Goal: Information Seeking & Learning: Learn about a topic

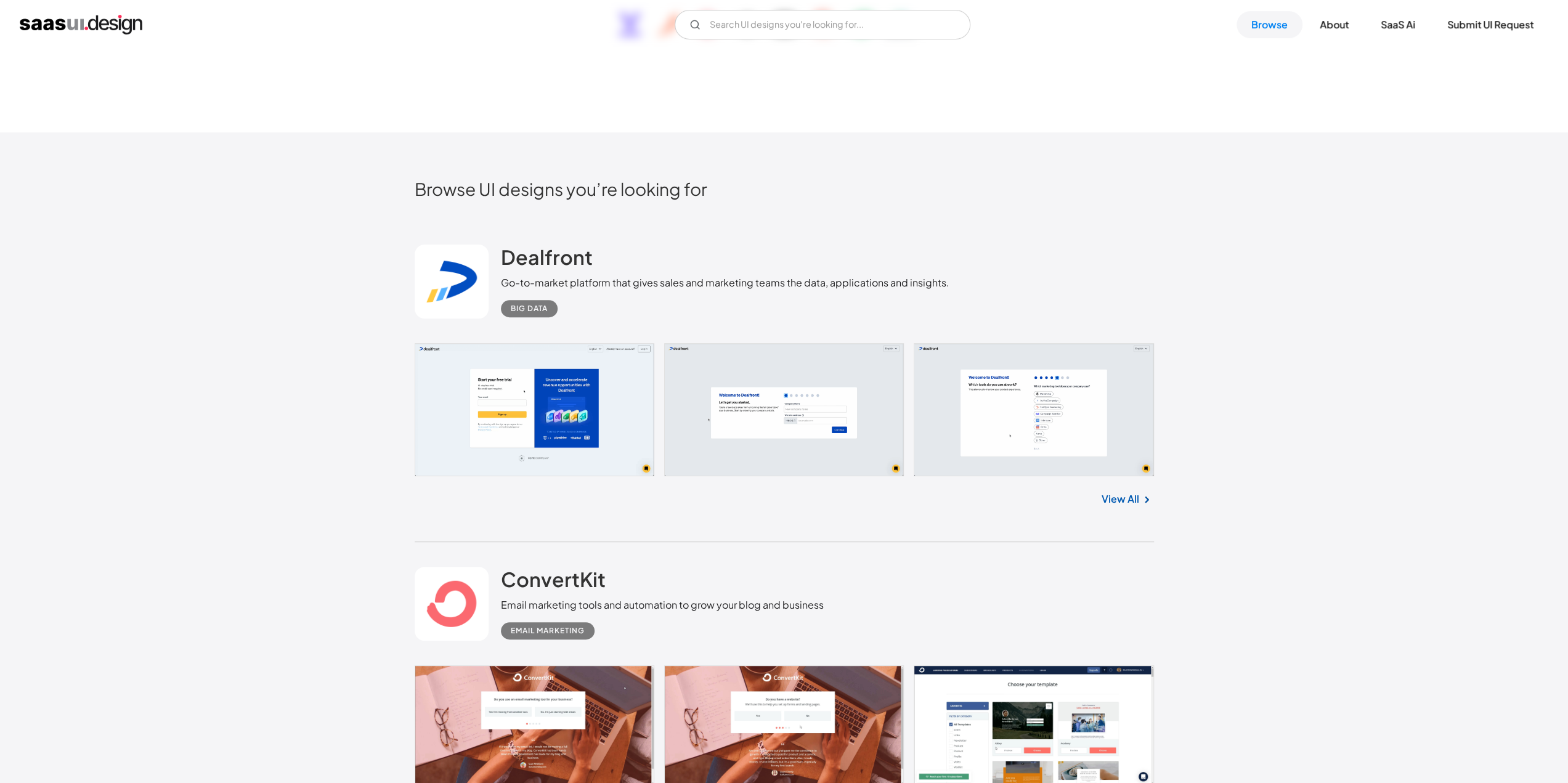
scroll to position [369, 0]
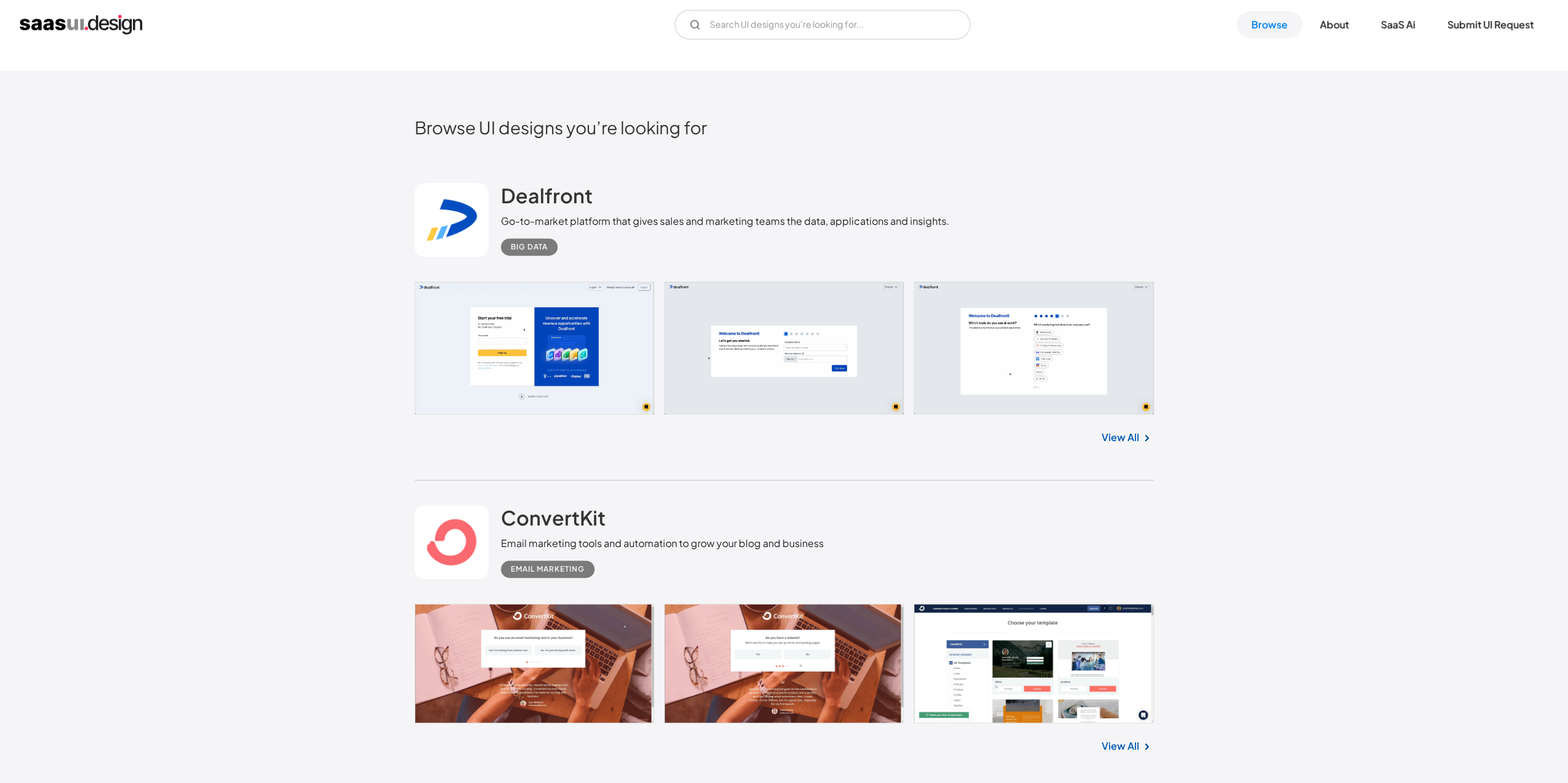
click at [1133, 440] on link "View All" at bounding box center [1120, 437] width 38 height 14
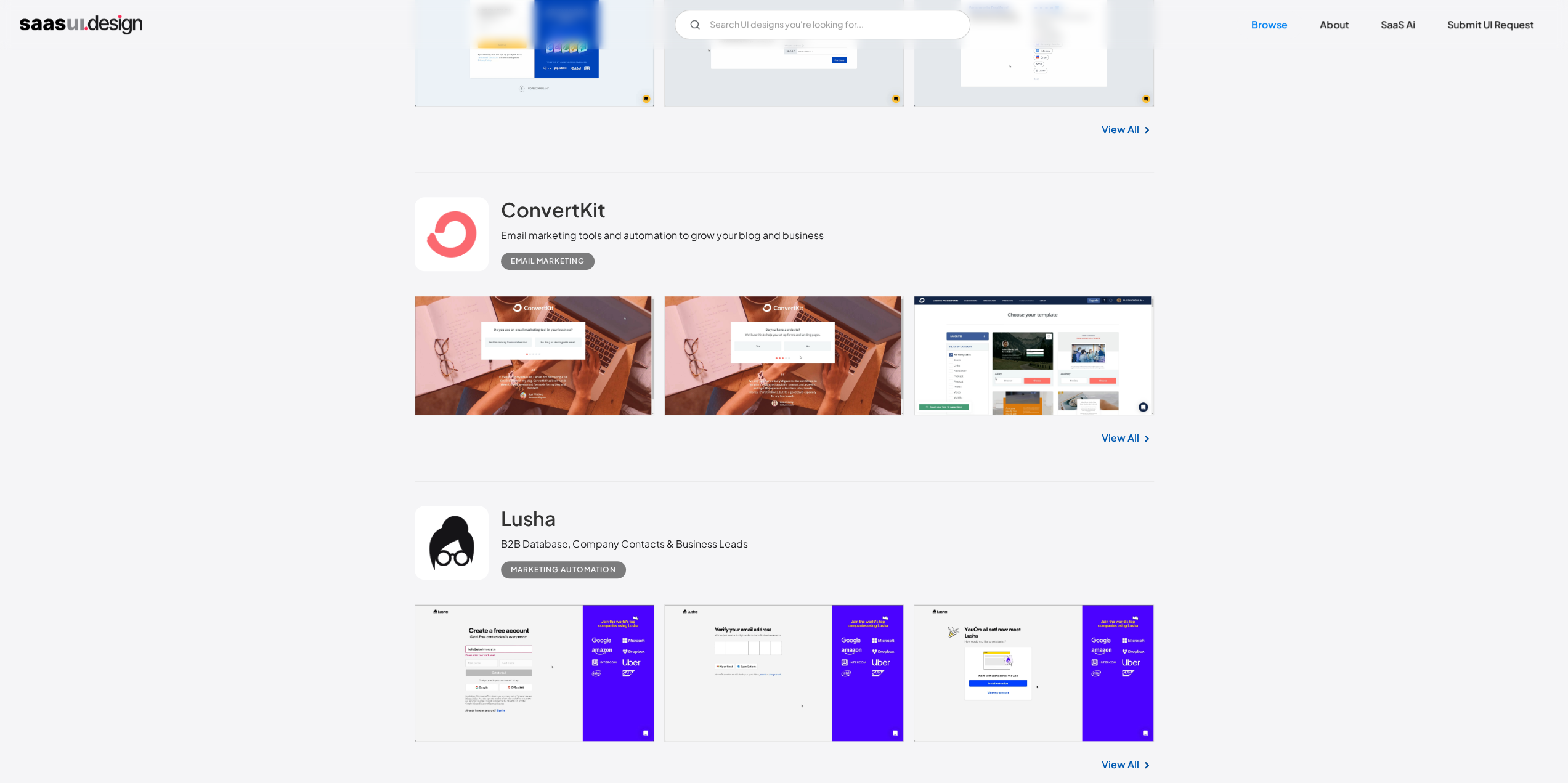
click at [1121, 443] on link "View All" at bounding box center [1120, 438] width 38 height 14
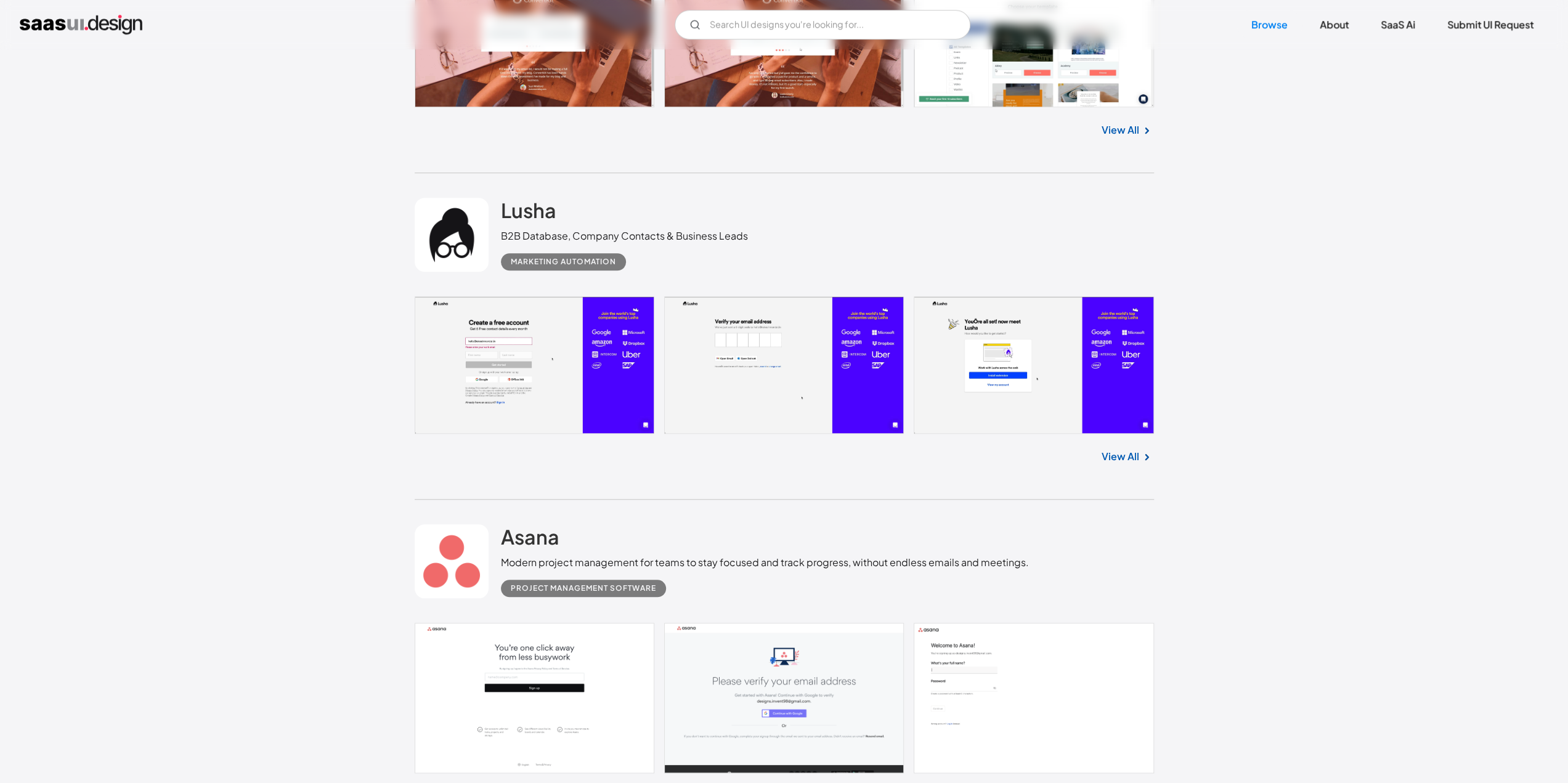
click at [737, 330] on link at bounding box center [784, 365] width 739 height 137
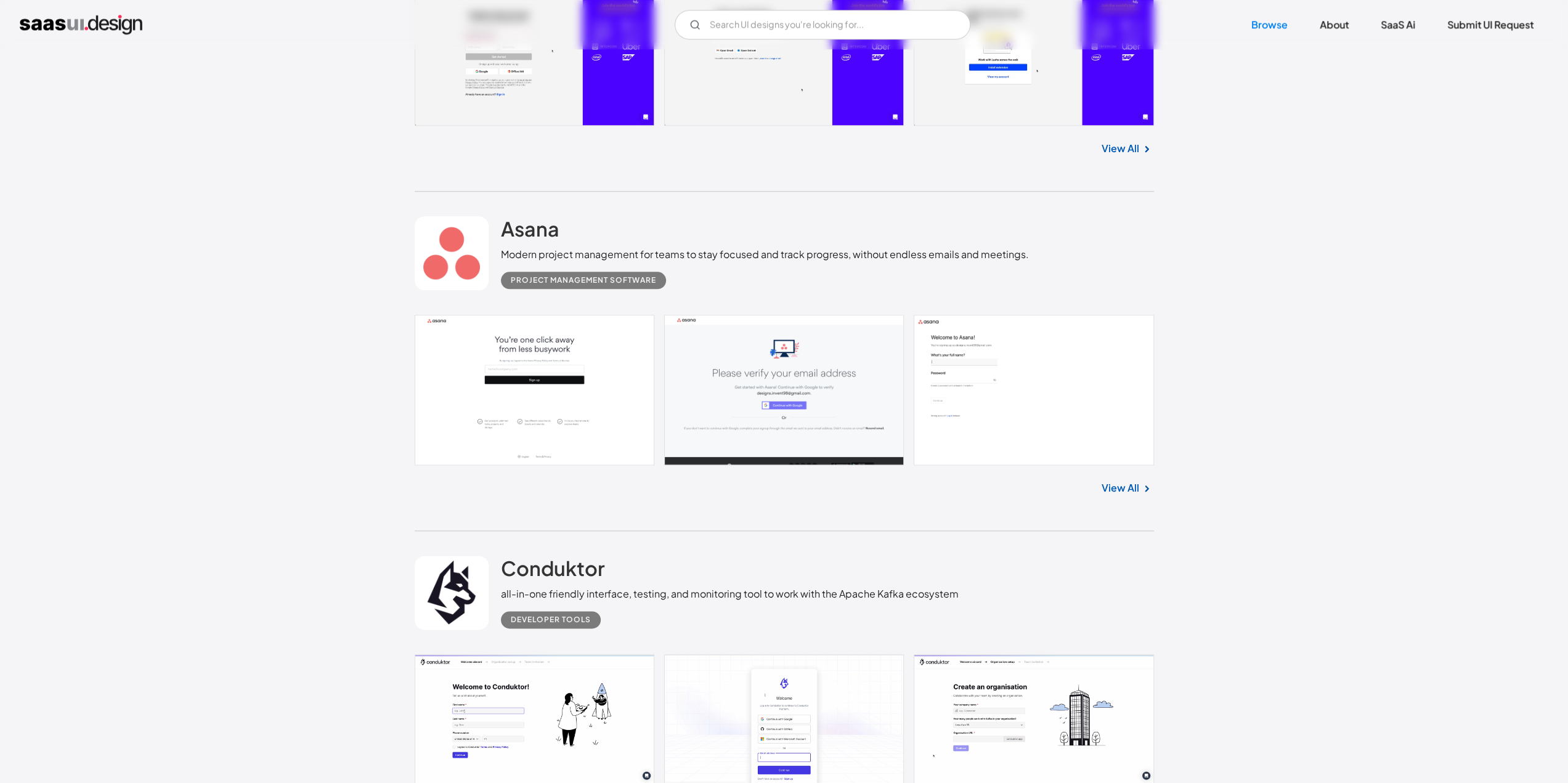
click at [896, 383] on link at bounding box center [784, 390] width 739 height 151
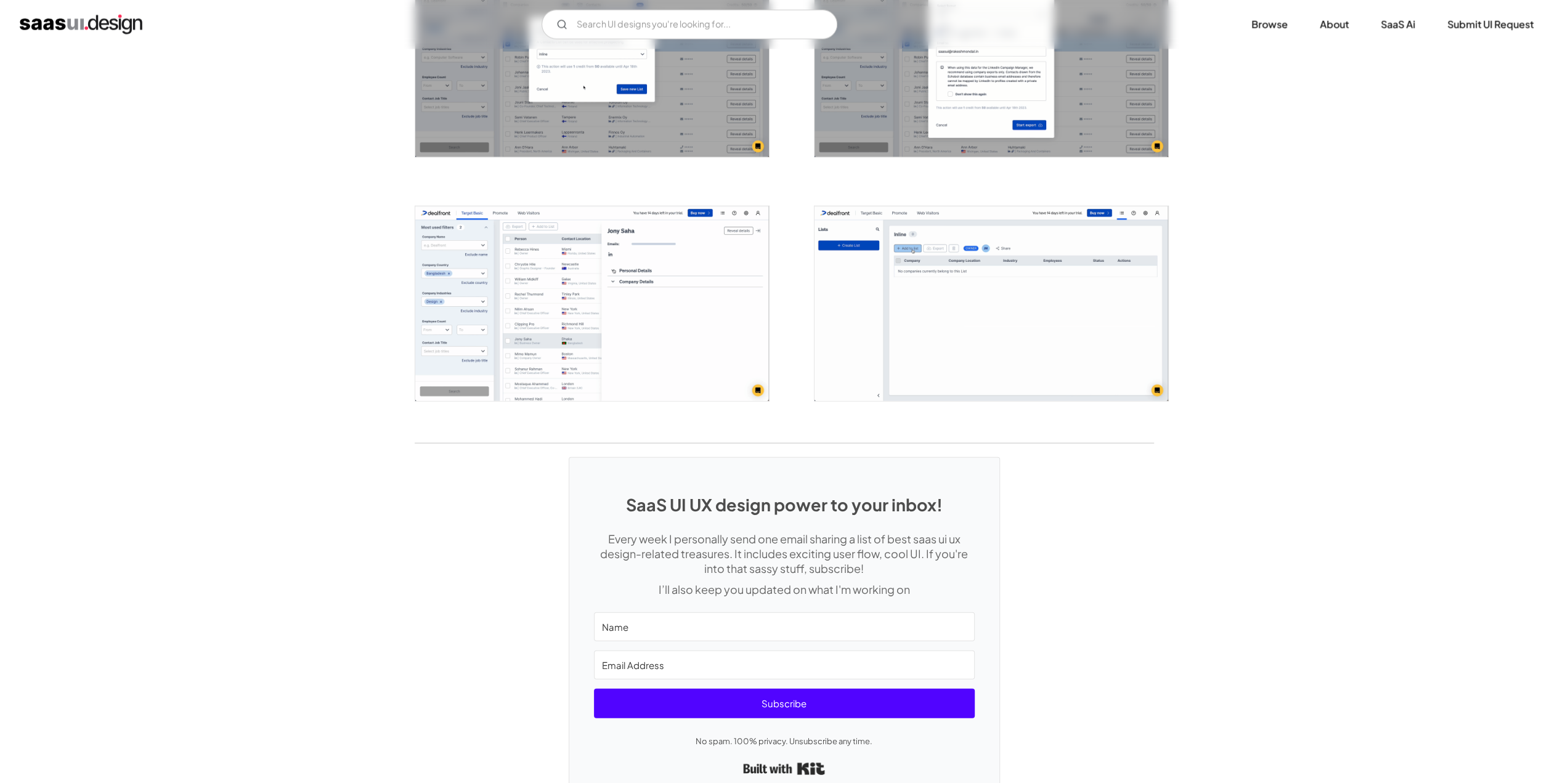
scroll to position [2832, 0]
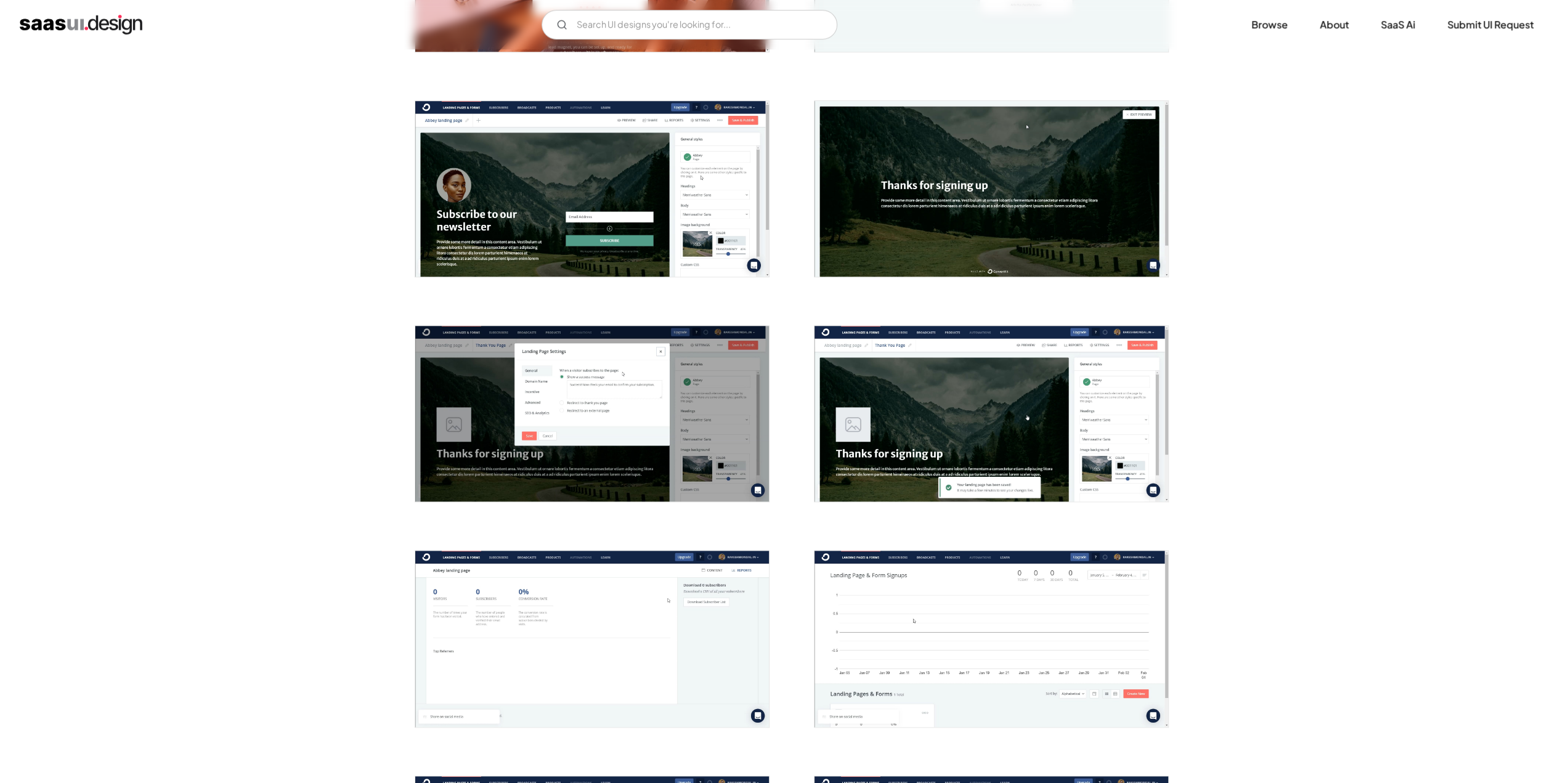
scroll to position [1355, 0]
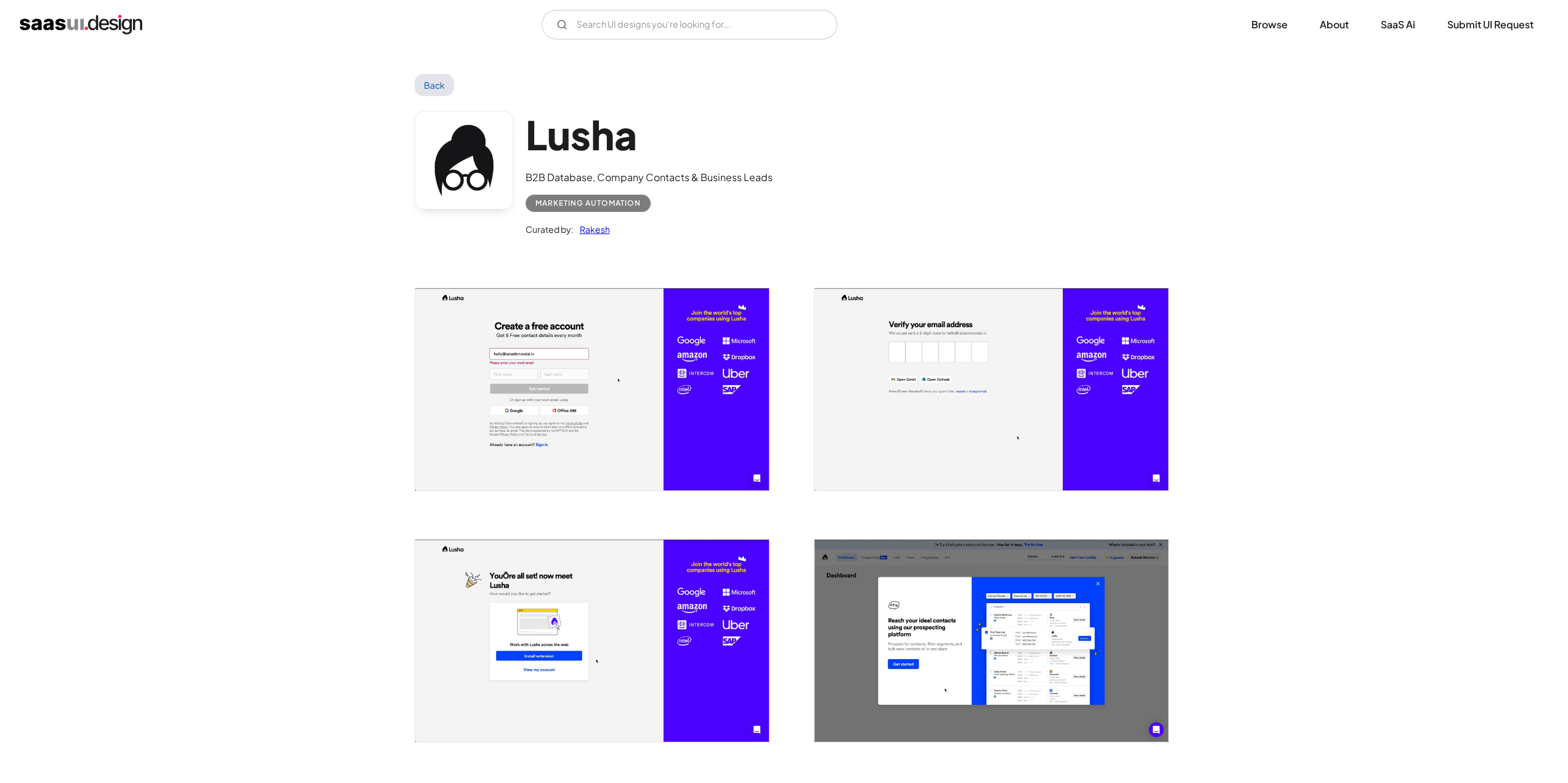
scroll to position [431, 0]
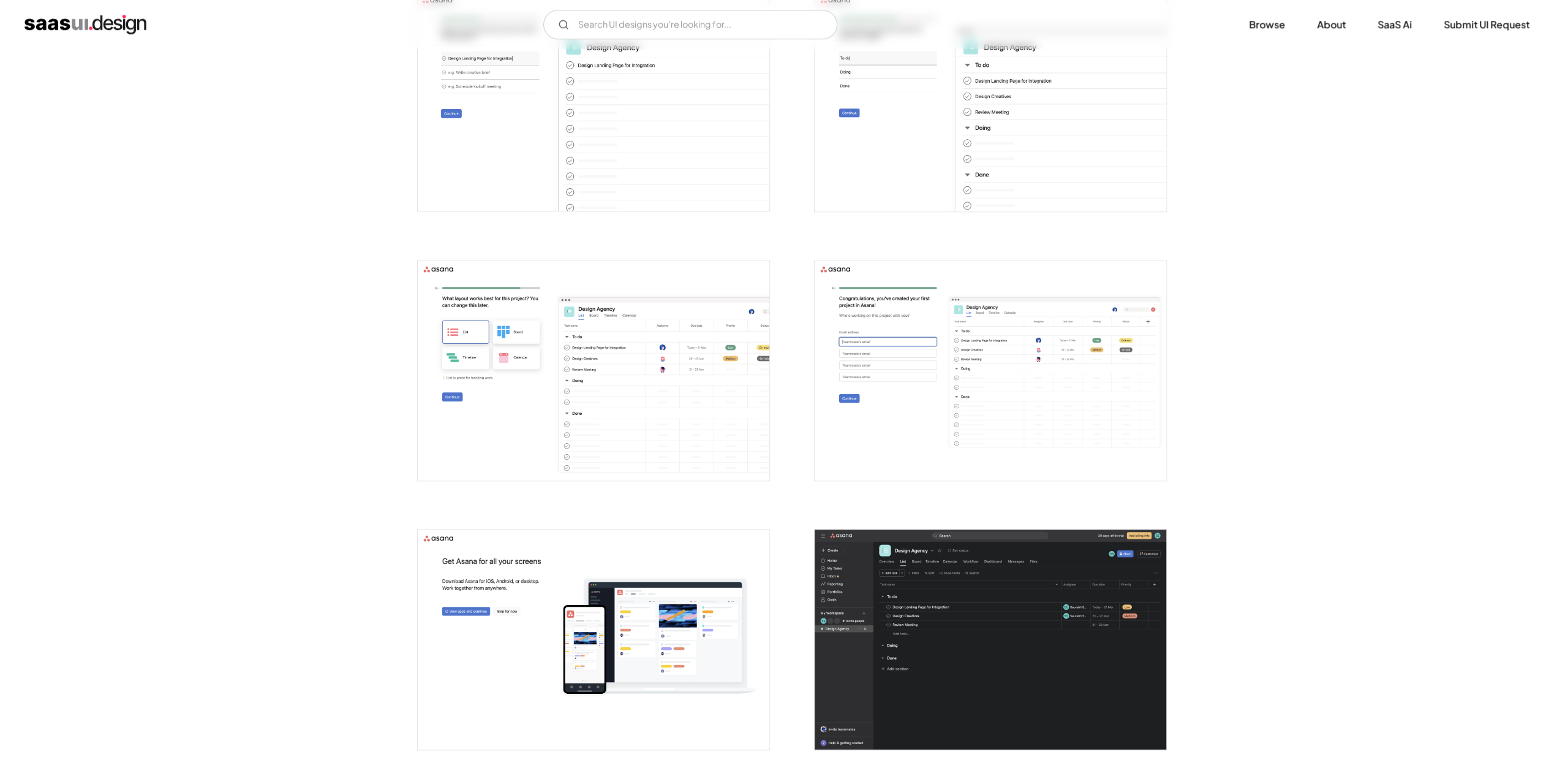
scroll to position [1409, 0]
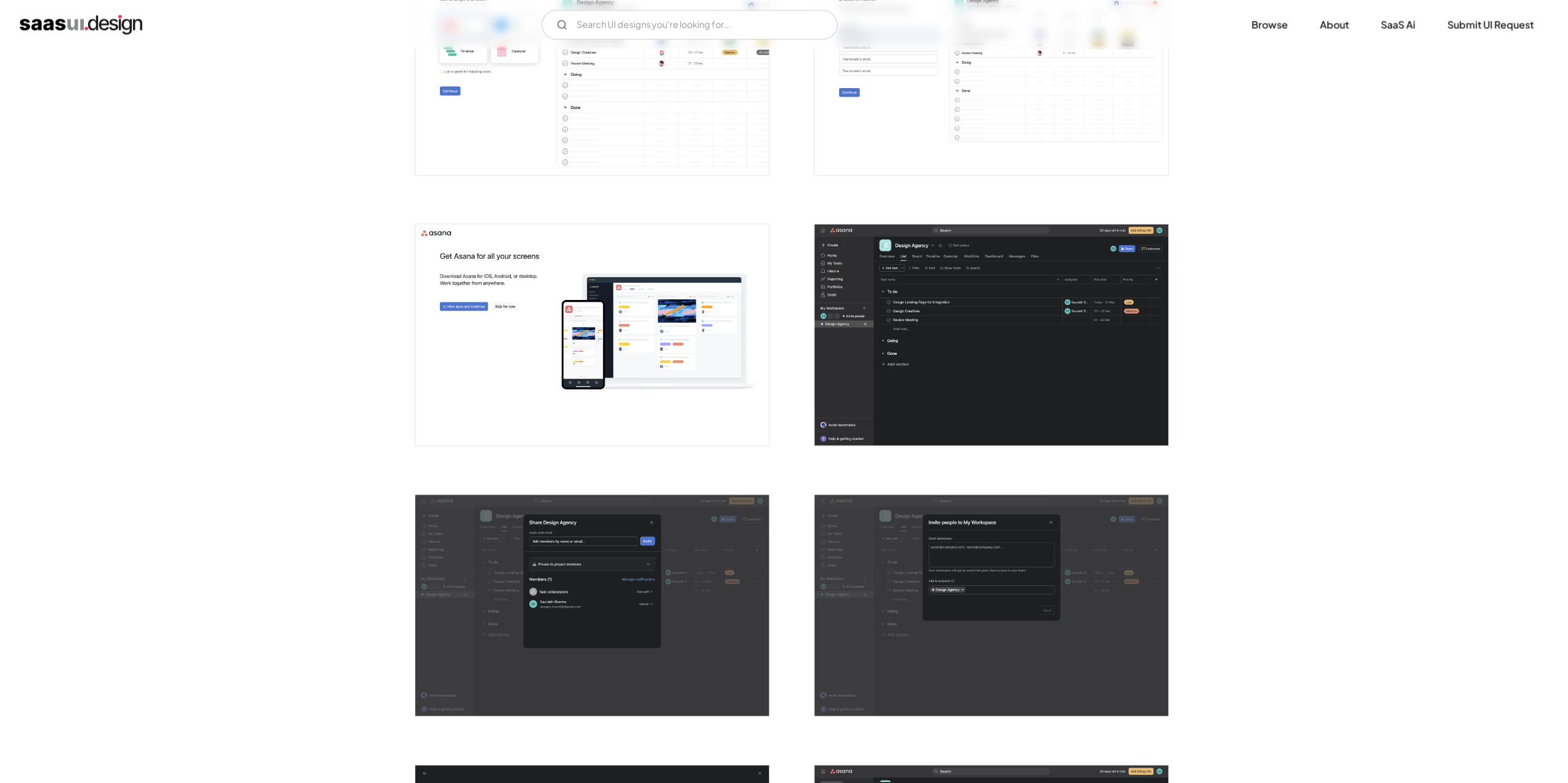
click at [828, 367] on img "open lightbox" at bounding box center [991, 334] width 354 height 221
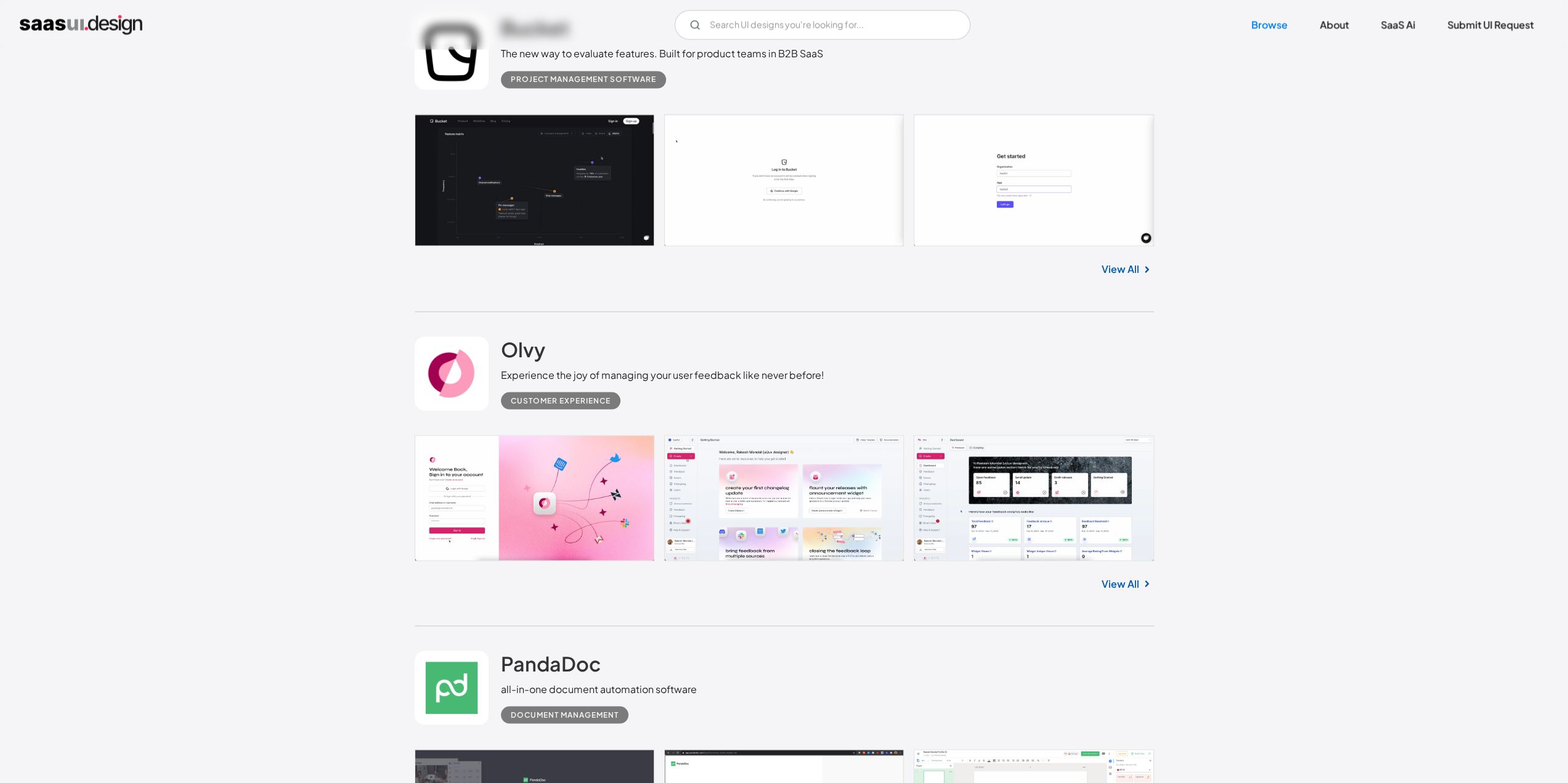
scroll to position [1909, 0]
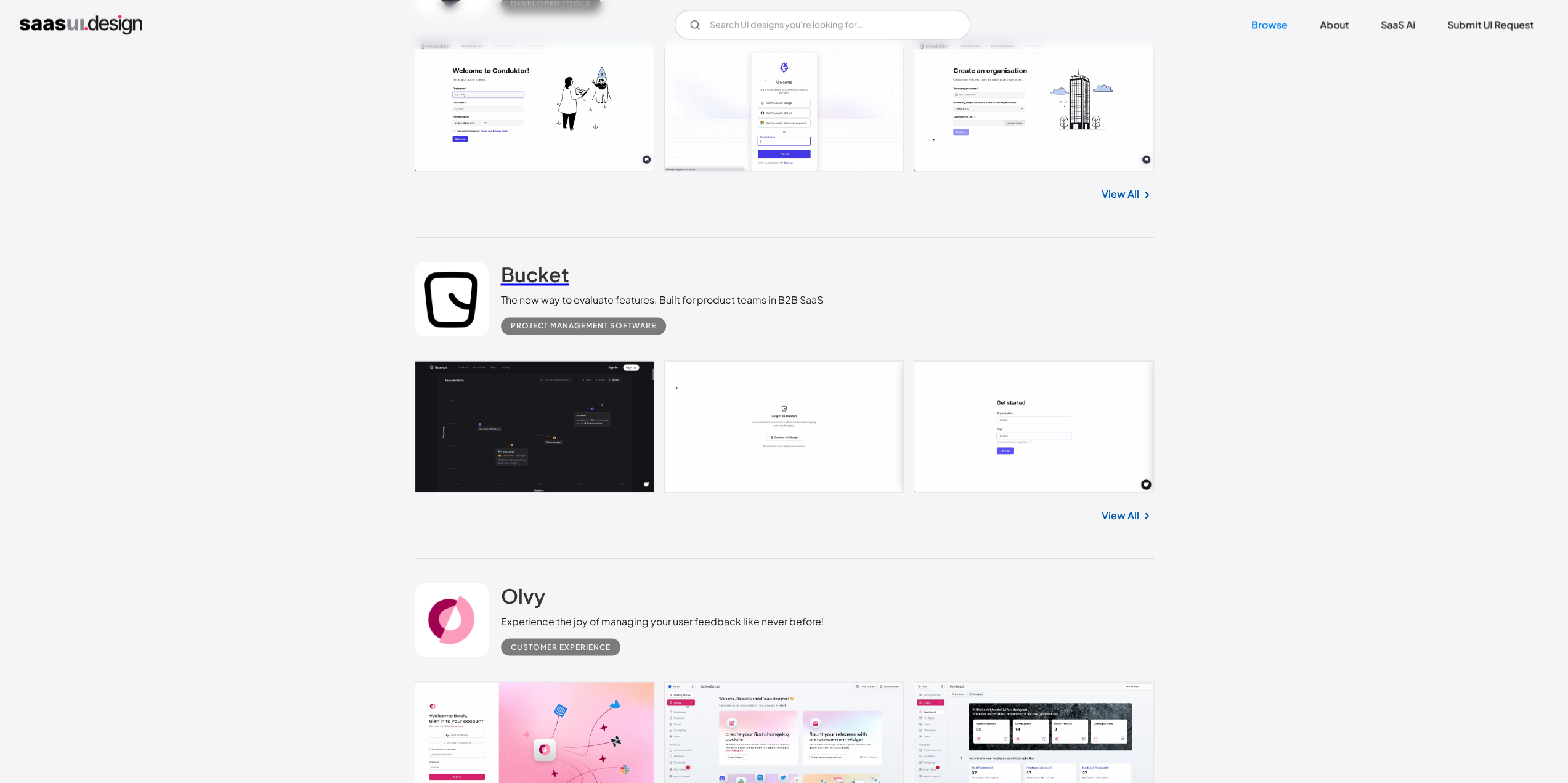
click at [539, 270] on h2 "Bucket" at bounding box center [535, 273] width 68 height 24
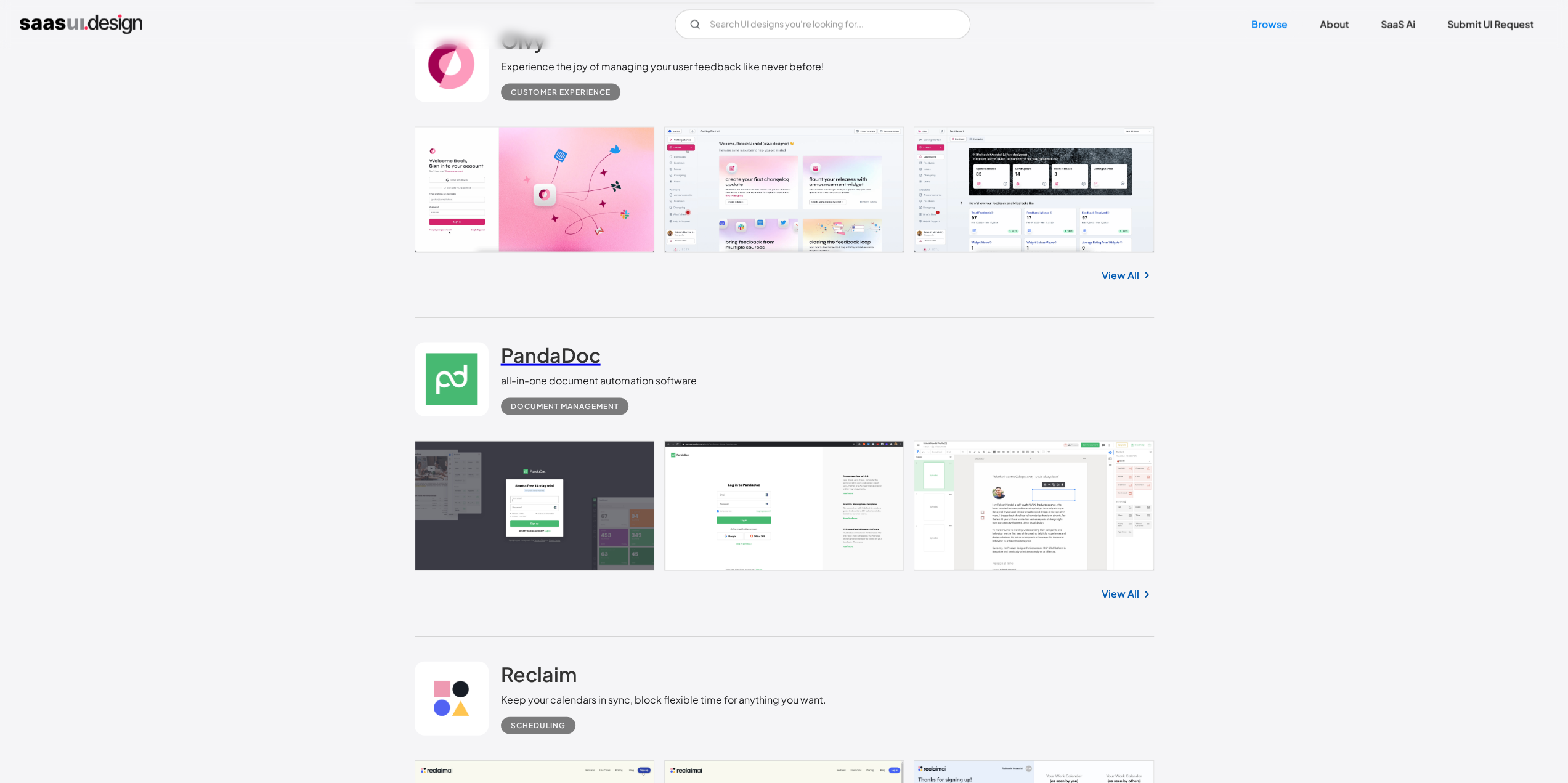
scroll to position [2340, 0]
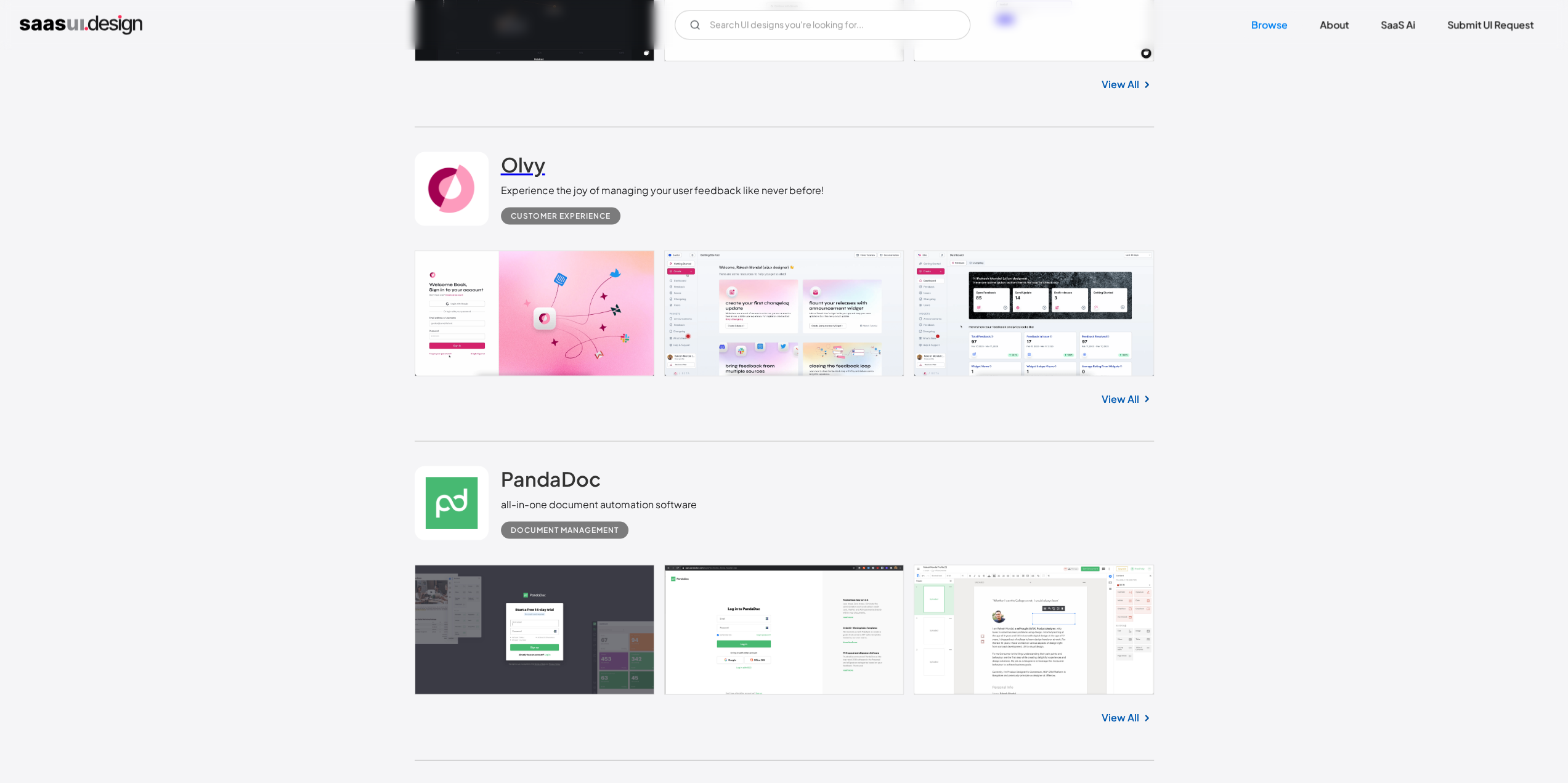
click at [527, 157] on h2 "Olvy" at bounding box center [522, 163] width 44 height 24
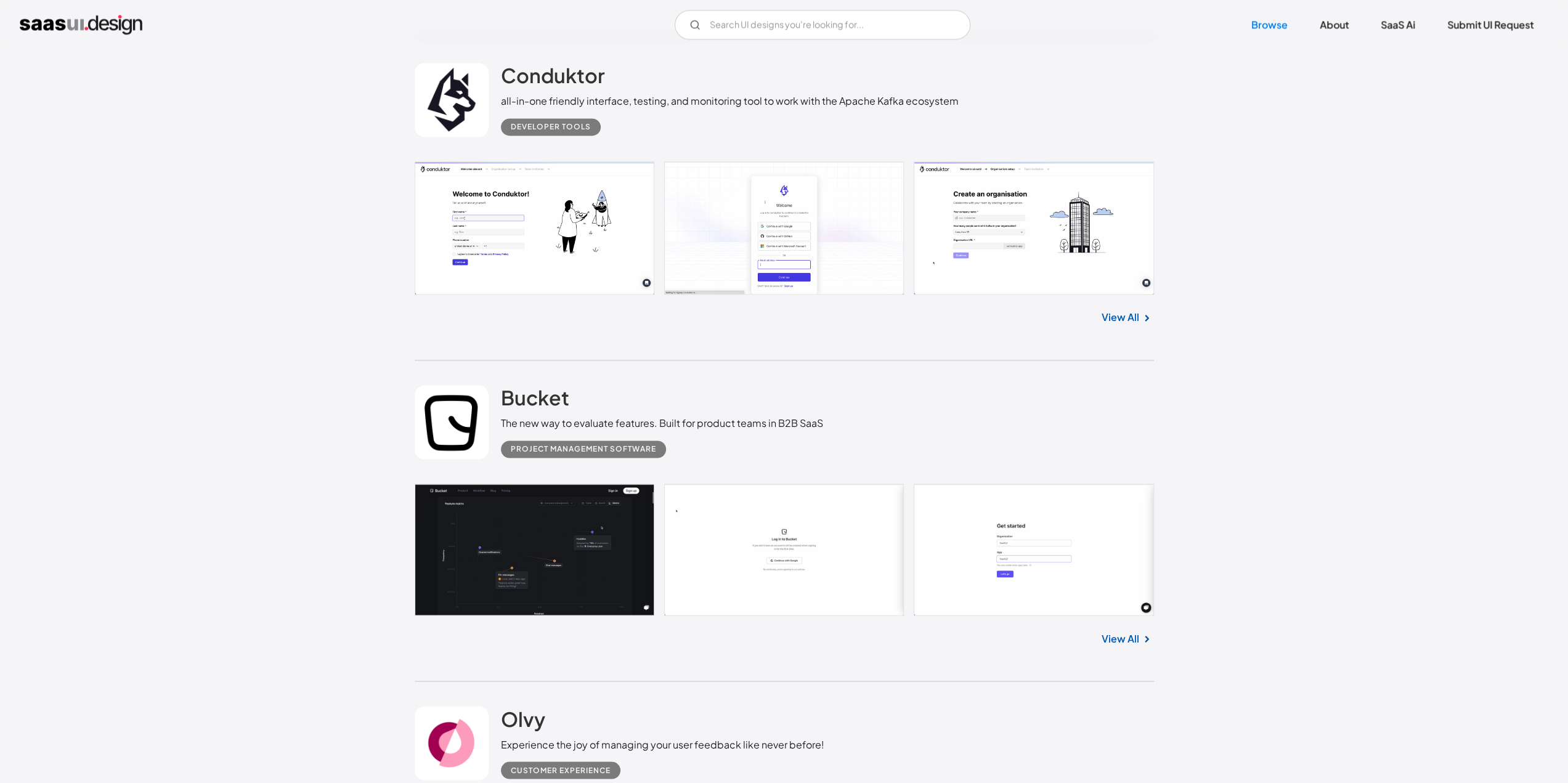
scroll to position [1601, 0]
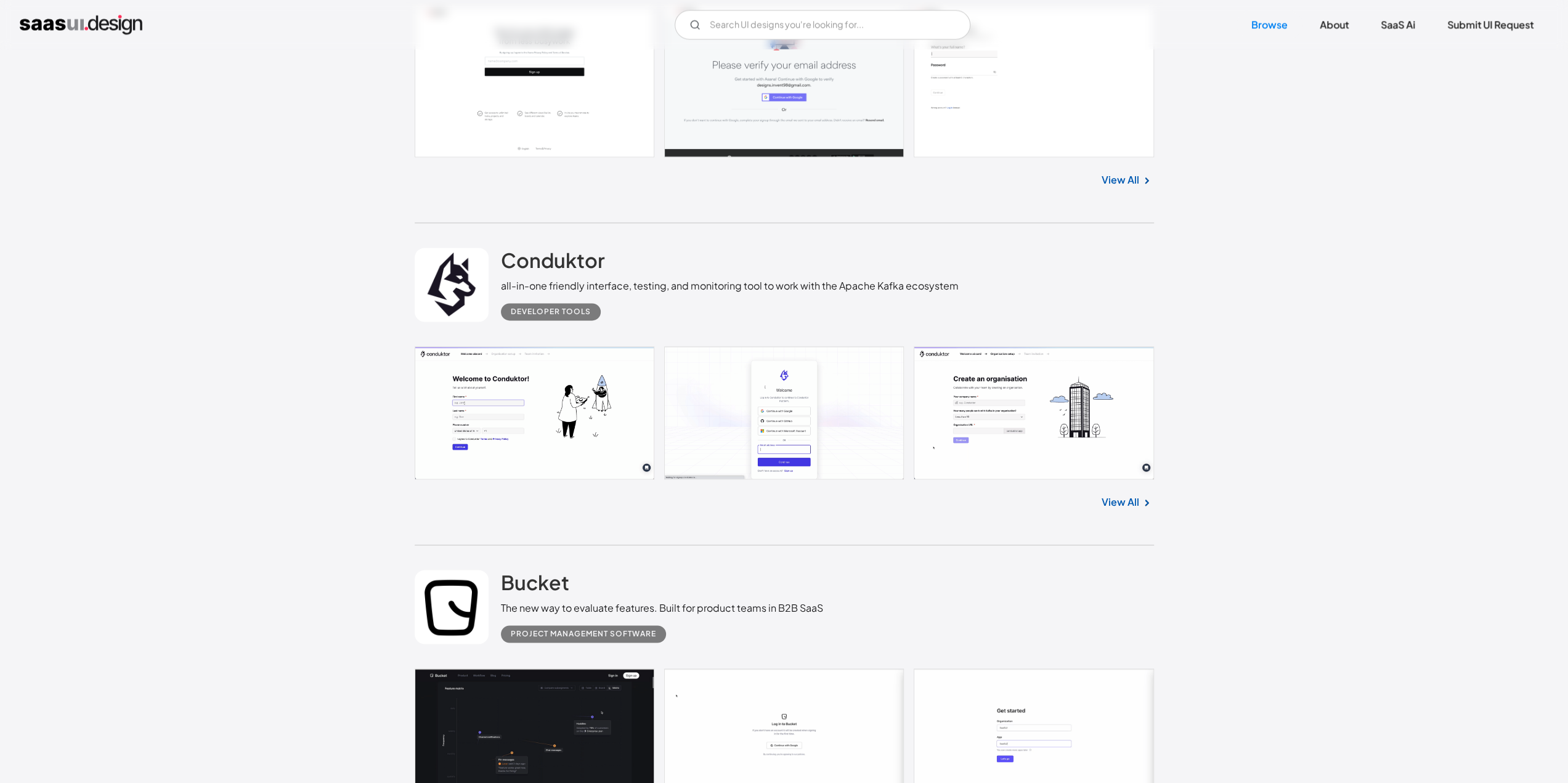
click at [719, 412] on link at bounding box center [784, 412] width 739 height 133
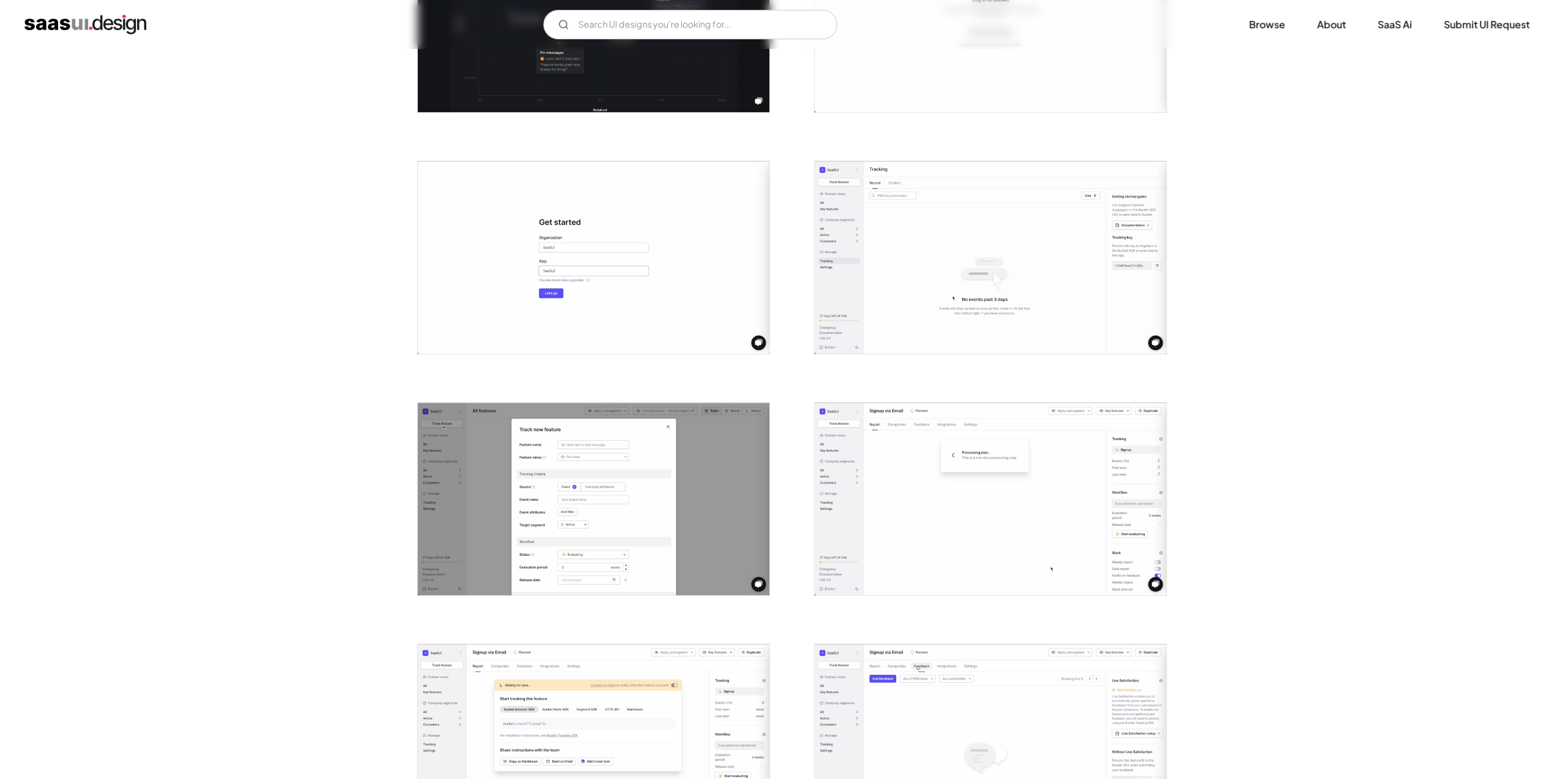
scroll to position [674, 0]
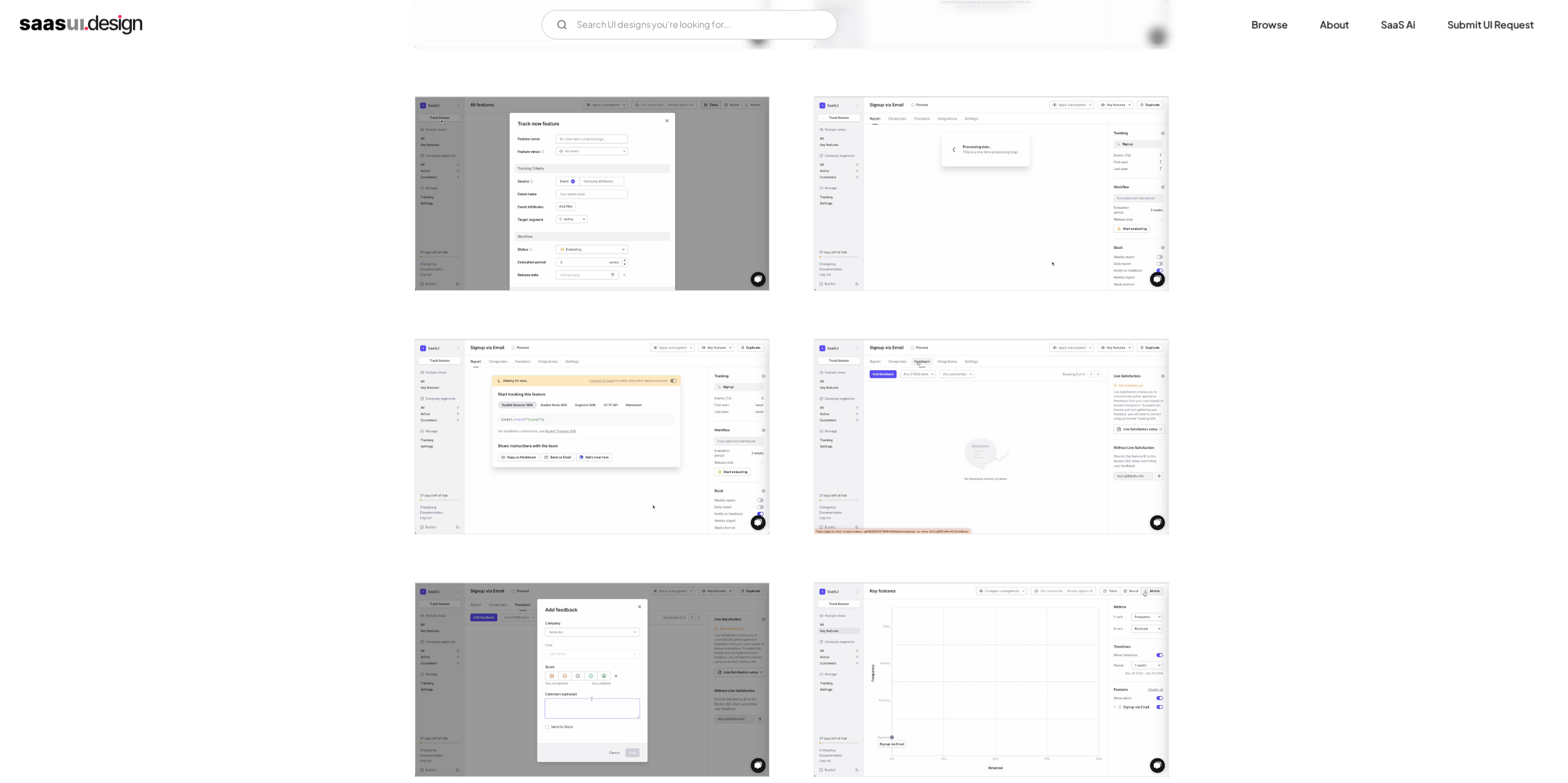
click at [472, 425] on img "open lightbox" at bounding box center [591, 436] width 354 height 194
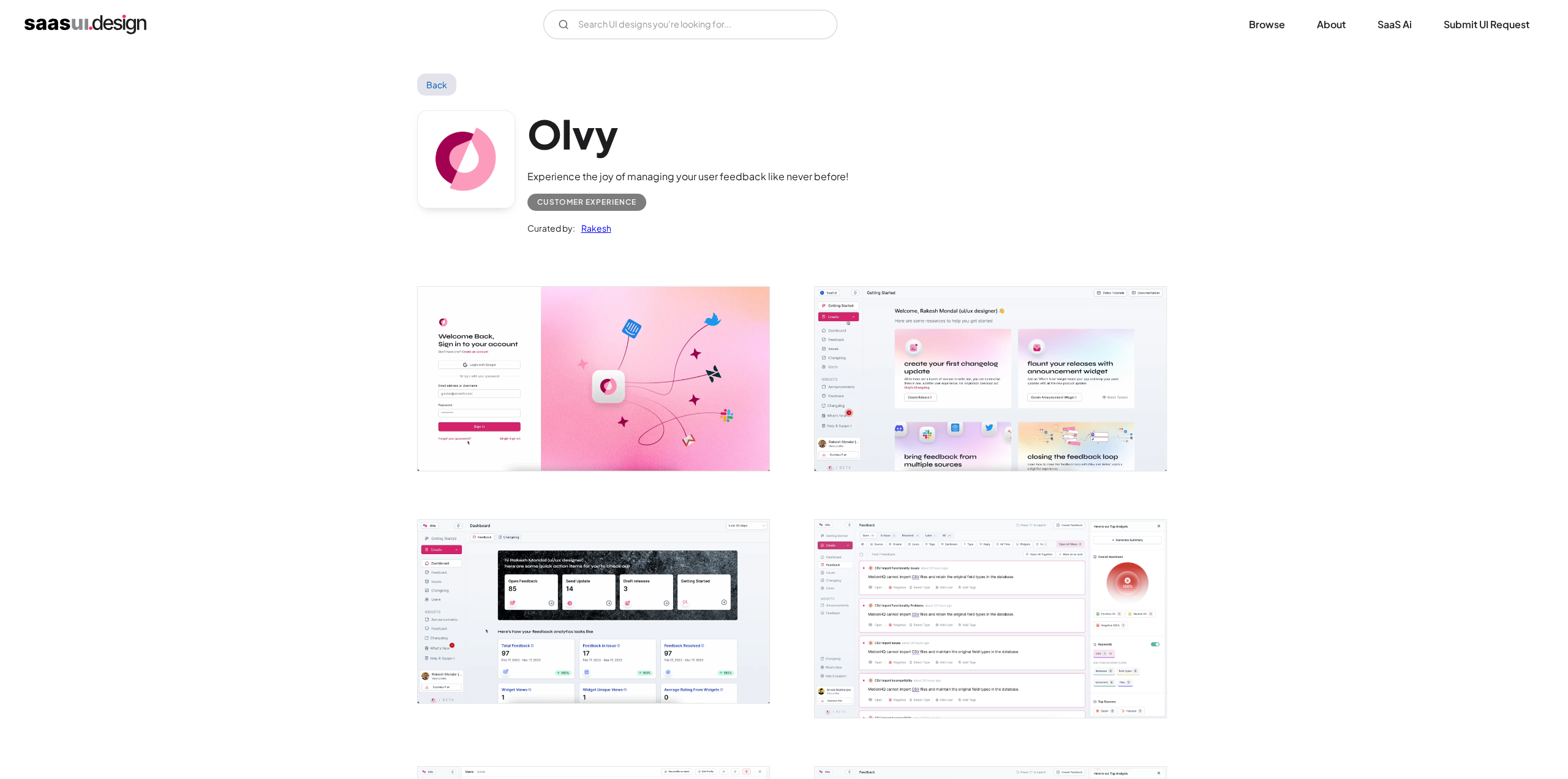
scroll to position [307, 0]
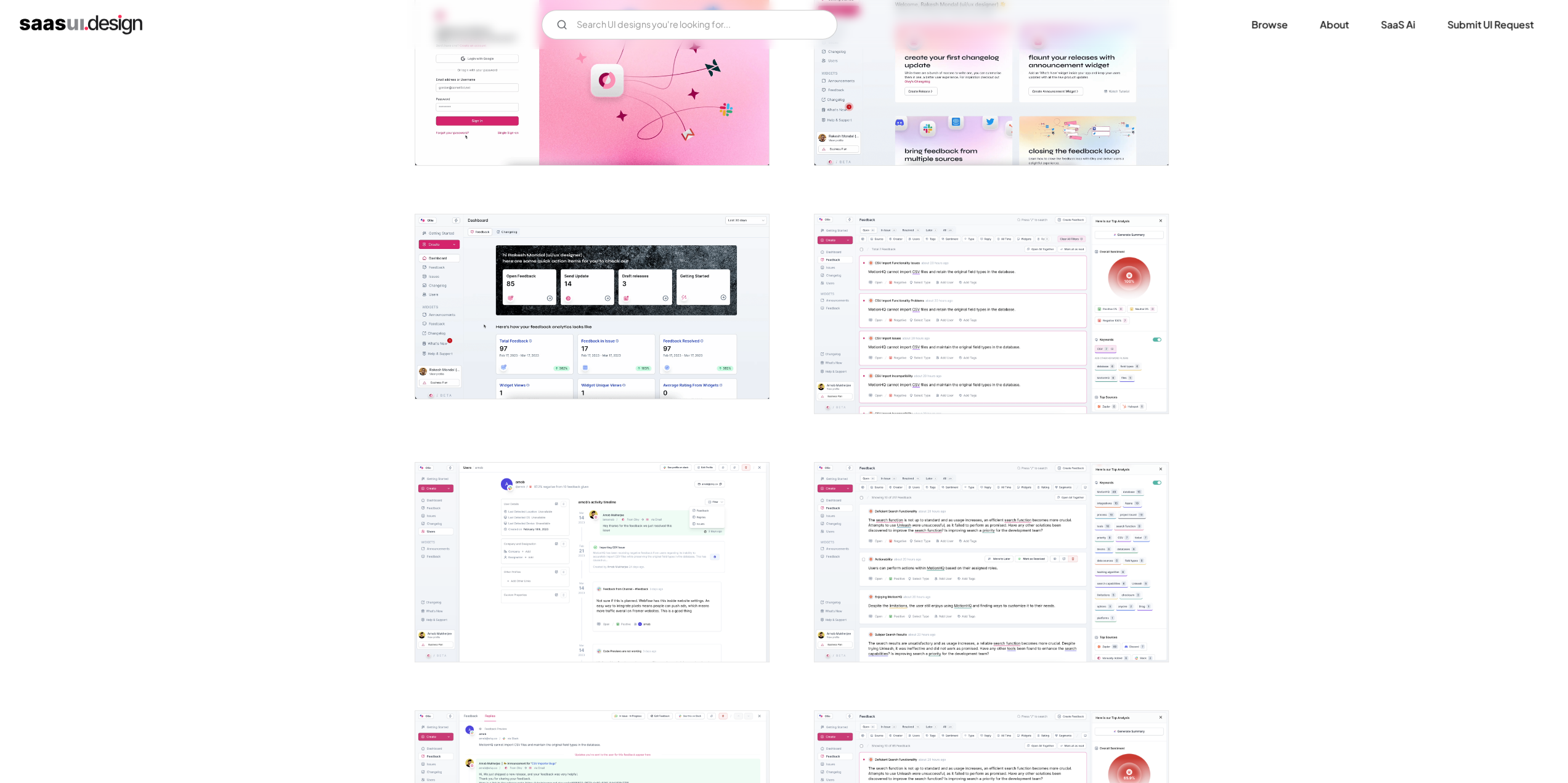
click at [472, 315] on img "open lightbox" at bounding box center [591, 306] width 354 height 185
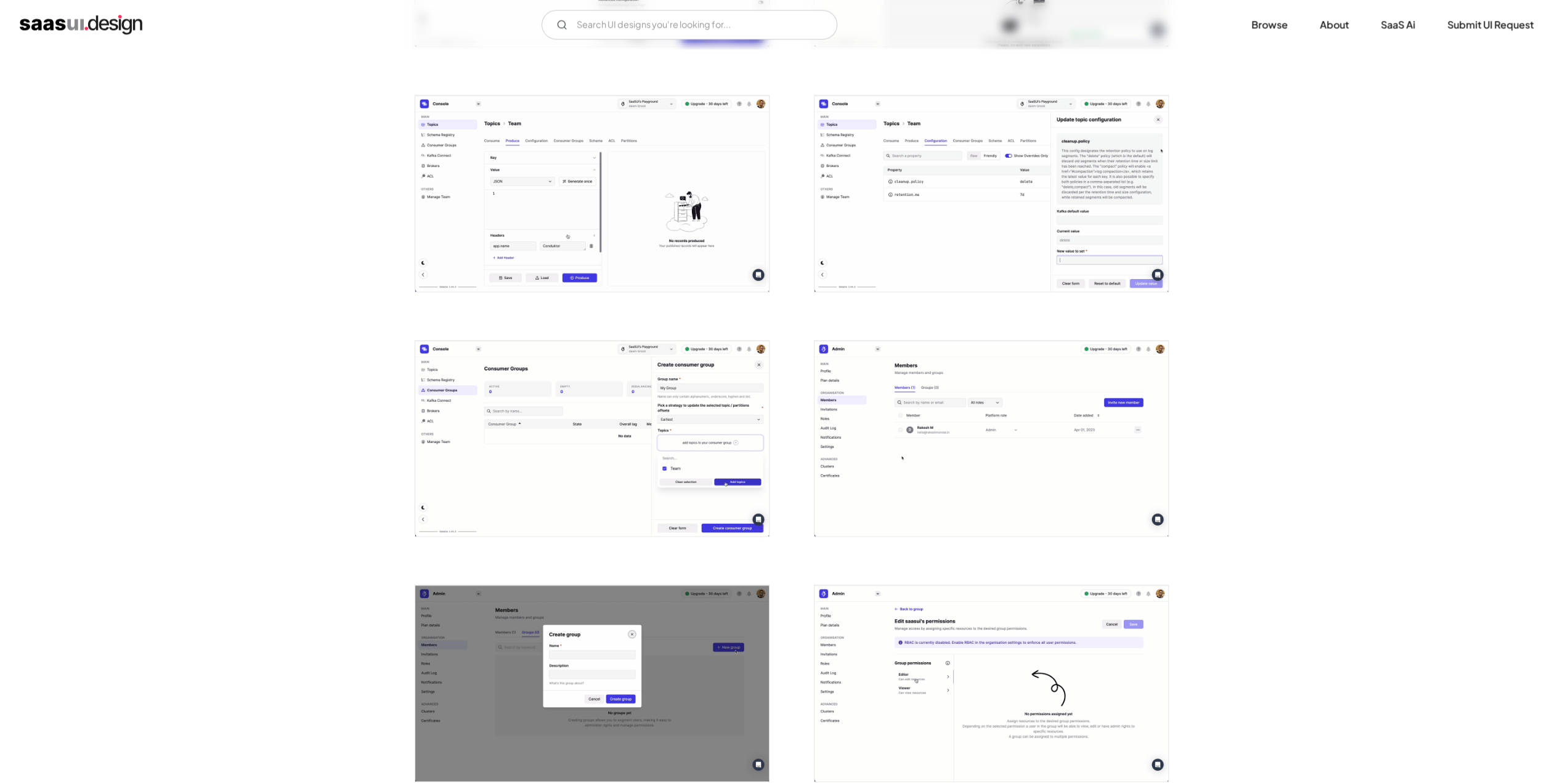
scroll to position [1847, 0]
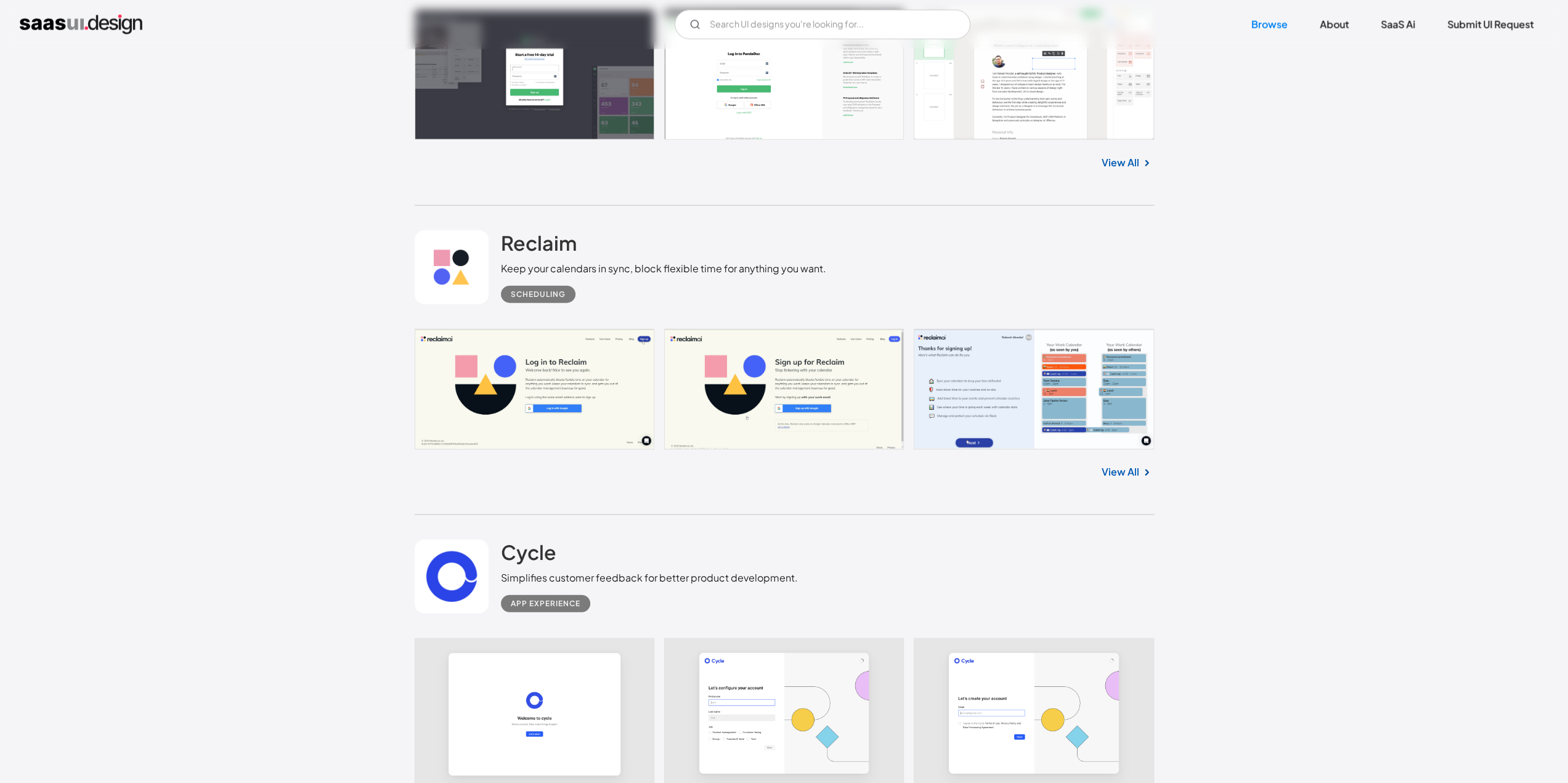
scroll to position [3018, 0]
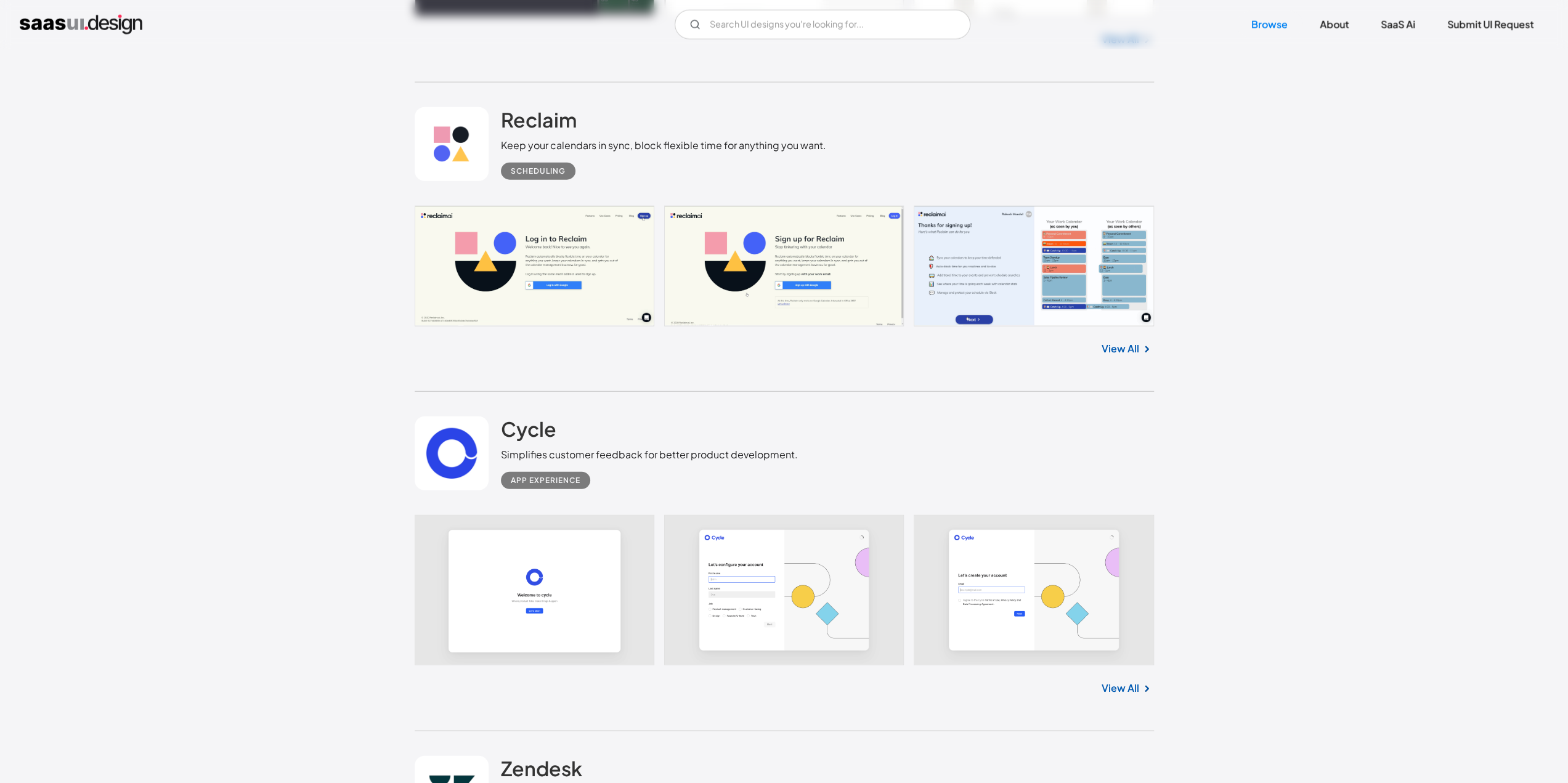
click at [1116, 681] on link "View All" at bounding box center [1120, 688] width 38 height 14
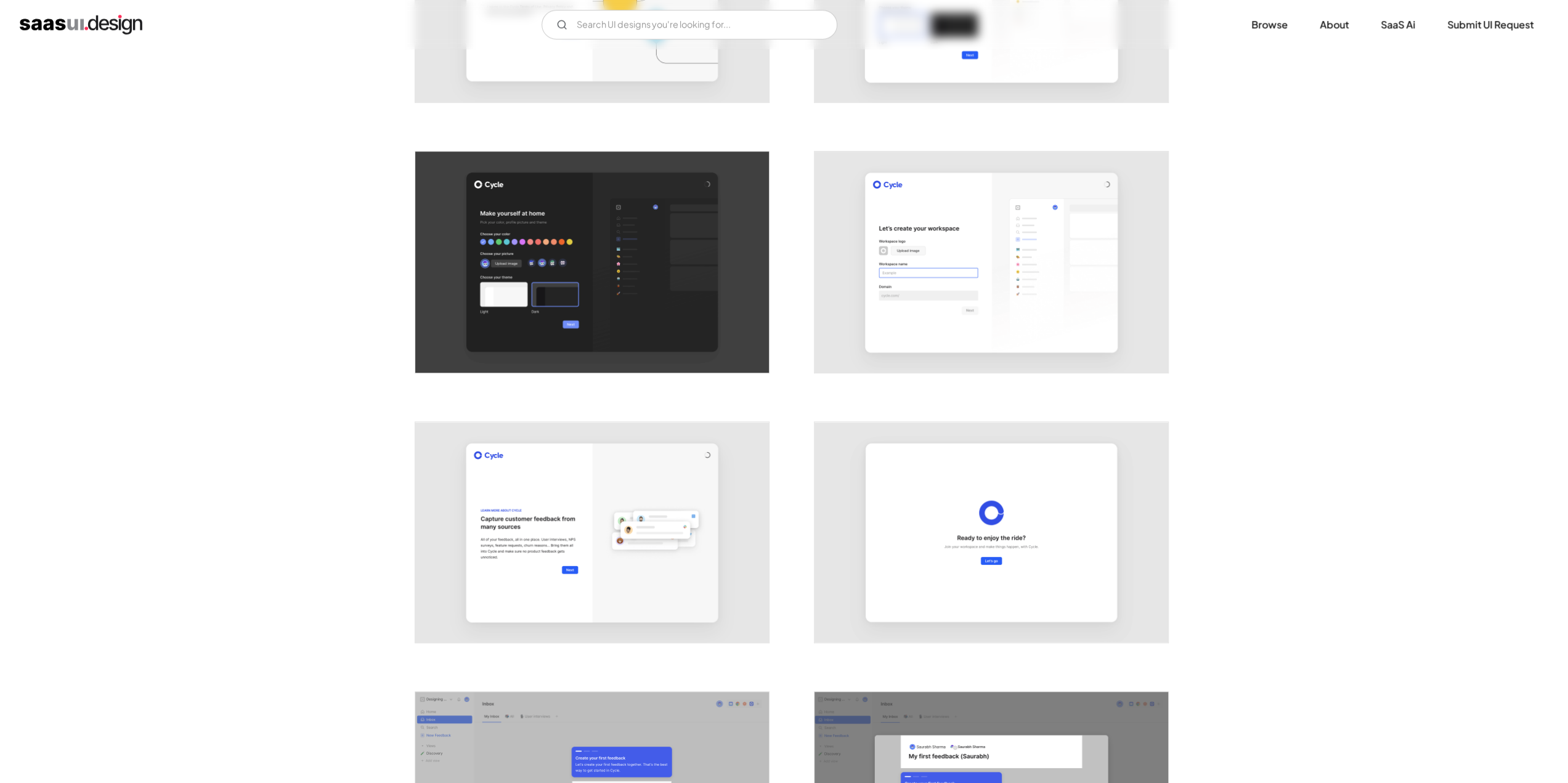
scroll to position [1108, 0]
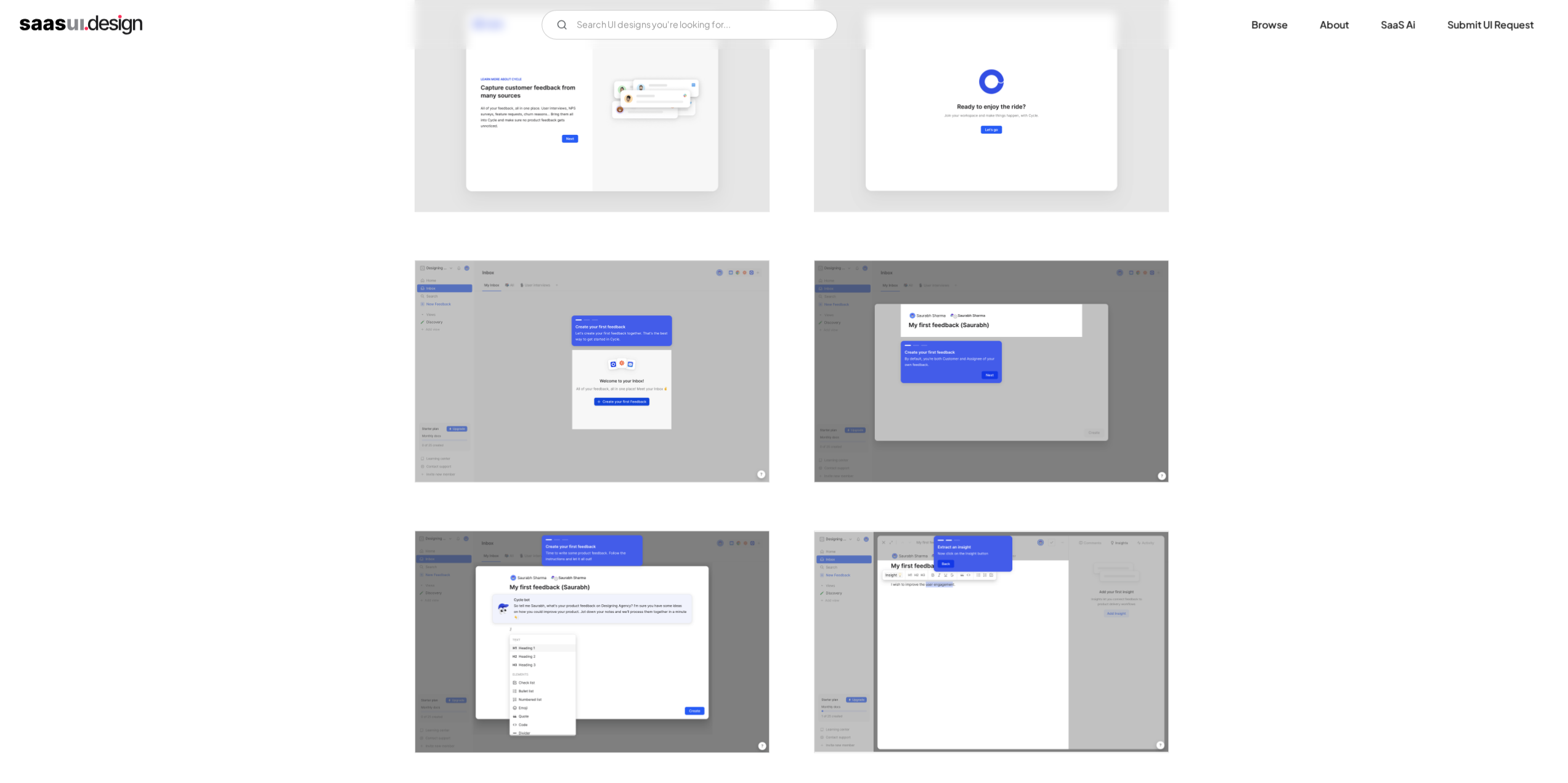
click at [436, 335] on img "open lightbox" at bounding box center [591, 371] width 354 height 221
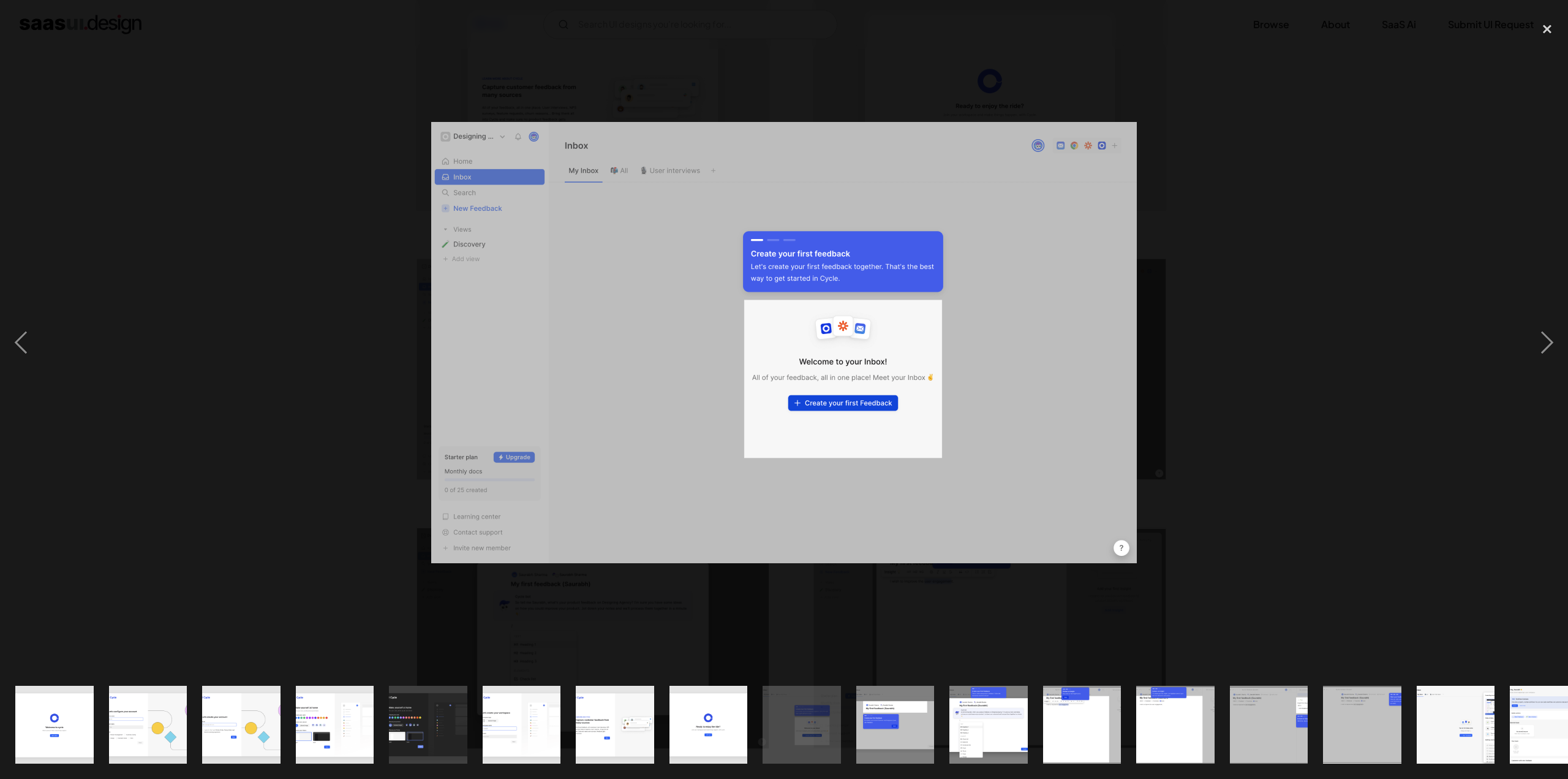
click at [380, 310] on div at bounding box center [784, 342] width 1568 height 654
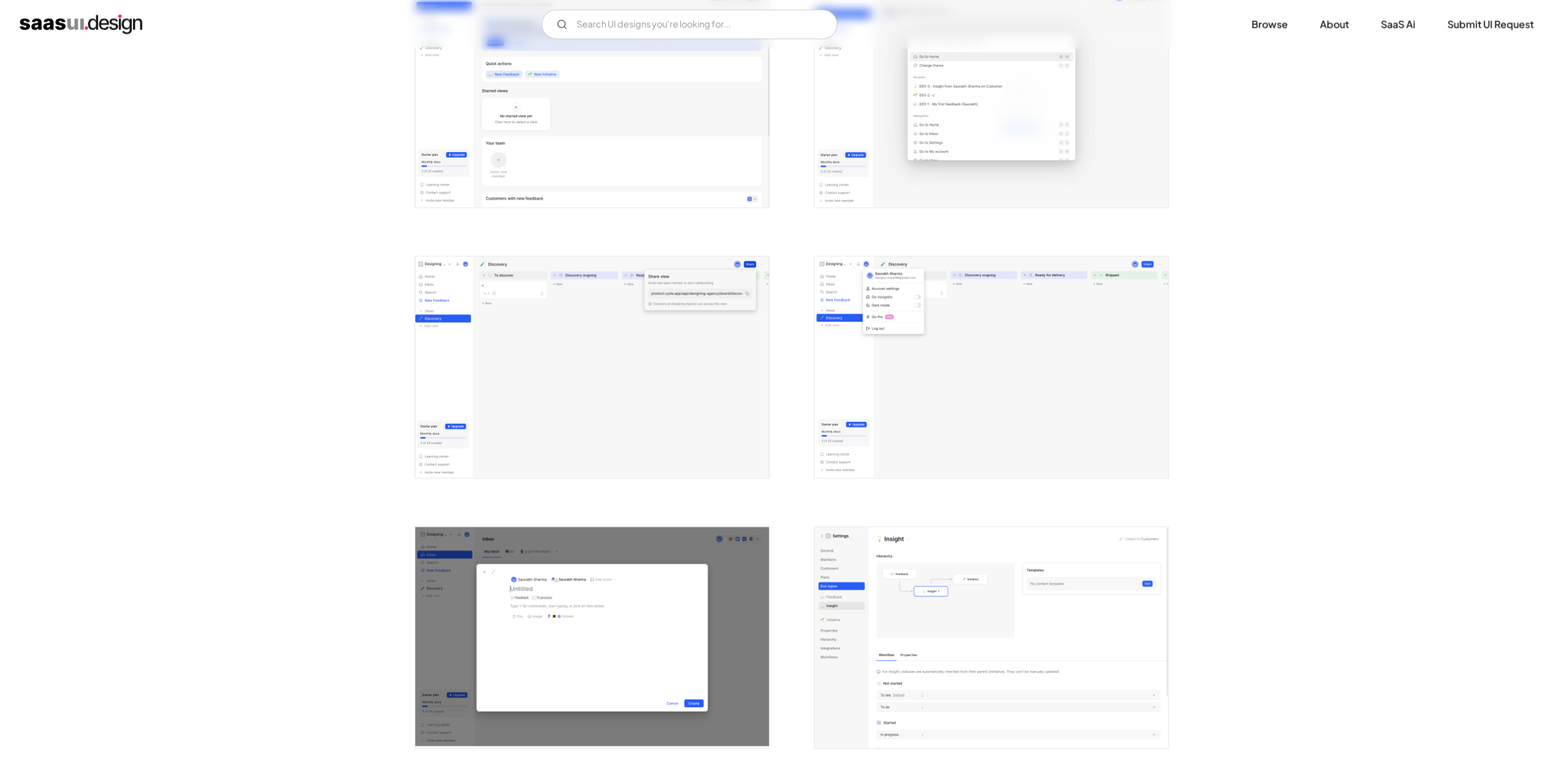
scroll to position [2833, 0]
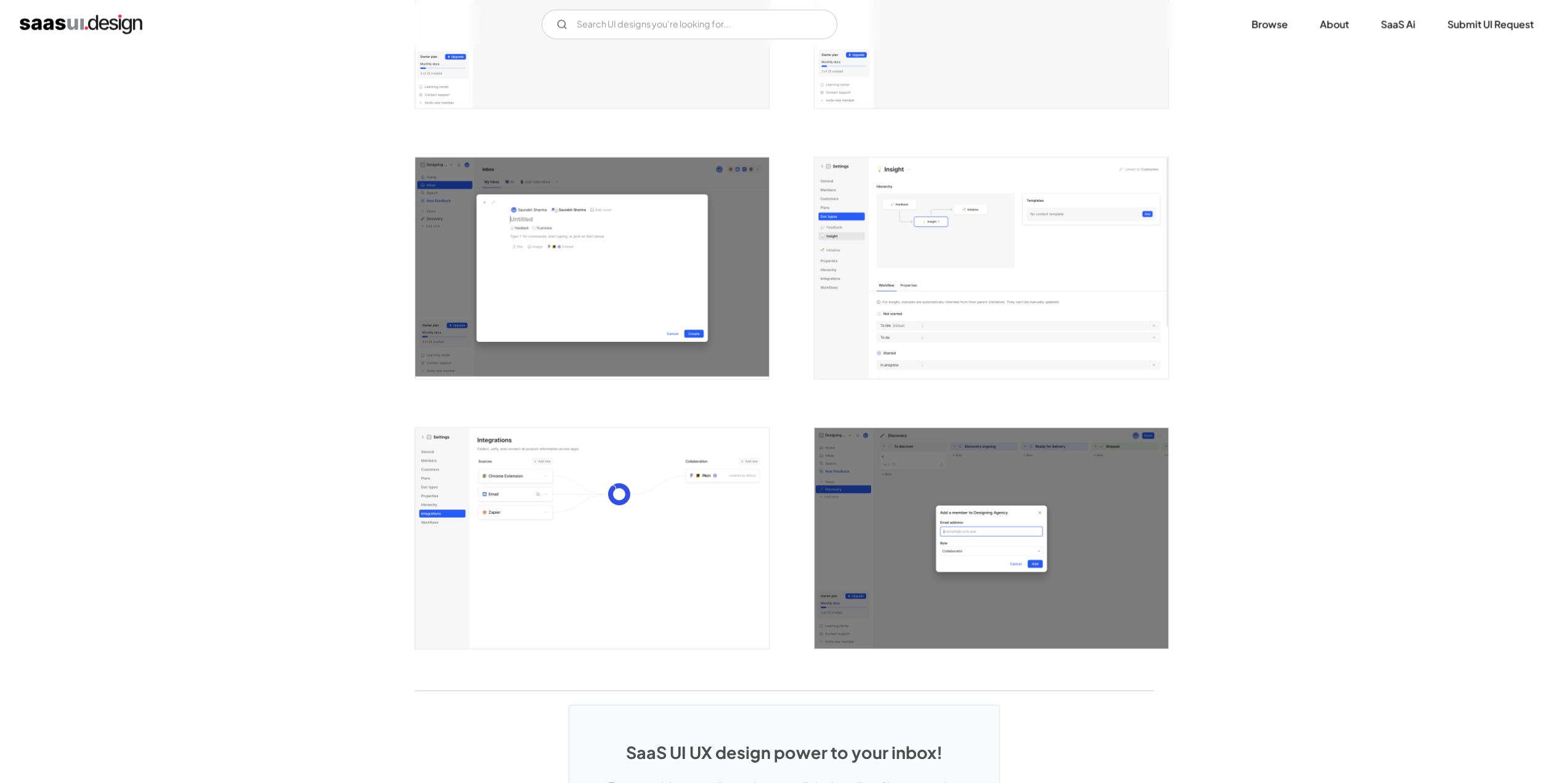
click at [523, 500] on img "open lightbox" at bounding box center [591, 538] width 354 height 221
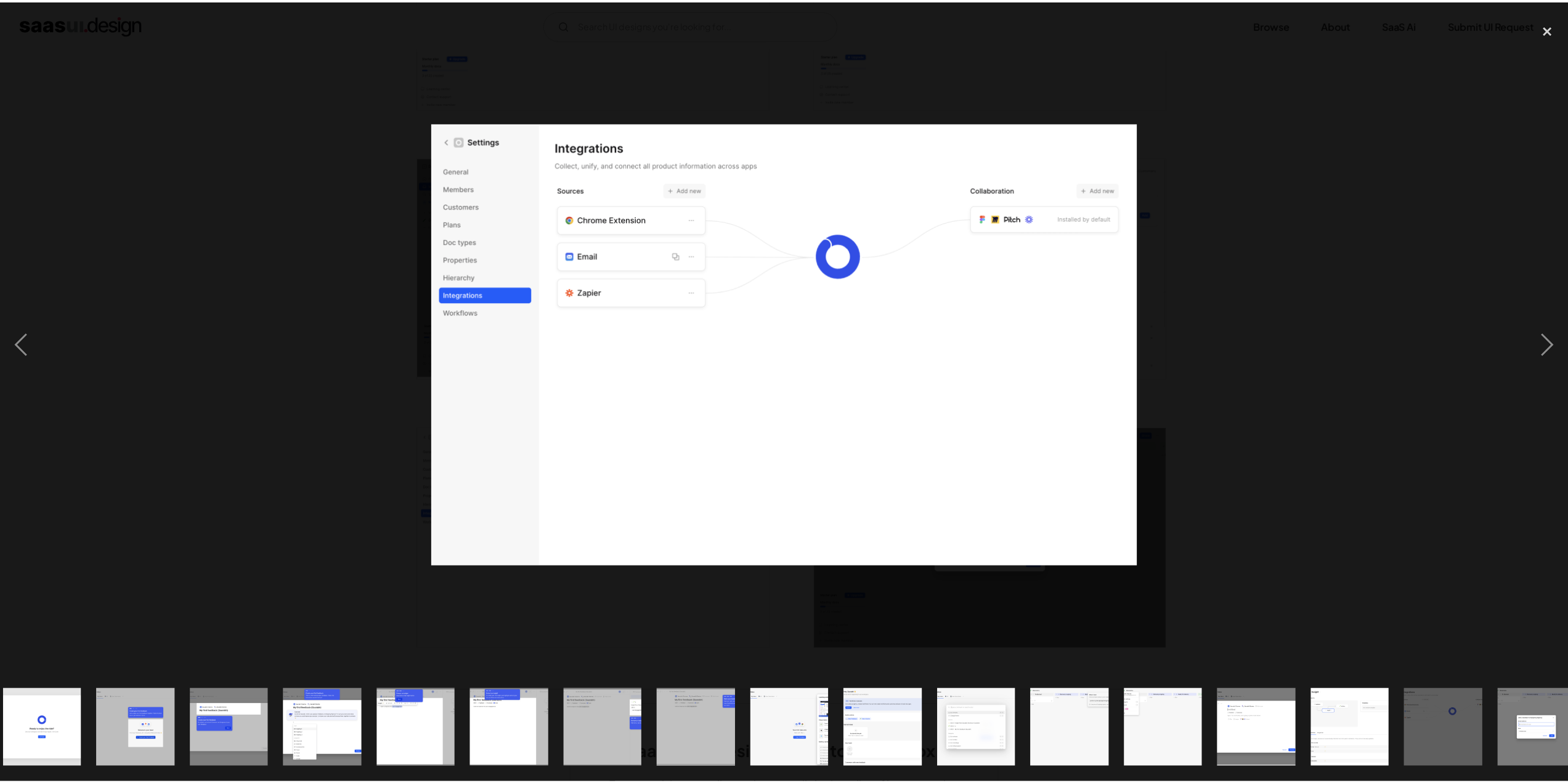
scroll to position [0, 694]
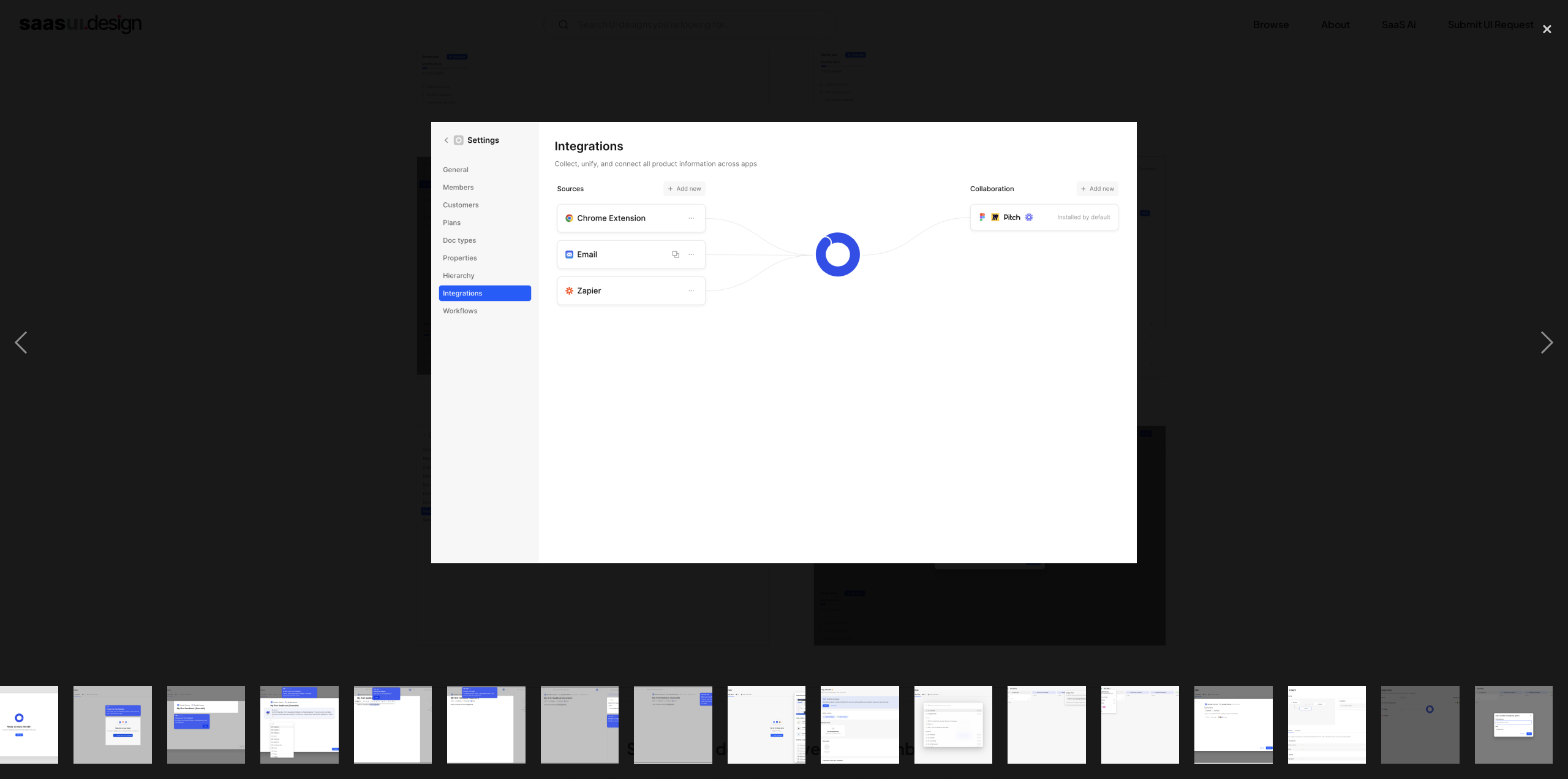
click at [1001, 726] on div "show item 19 of 24" at bounding box center [1047, 724] width 94 height 109
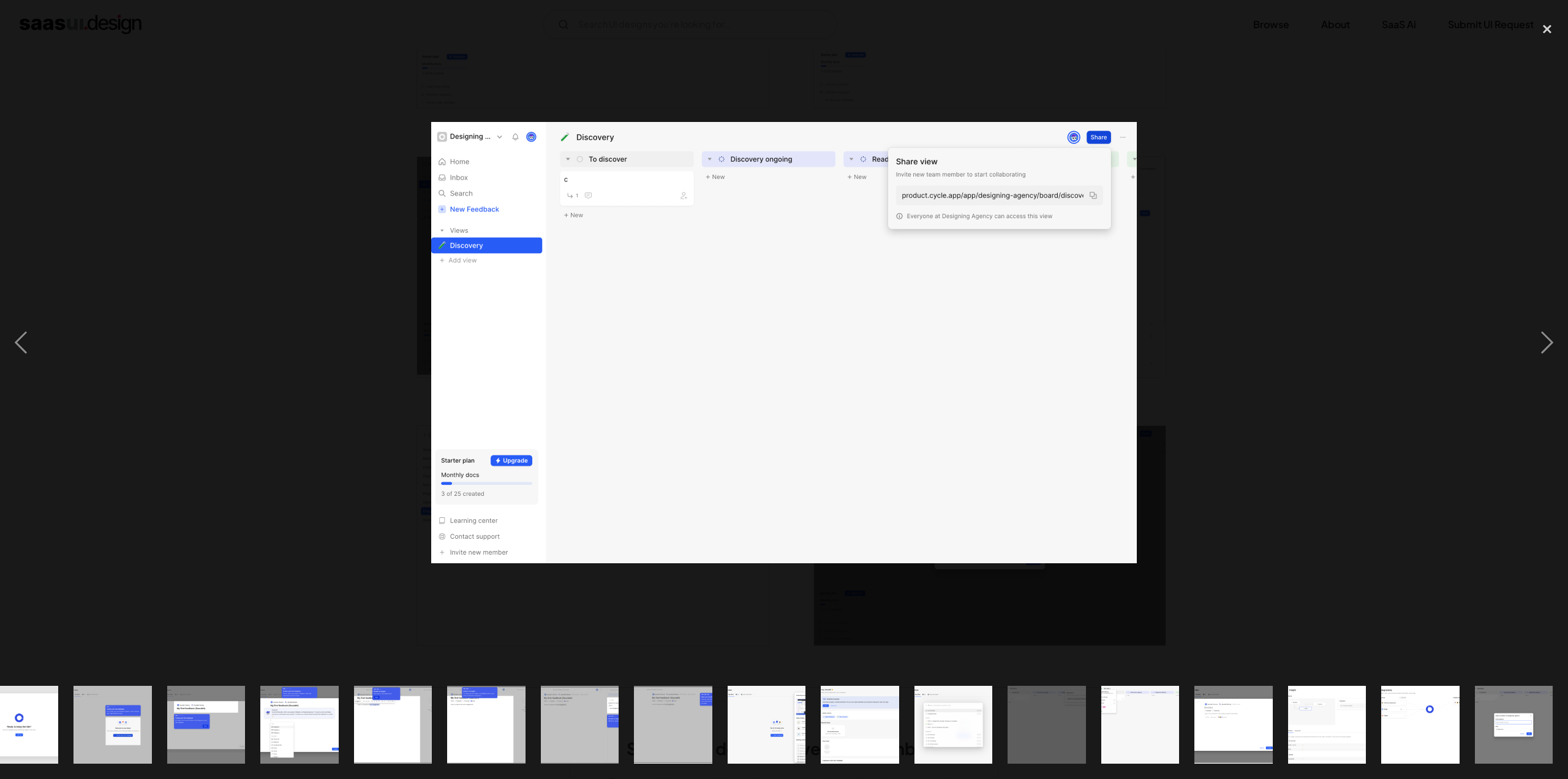
click at [1147, 730] on img "show item 20 of 24" at bounding box center [1140, 724] width 125 height 78
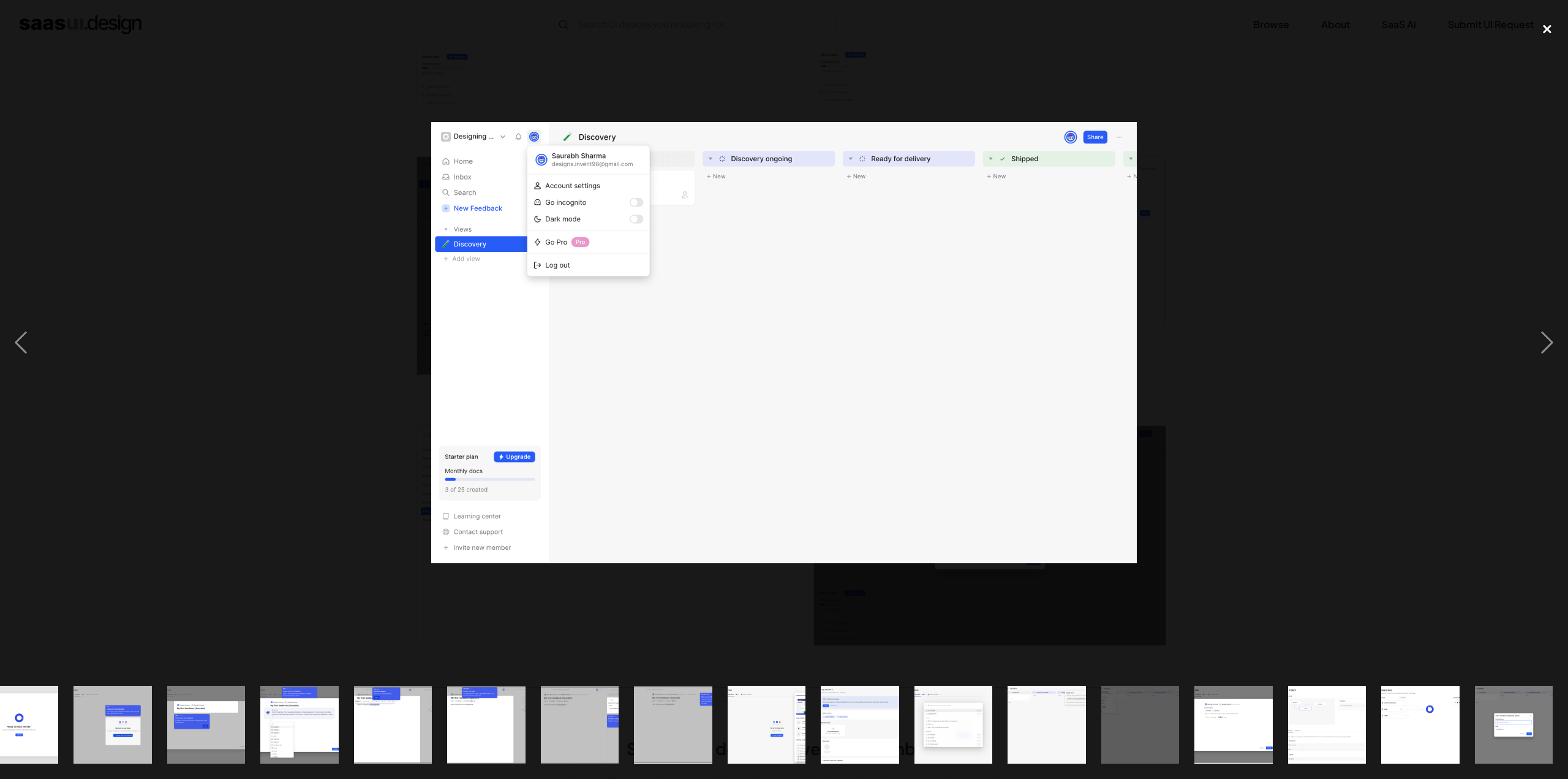
click at [1548, 28] on div "close lightbox" at bounding box center [1547, 29] width 42 height 27
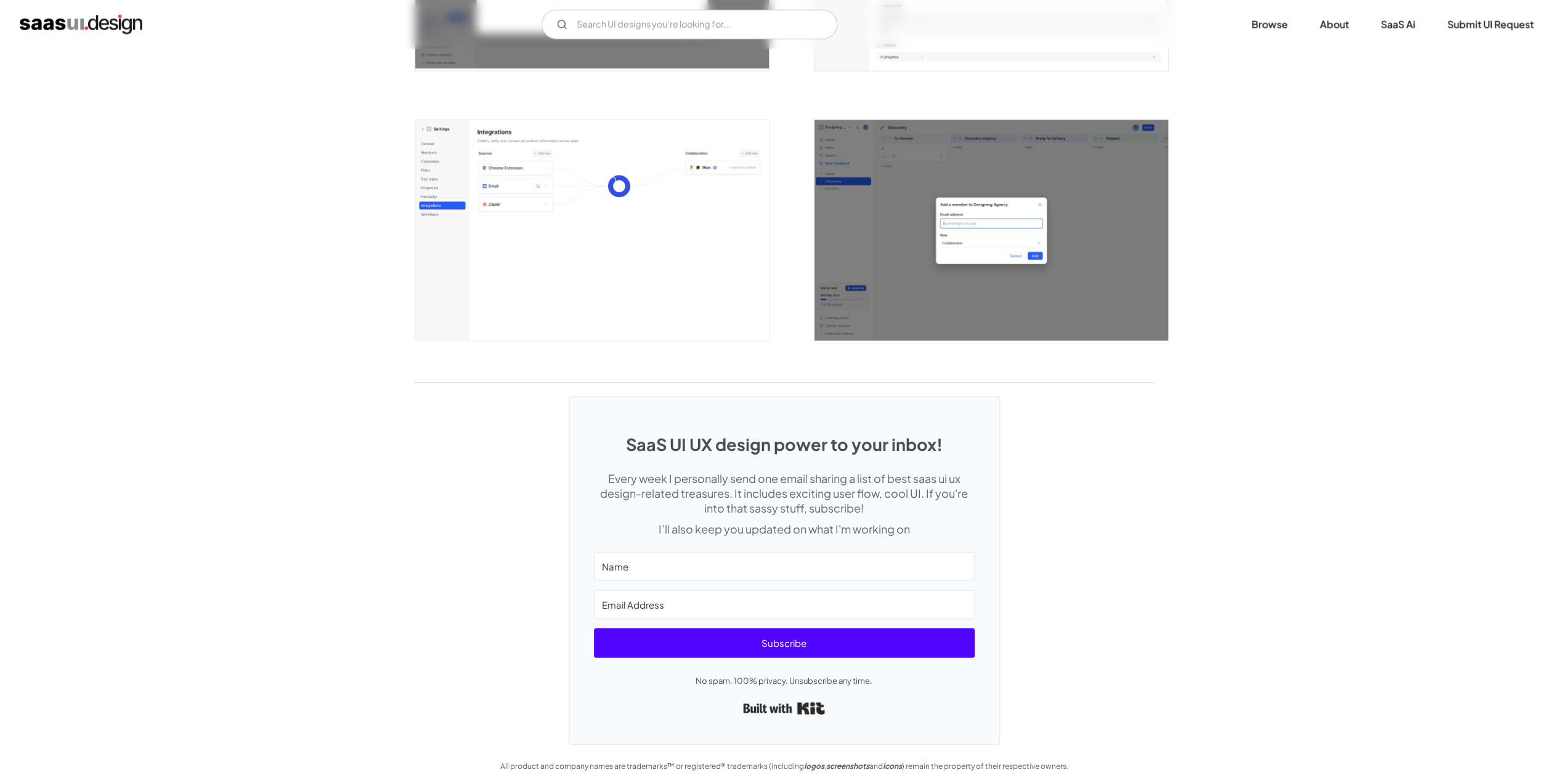
scroll to position [3142, 0]
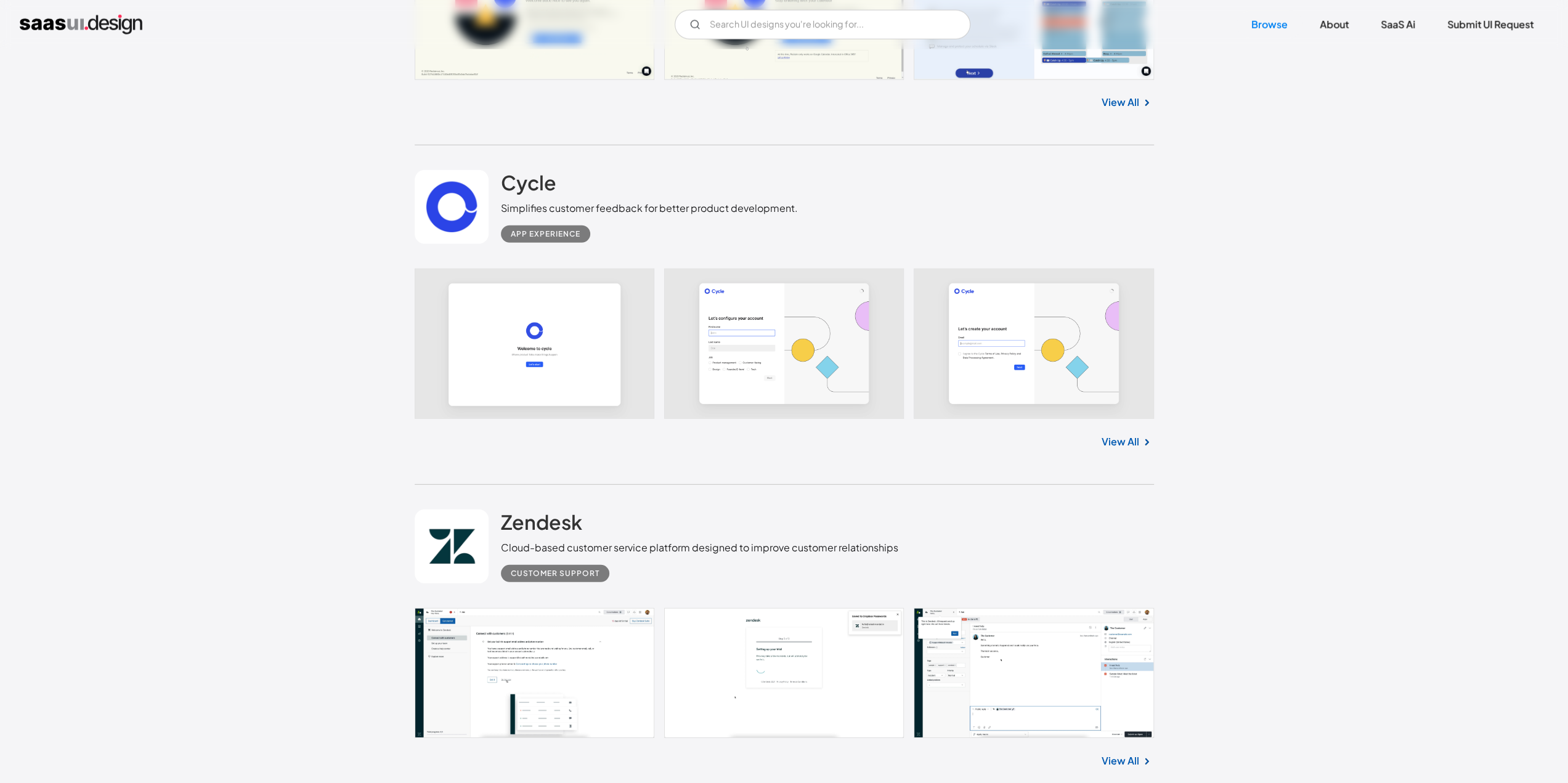
scroll to position [3572, 0]
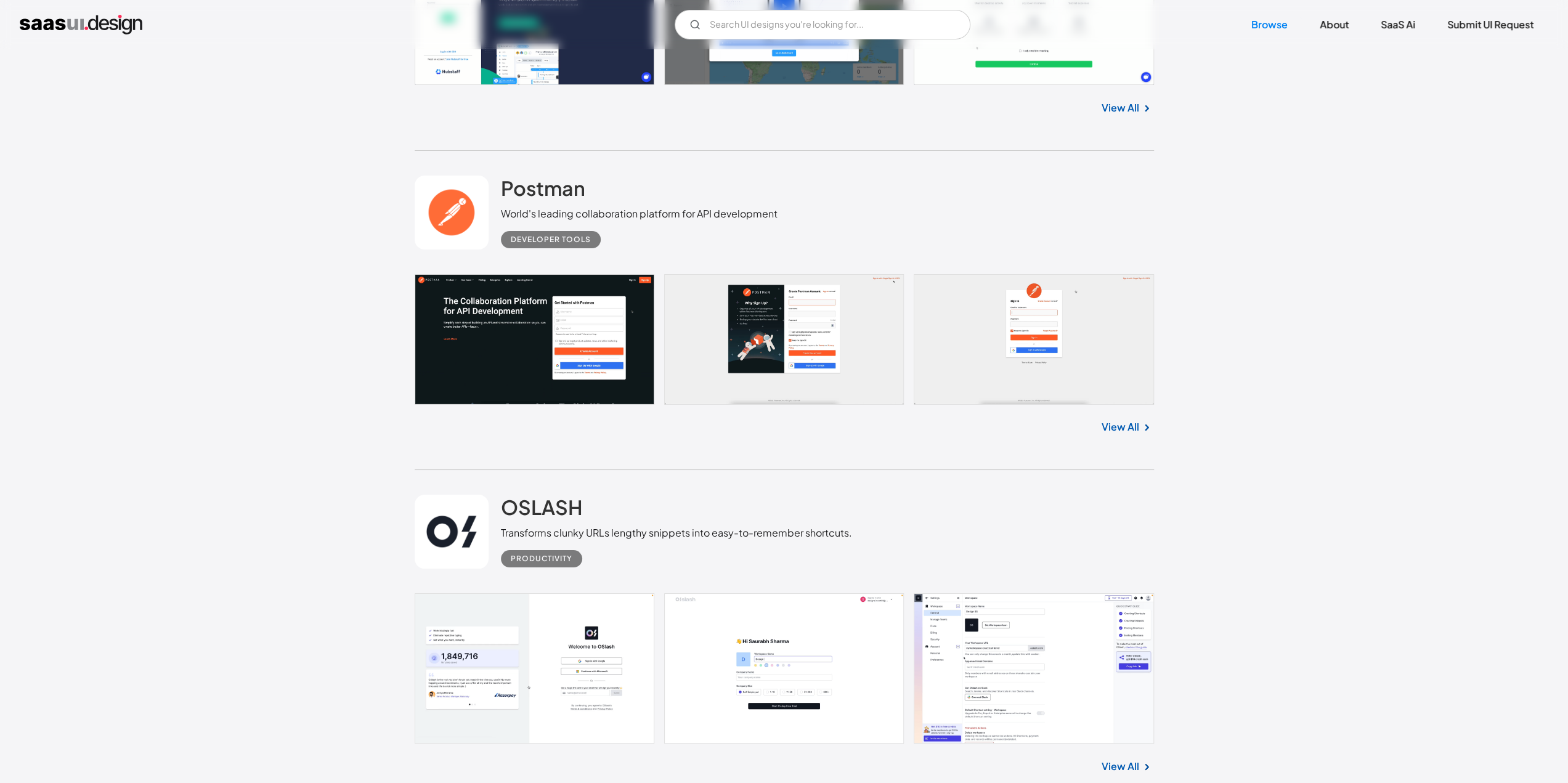
scroll to position [4866, 0]
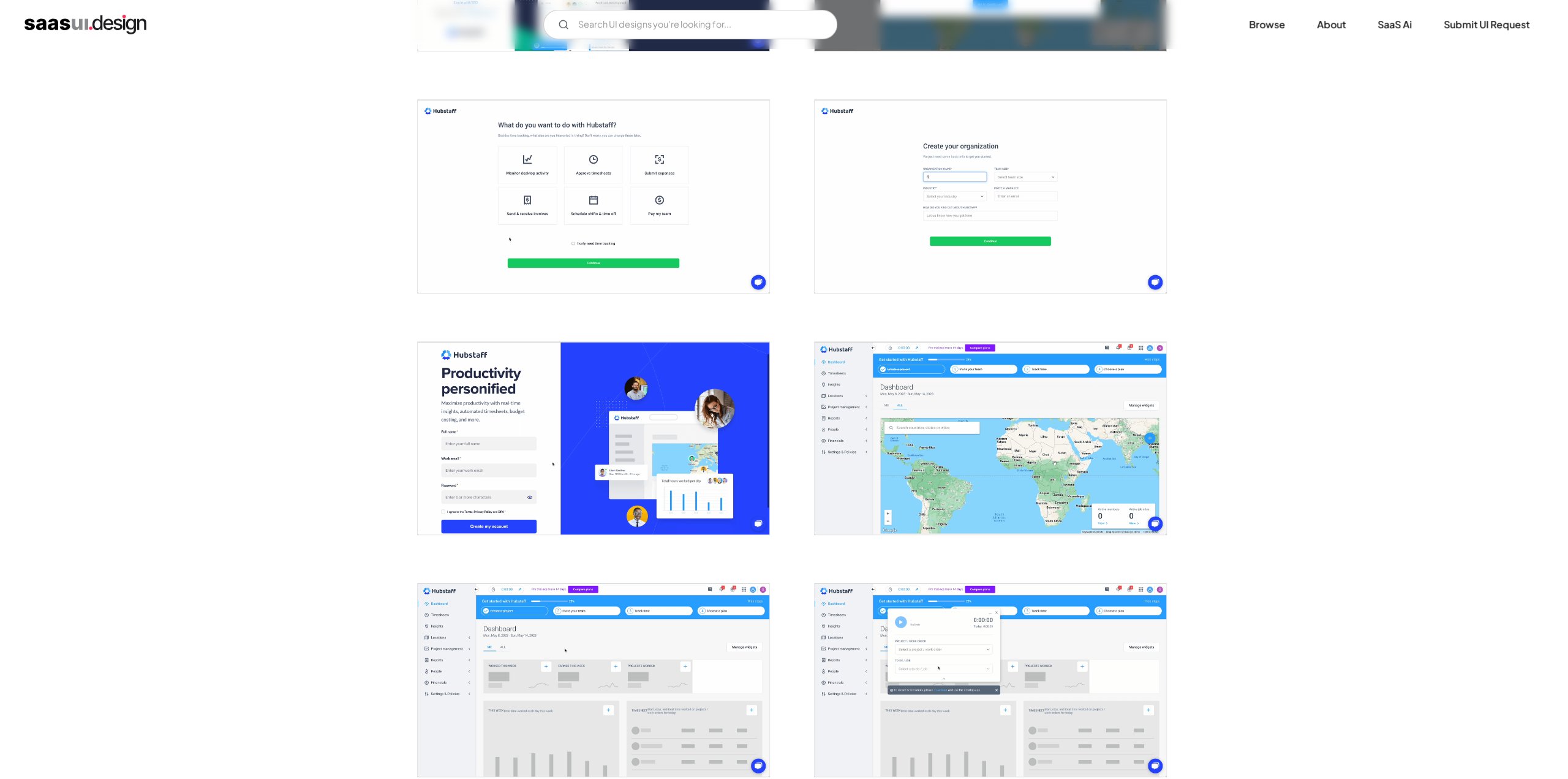
scroll to position [612, 0]
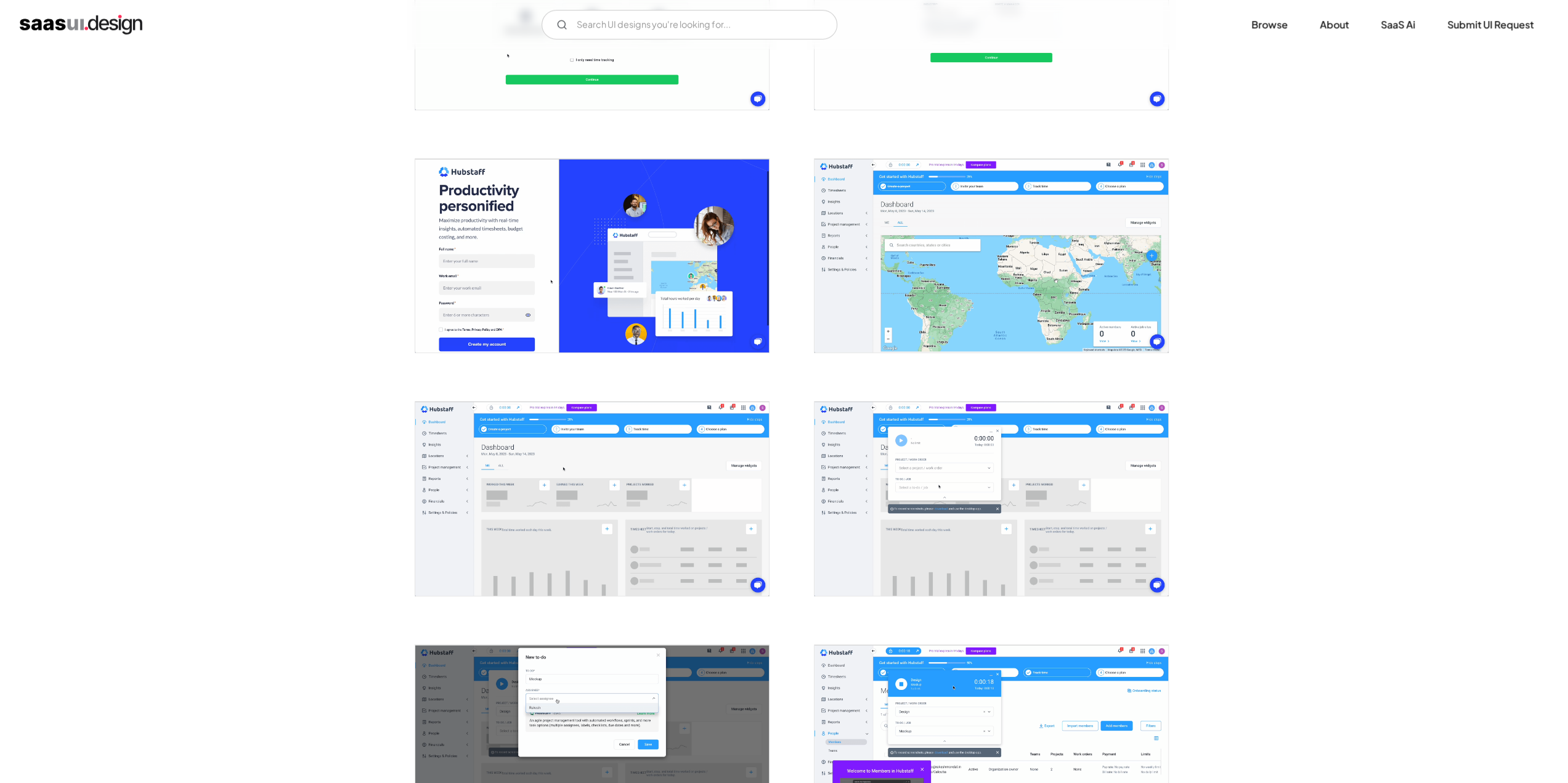
click at [467, 498] on img "open lightbox" at bounding box center [591, 498] width 354 height 194
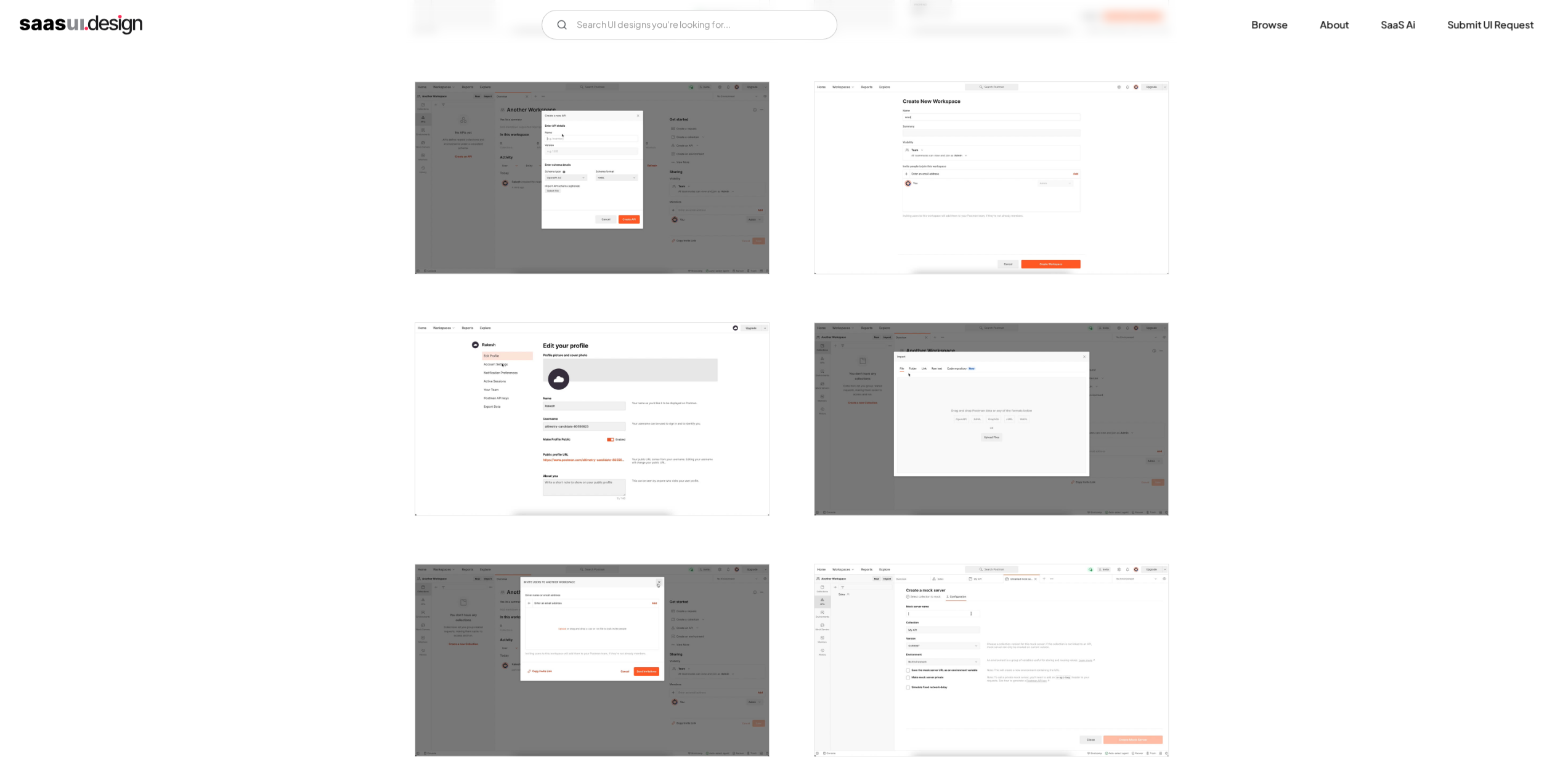
scroll to position [1540, 0]
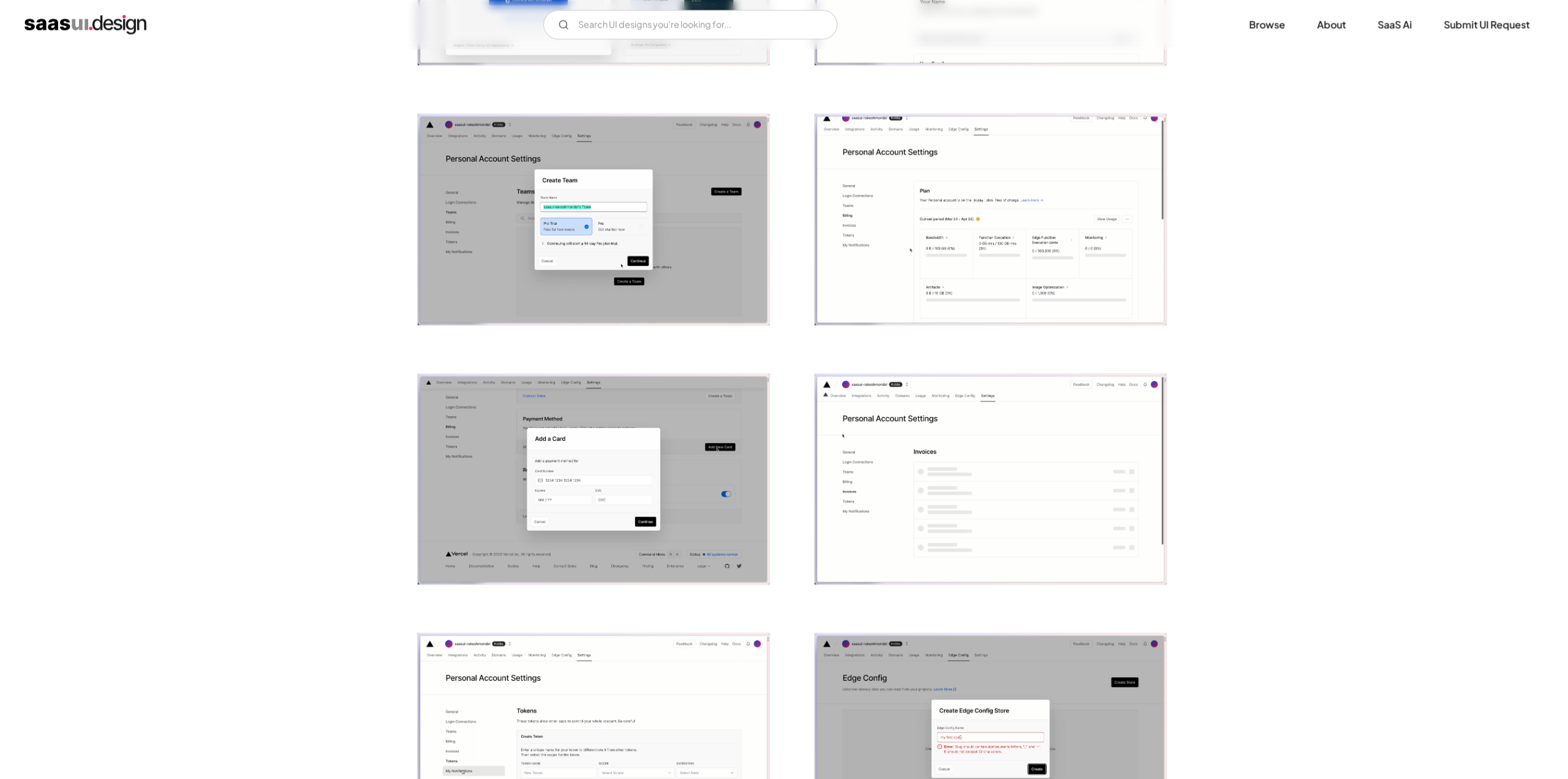
scroll to position [1777, 0]
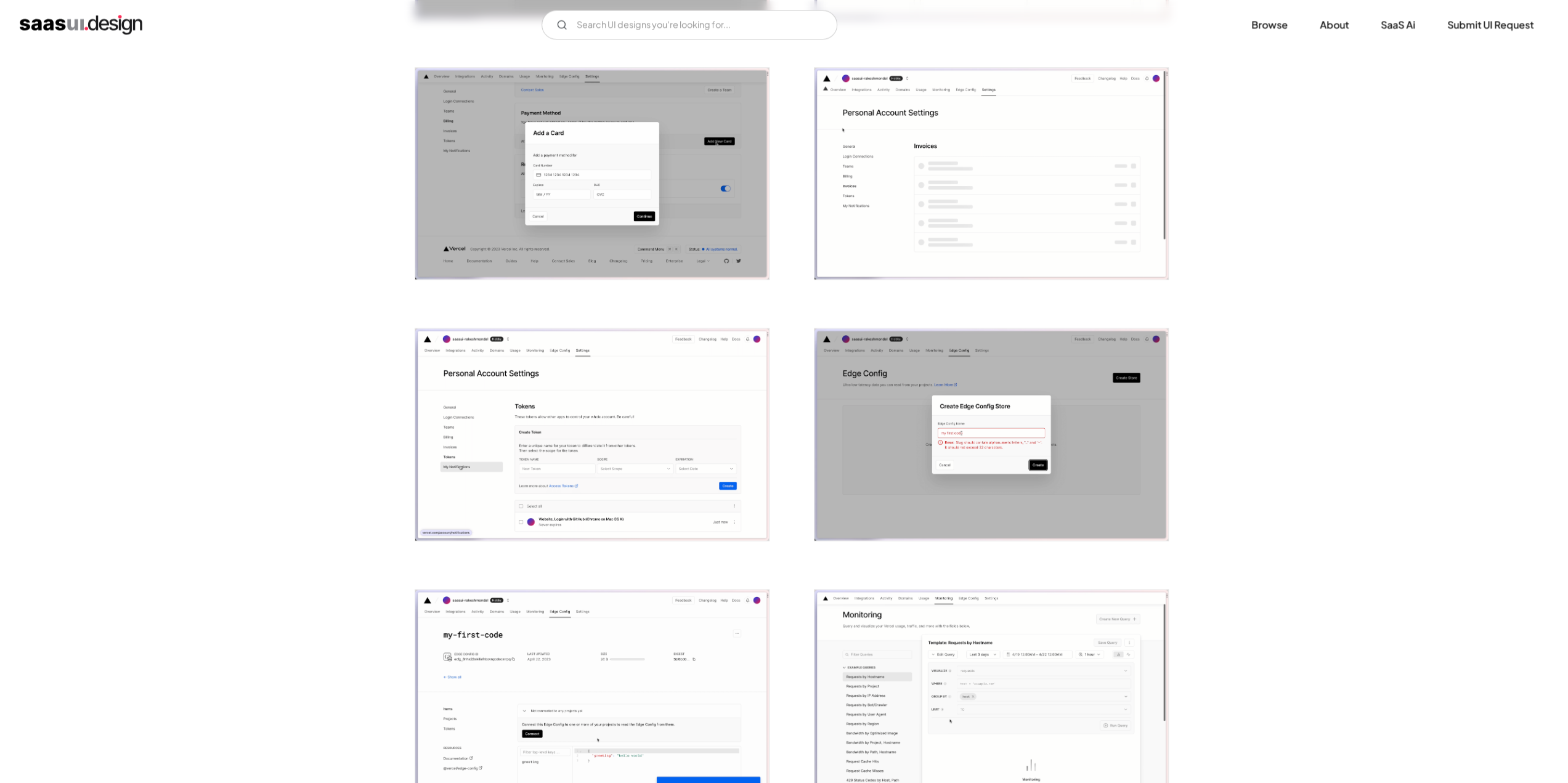
click at [453, 395] on img "open lightbox" at bounding box center [591, 434] width 354 height 211
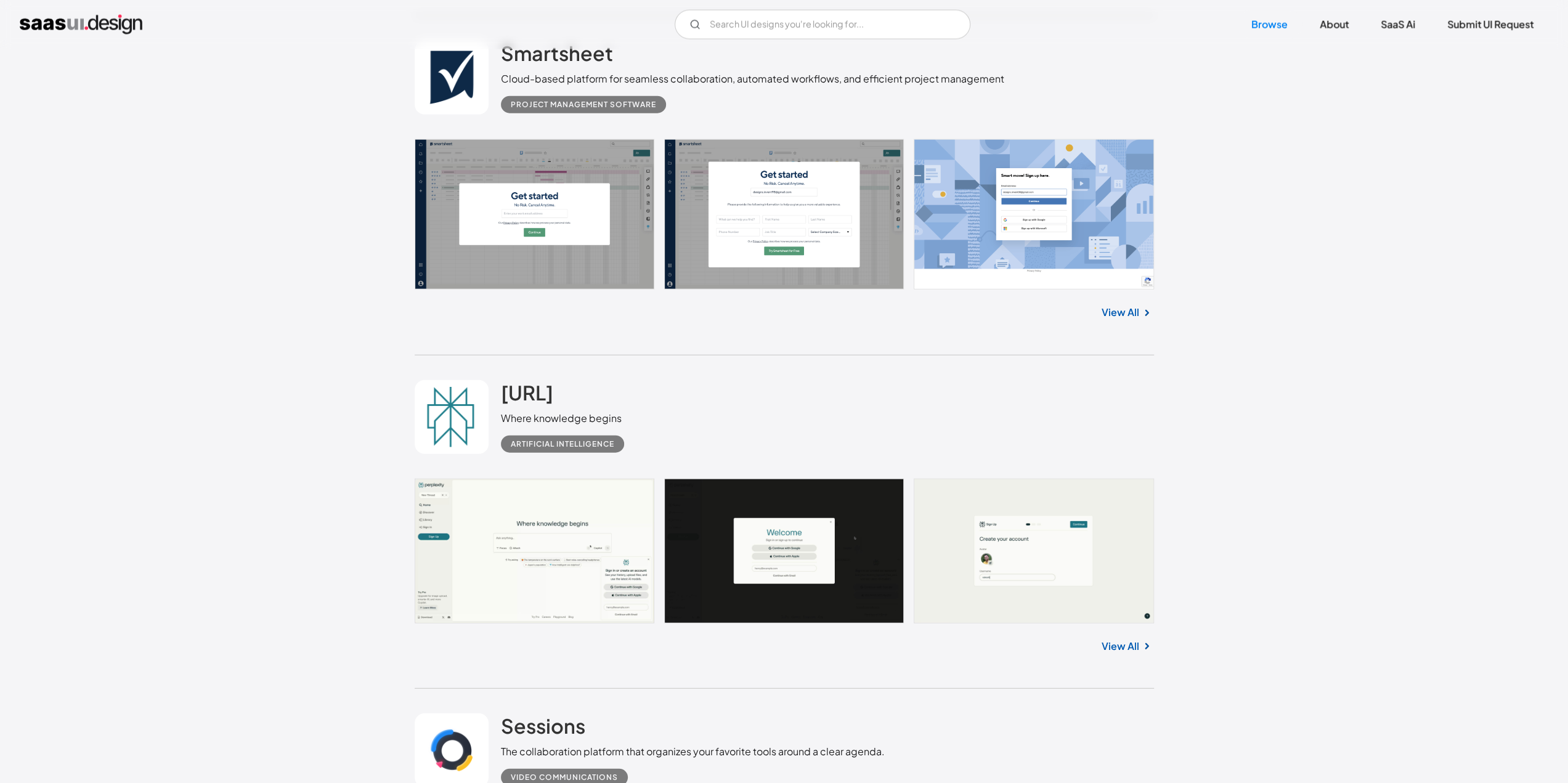
scroll to position [7760, 0]
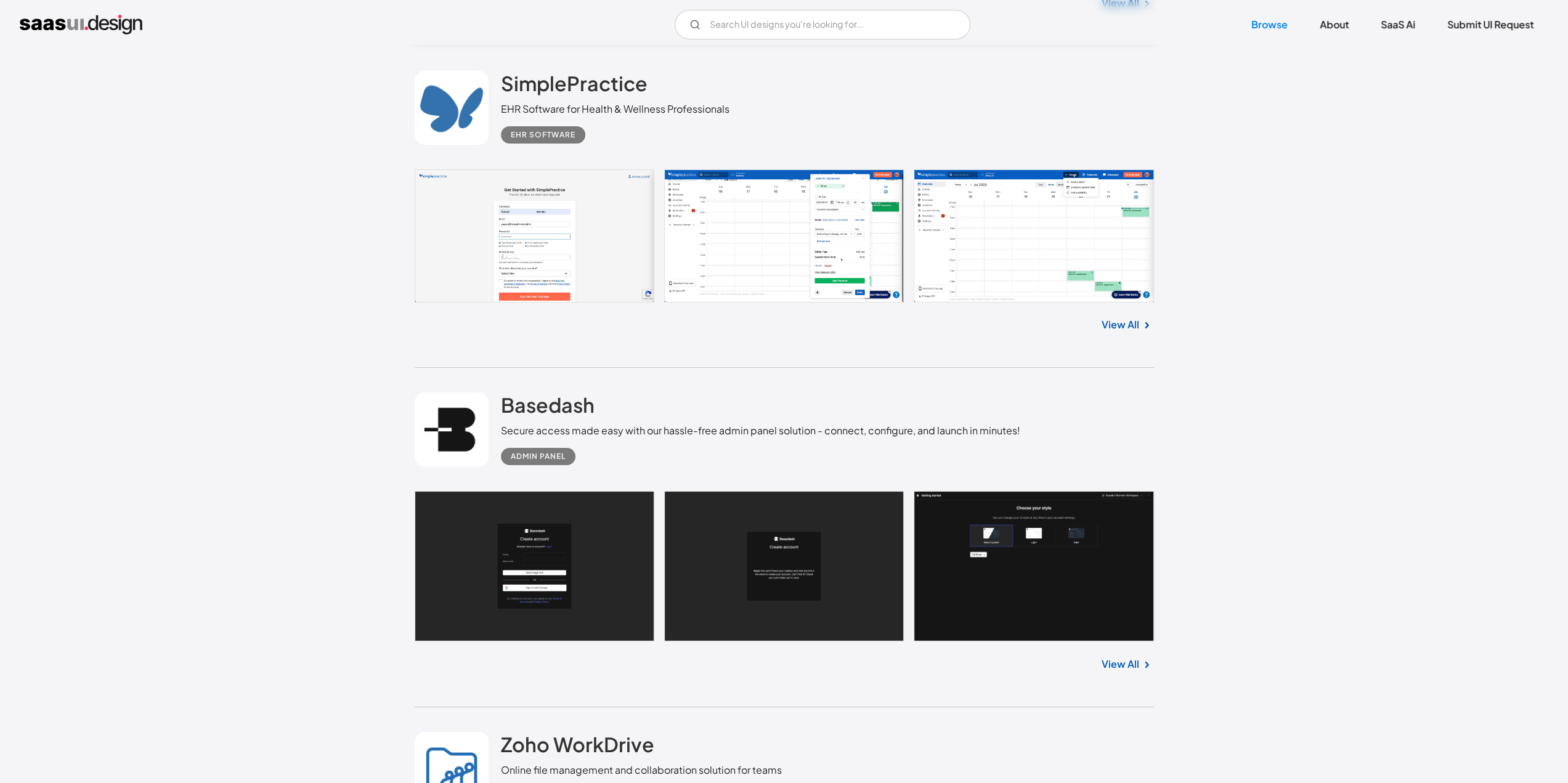
scroll to position [9300, 0]
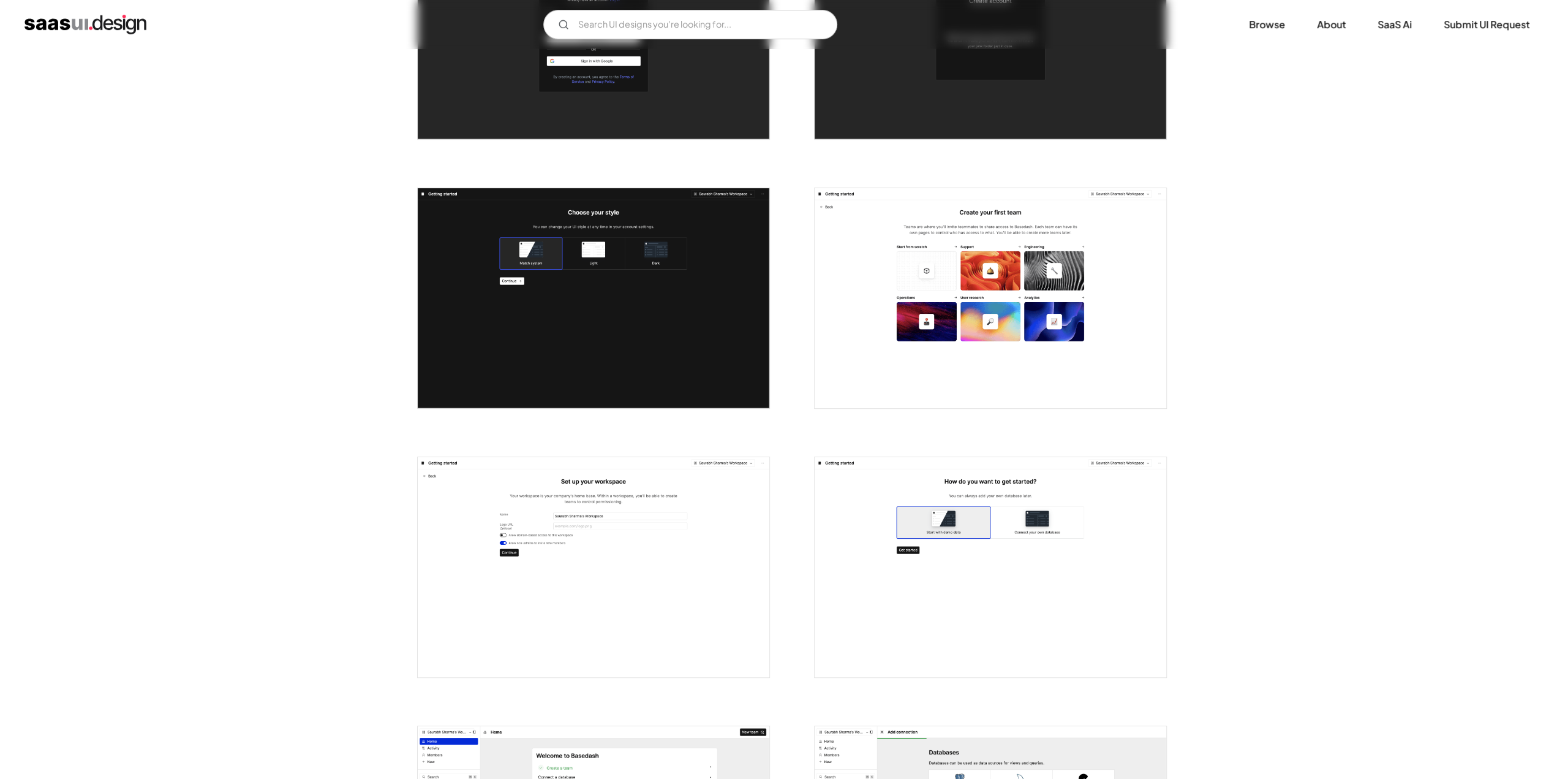
scroll to position [735, 0]
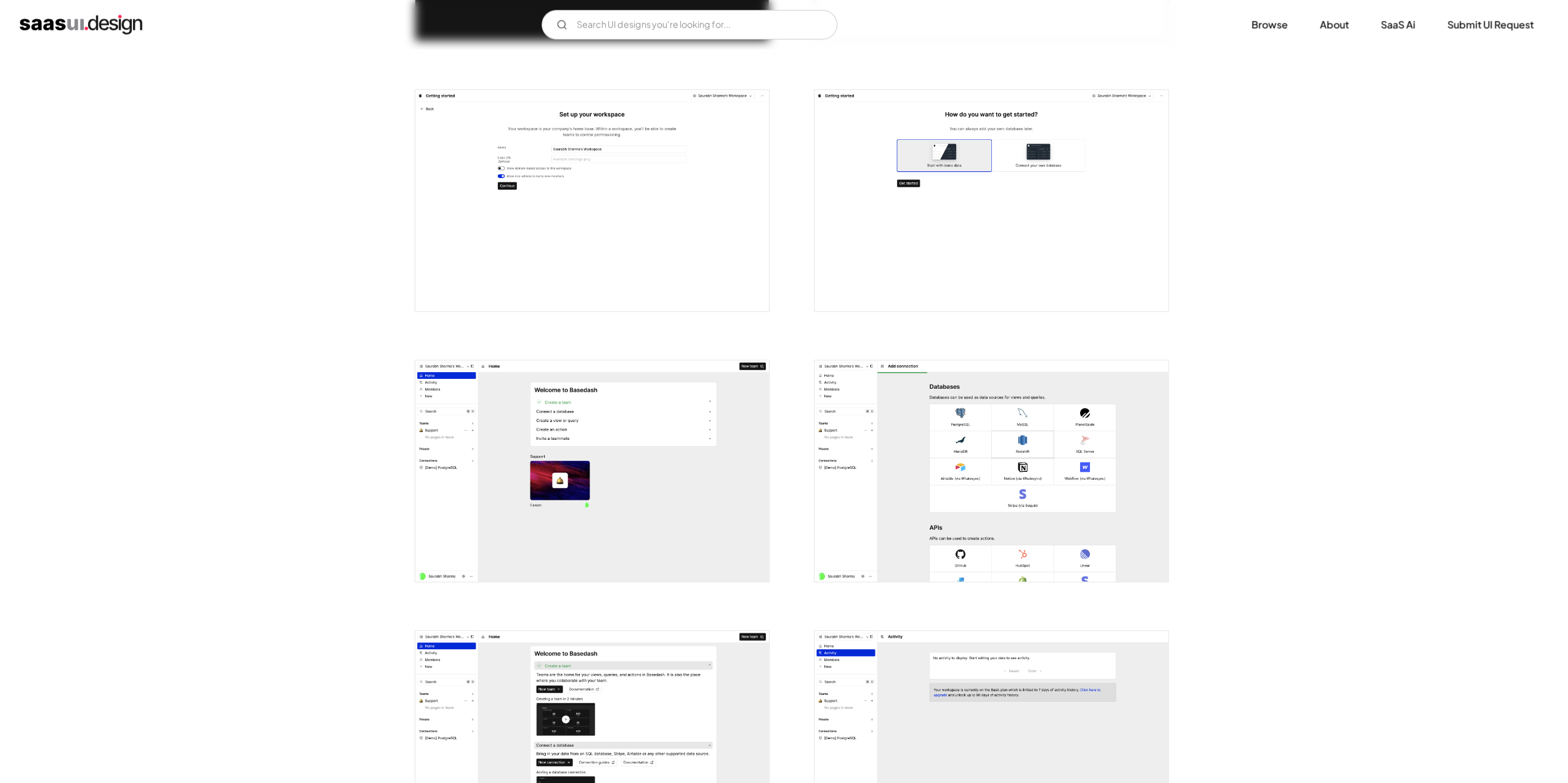
click at [484, 446] on img "open lightbox" at bounding box center [591, 470] width 354 height 221
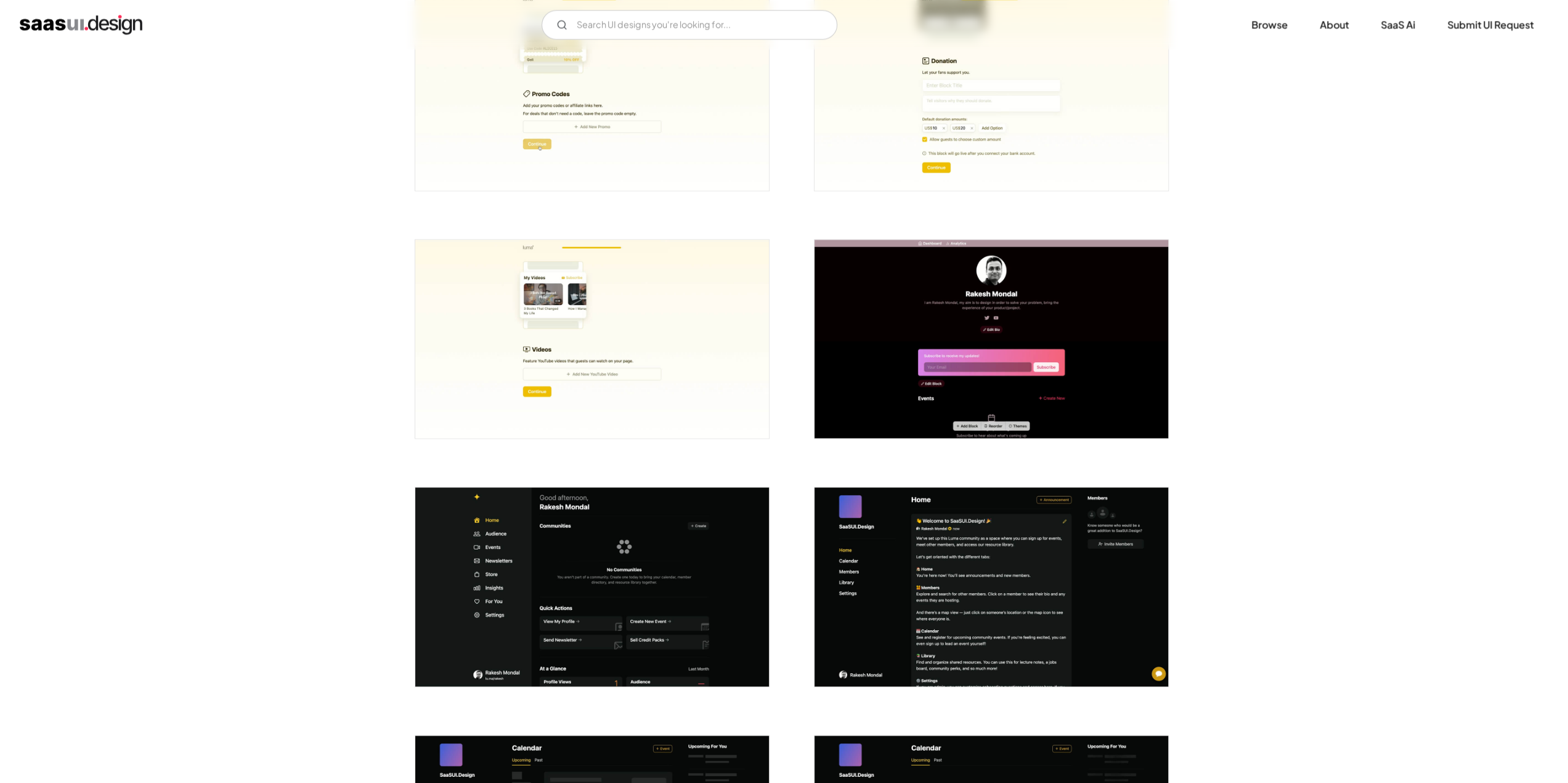
scroll to position [1971, 0]
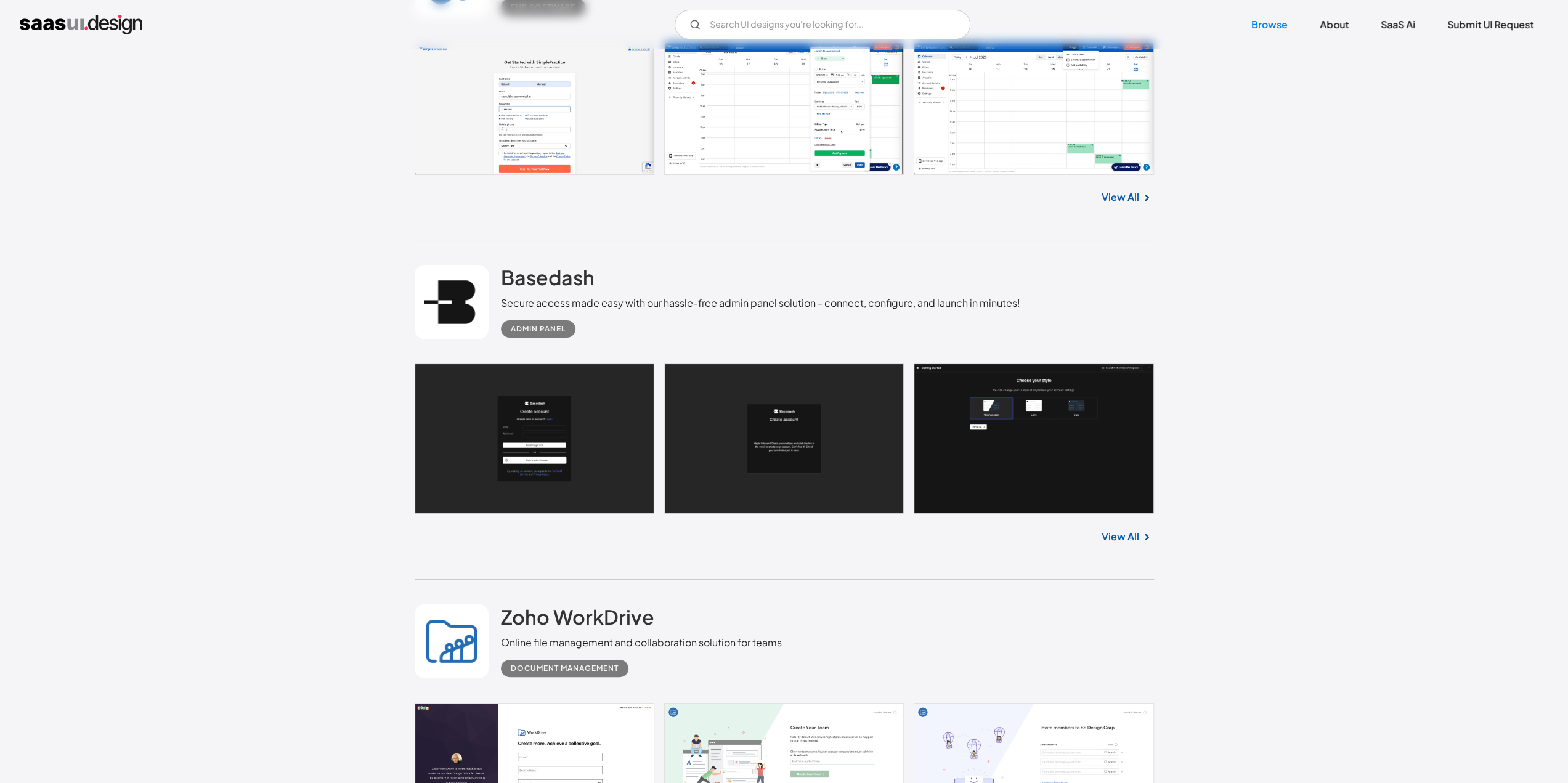
scroll to position [9181, 0]
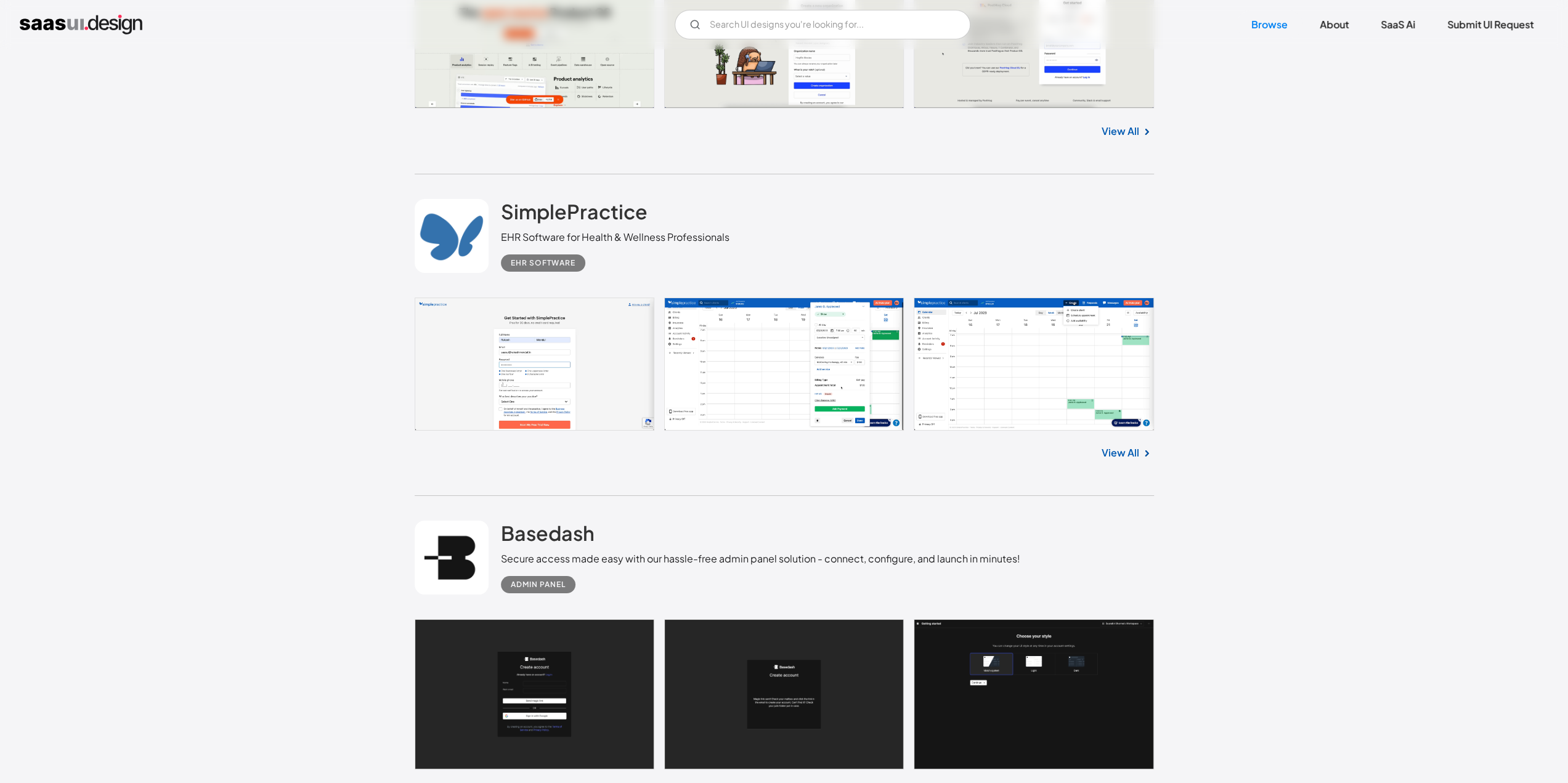
scroll to position [8987, 0]
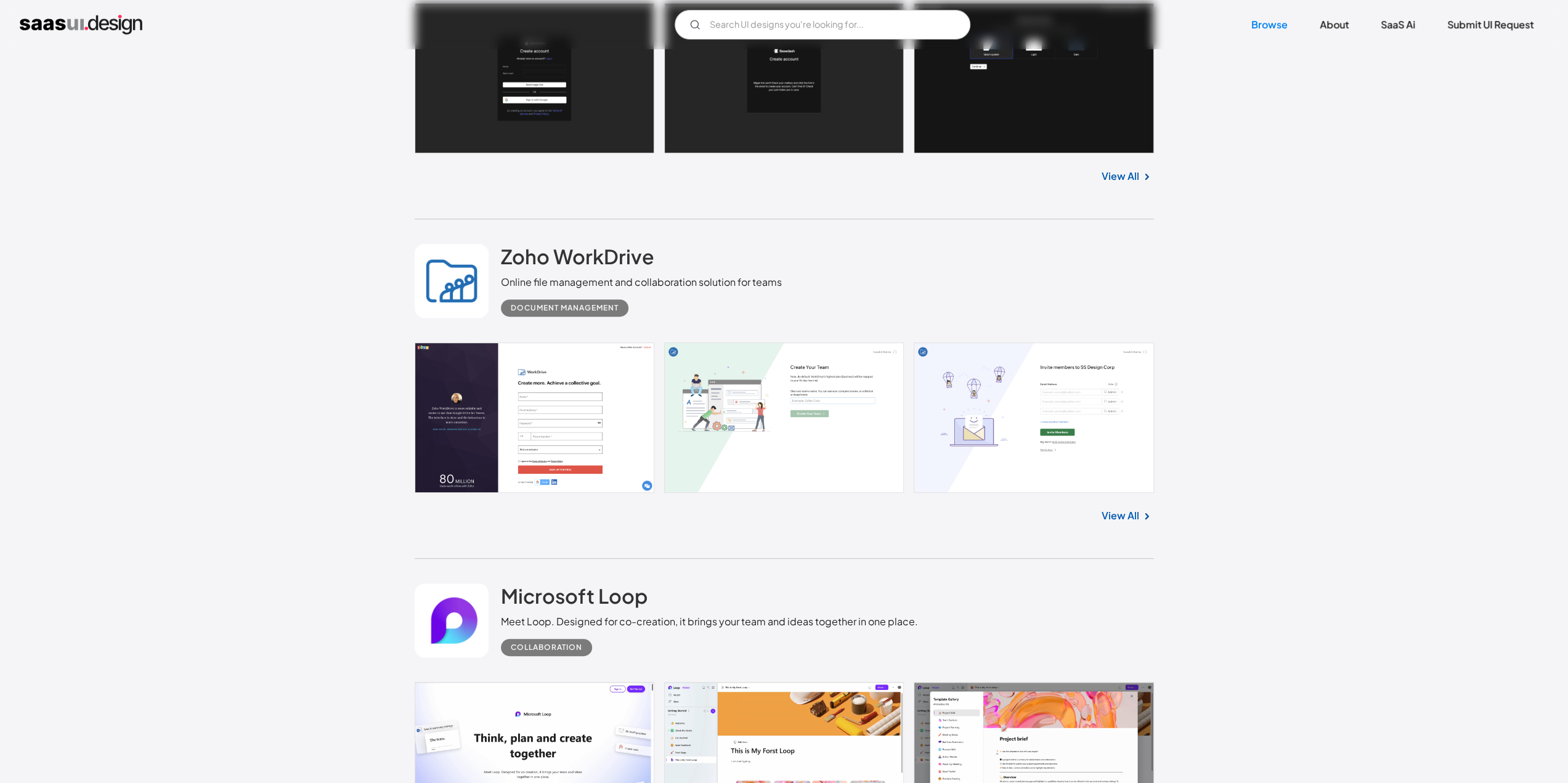
scroll to position [10034, 0]
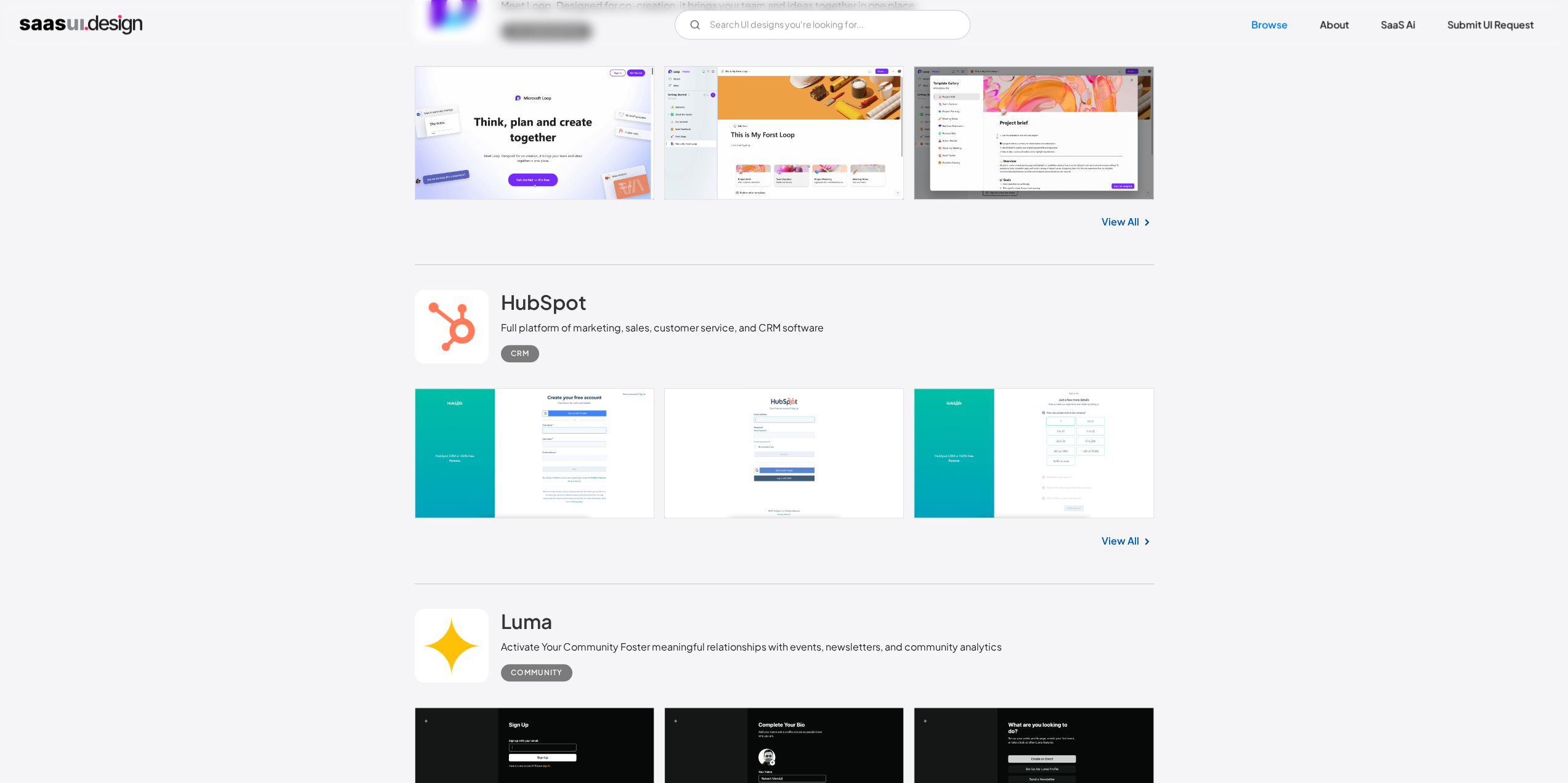
scroll to position [10527, 0]
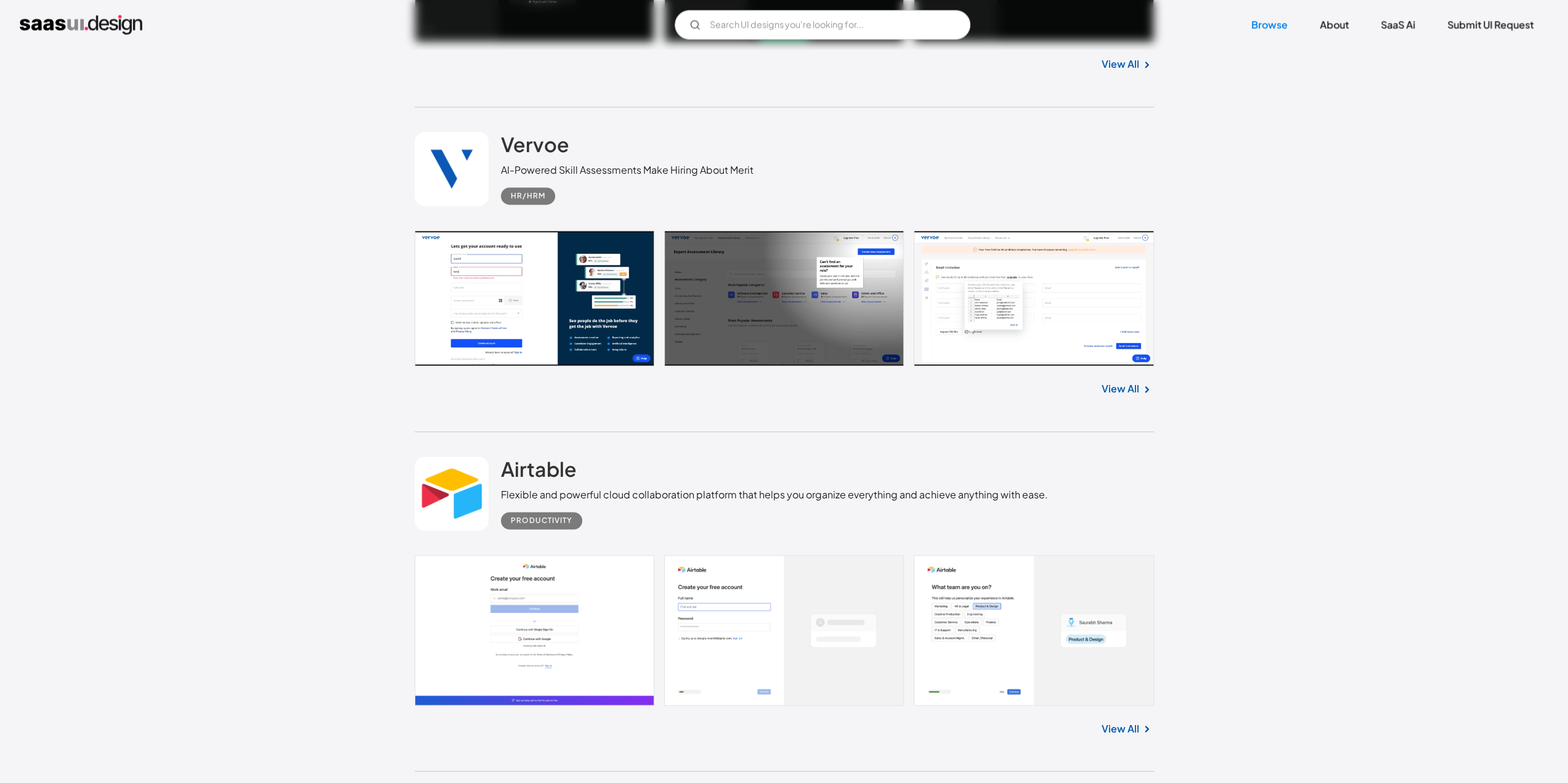
scroll to position [11450, 0]
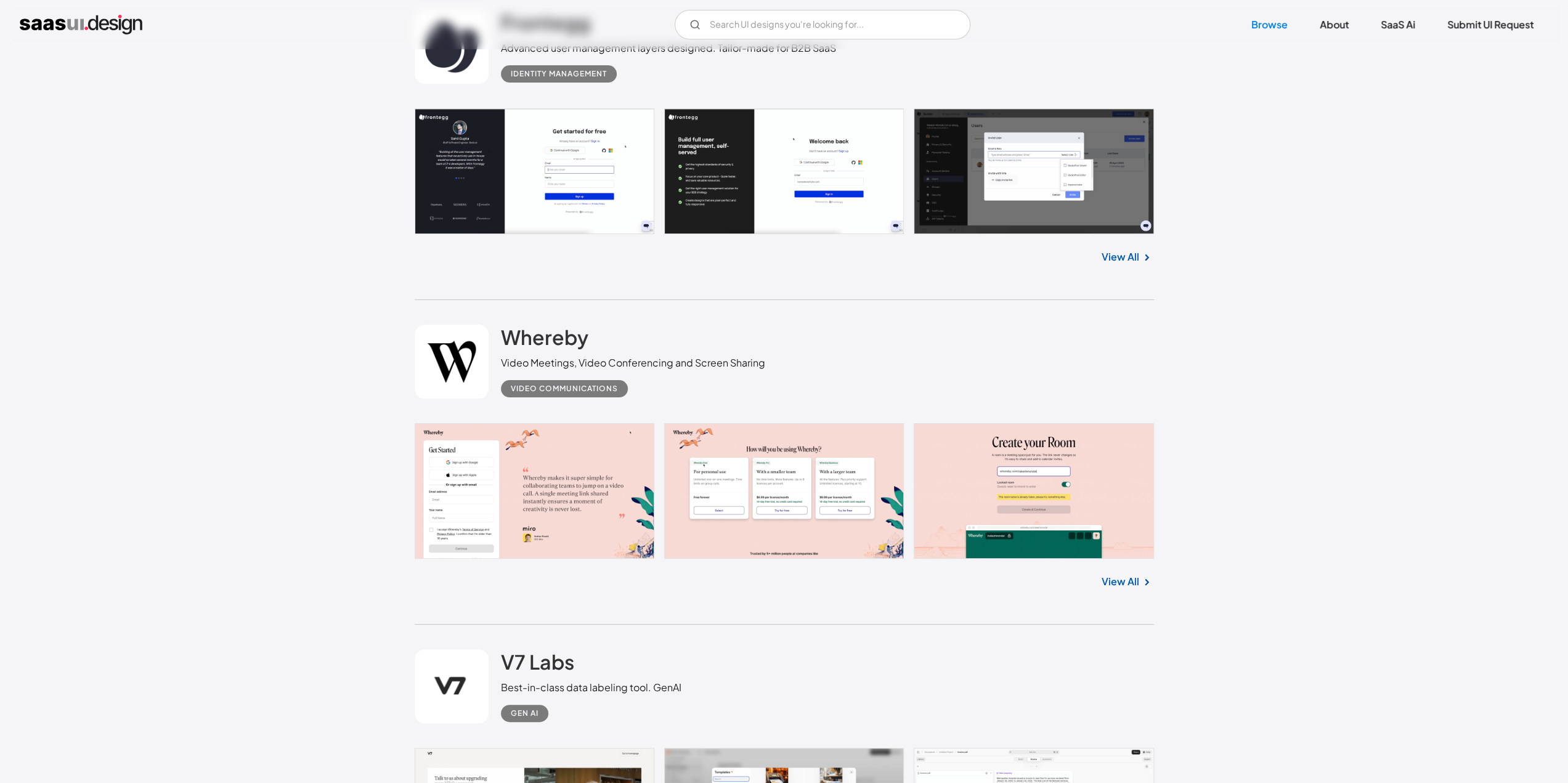
scroll to position [14530, 0]
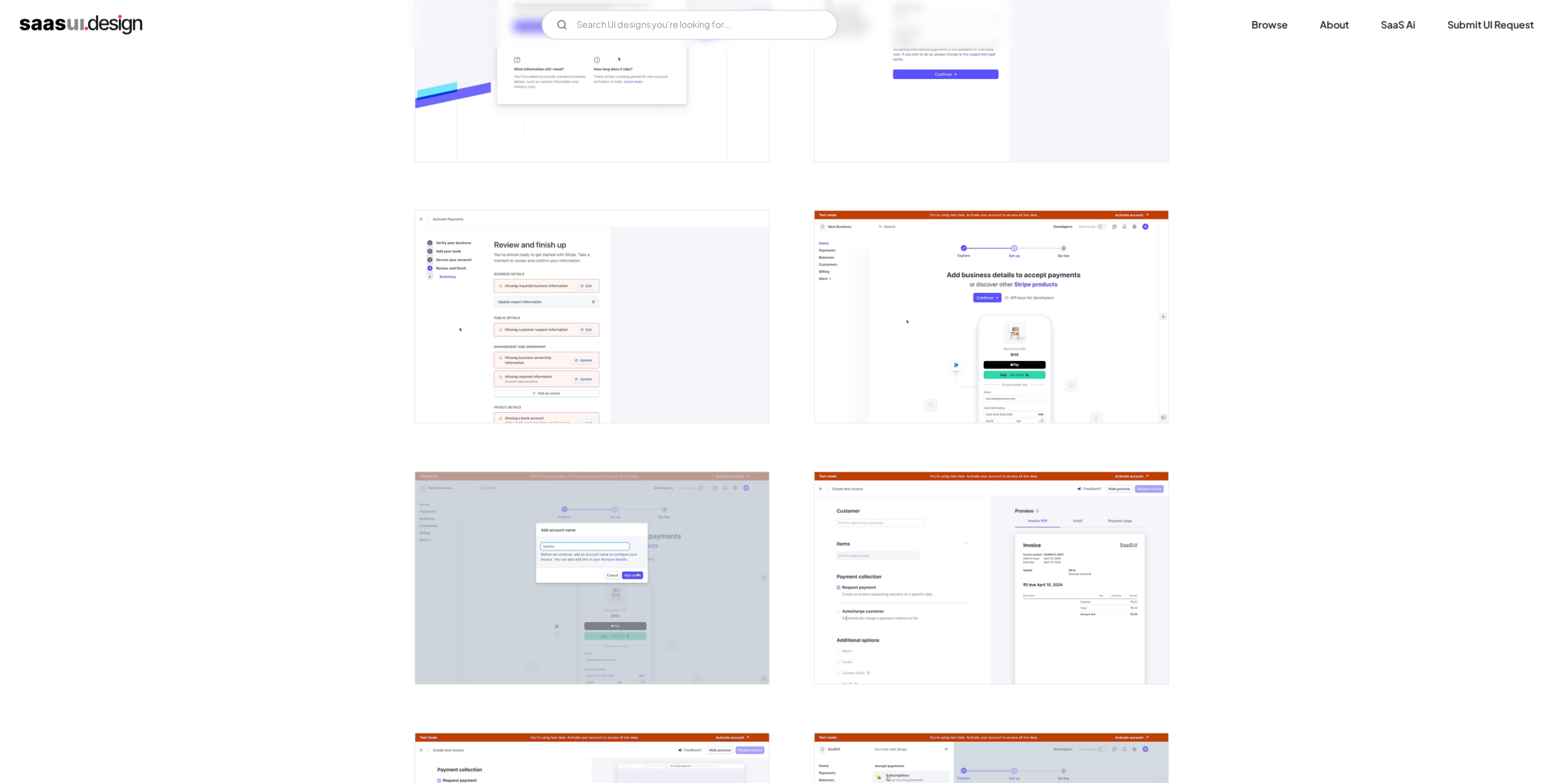
scroll to position [1294, 0]
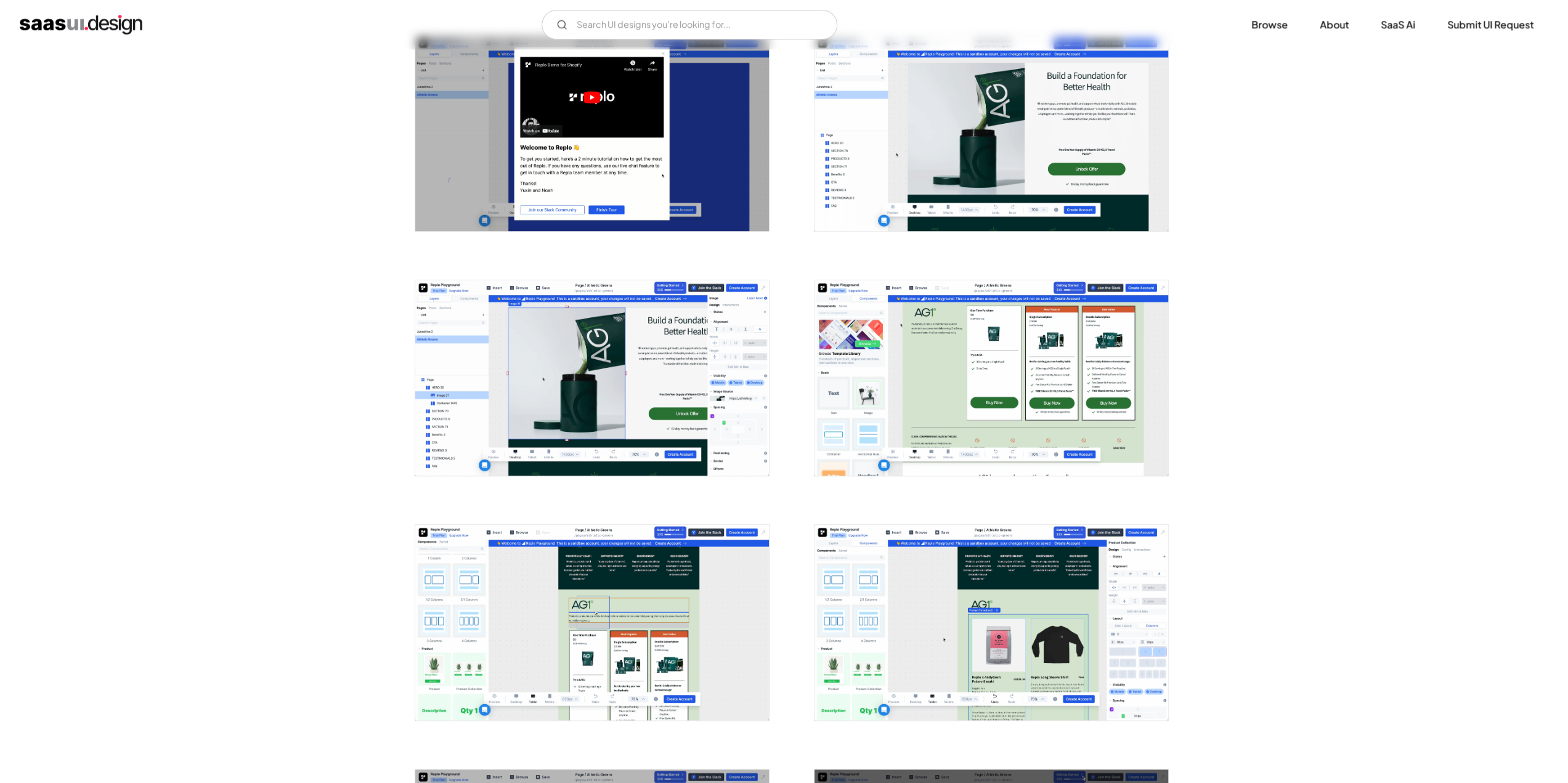
scroll to position [1108, 0]
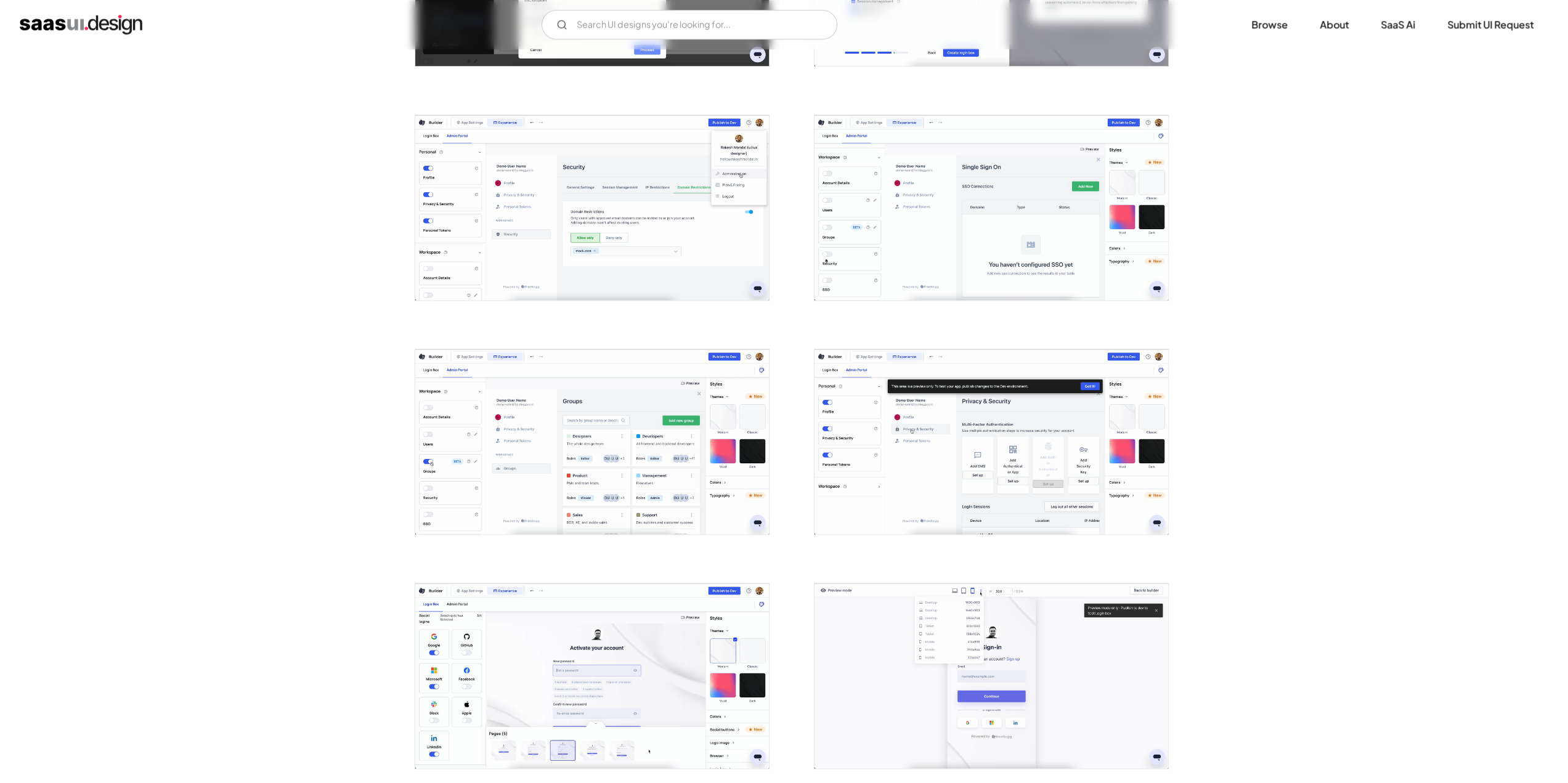
scroll to position [1478, 0]
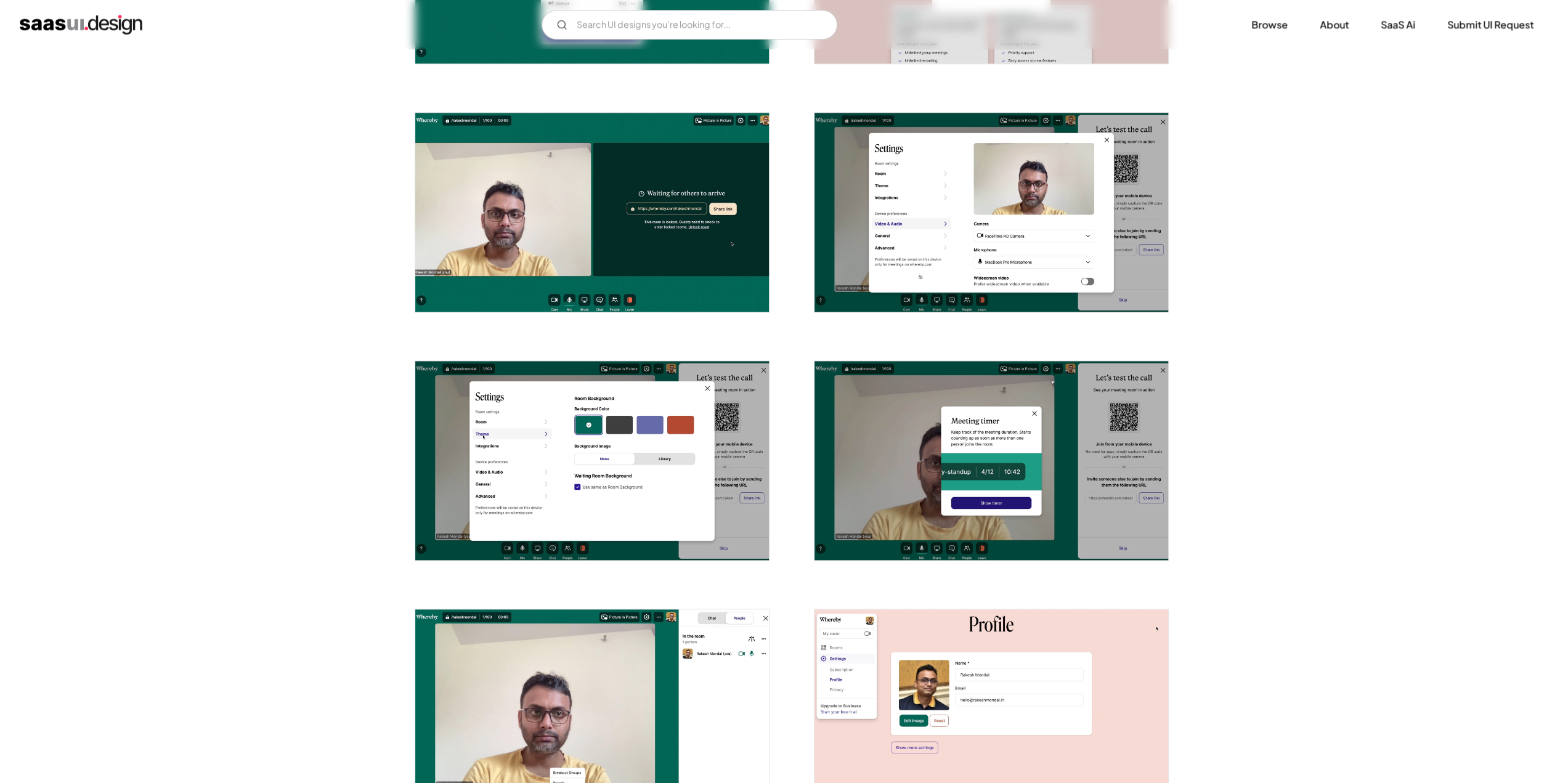
scroll to position [1478, 0]
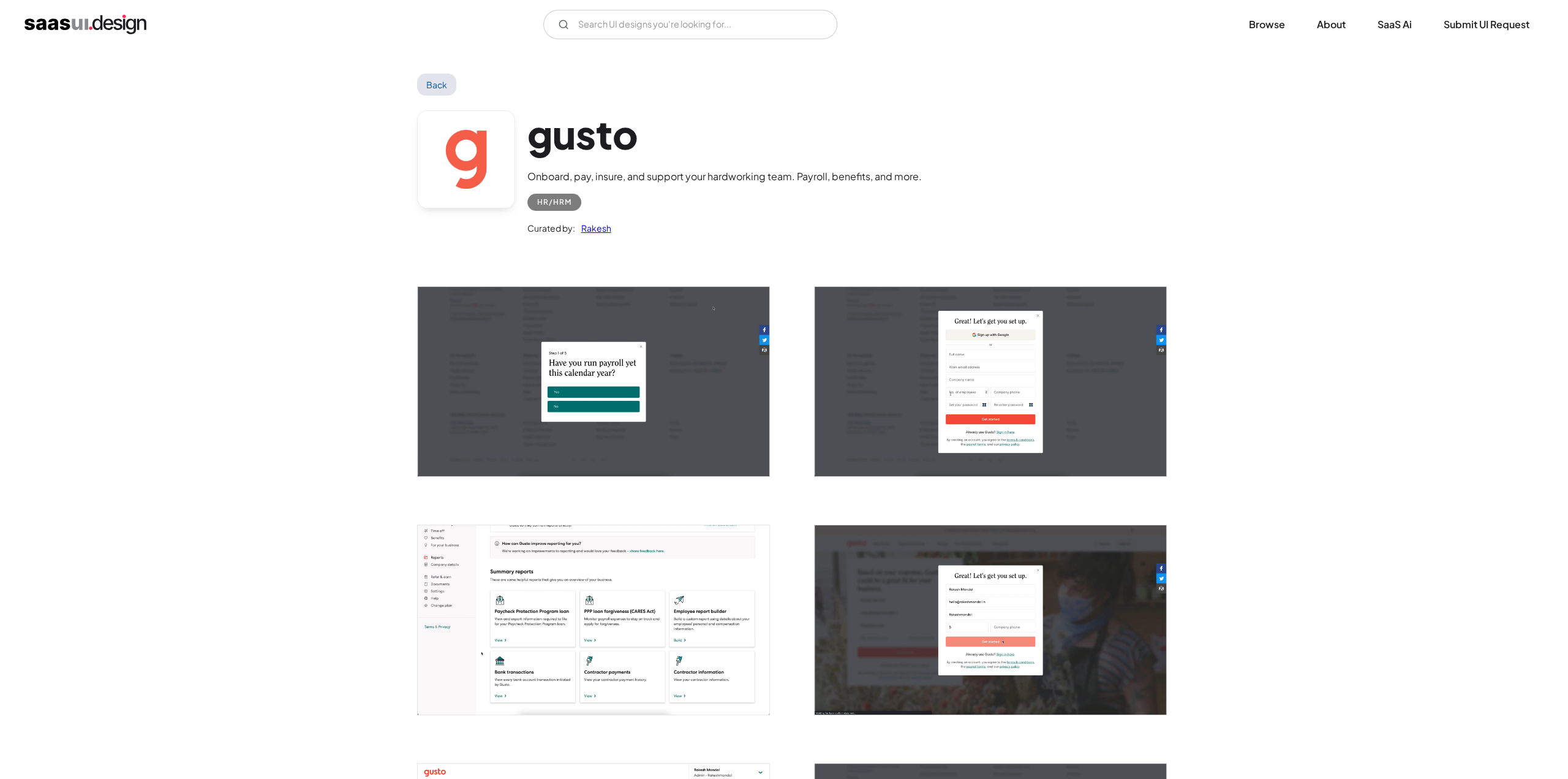
scroll to position [367, 0]
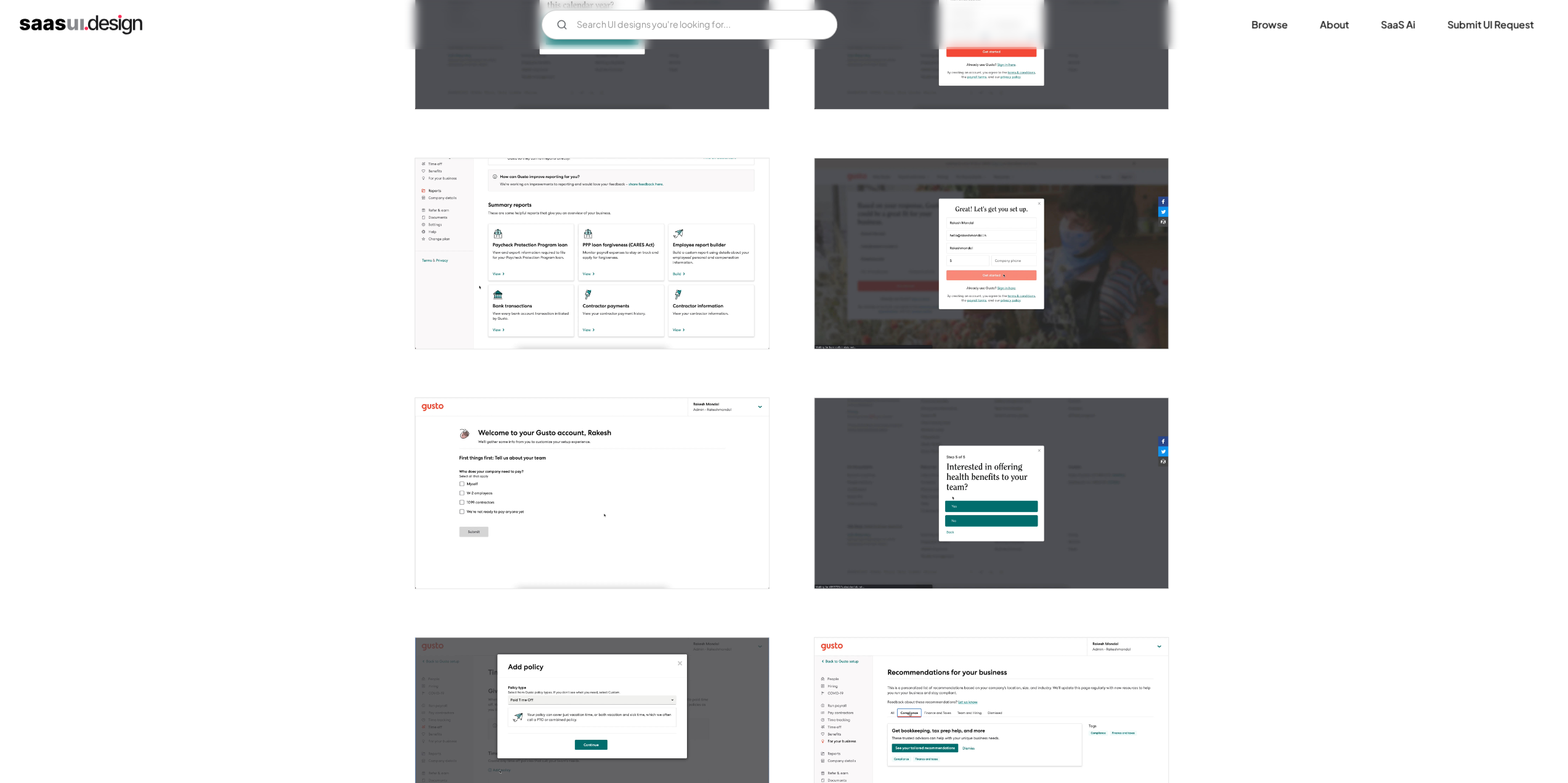
click at [452, 209] on img "open lightbox" at bounding box center [591, 254] width 354 height 190
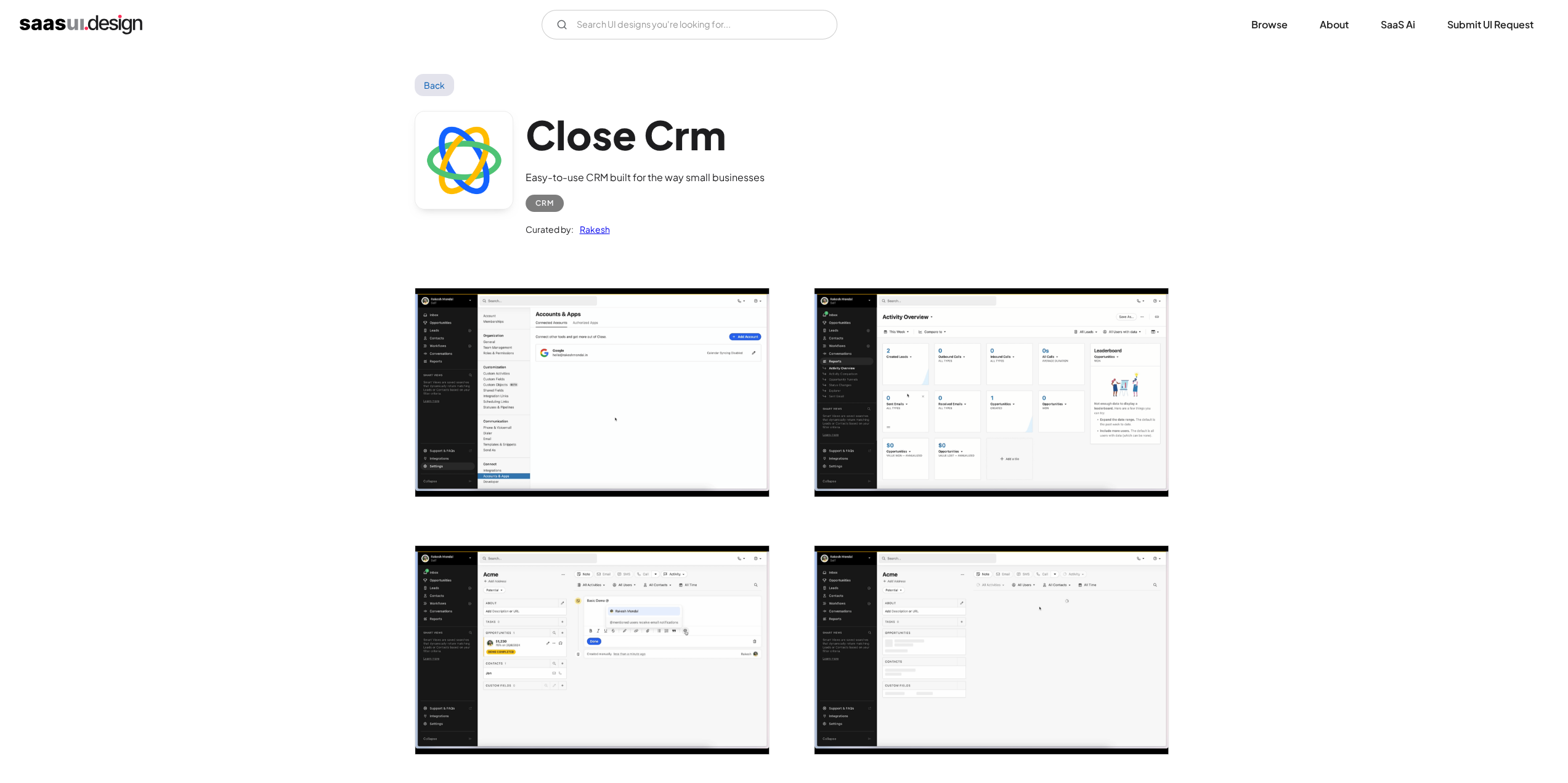
click at [461, 665] on img "open lightbox" at bounding box center [591, 650] width 354 height 208
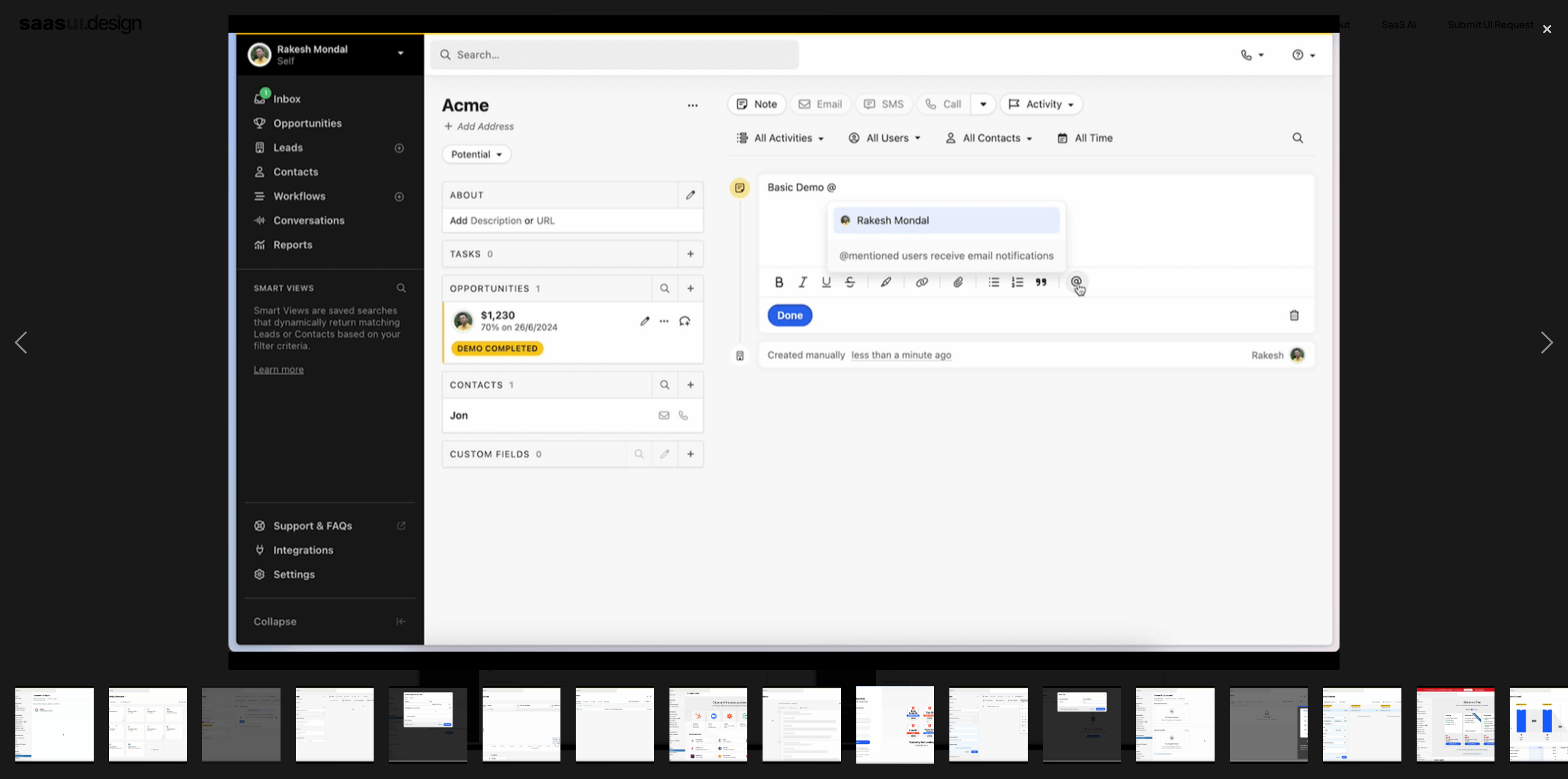
click at [125, 191] on div at bounding box center [784, 342] width 1568 height 654
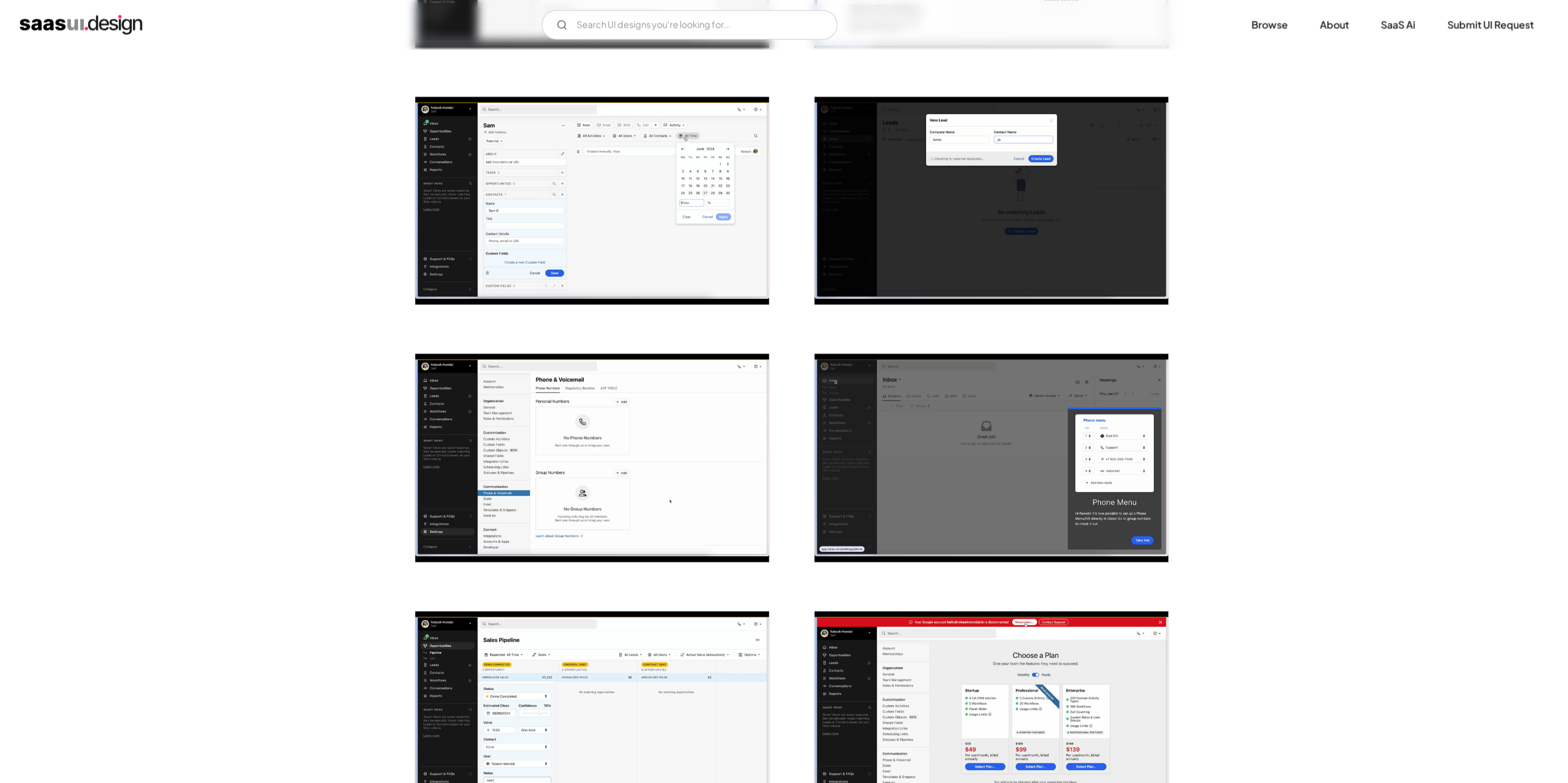
scroll to position [1170, 0]
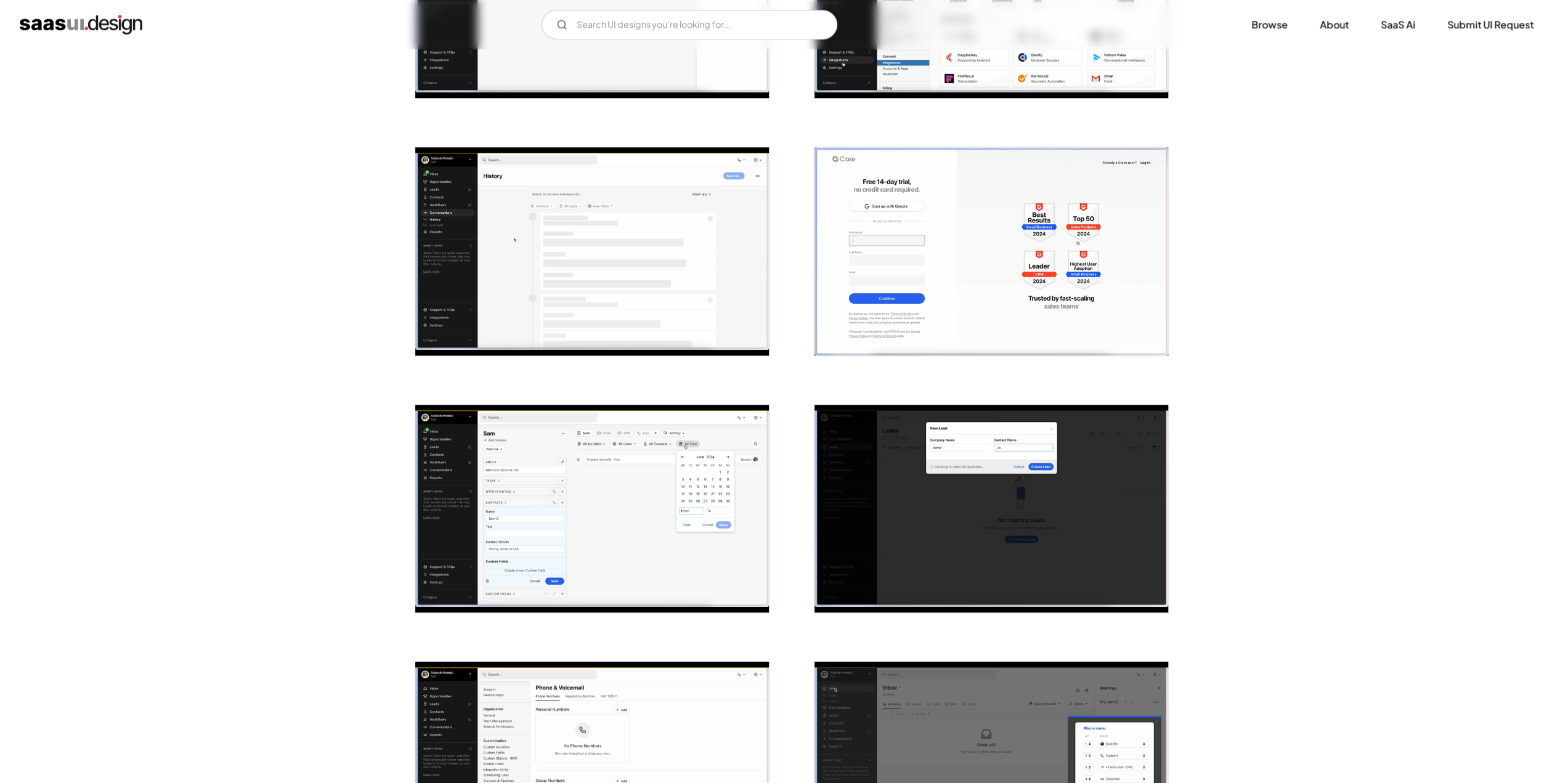
click at [351, 343] on div "Back Close Crm Easy-to-use CRM built for the way small businesses CRM Curated b…" at bounding box center [784, 538] width 1568 height 3319
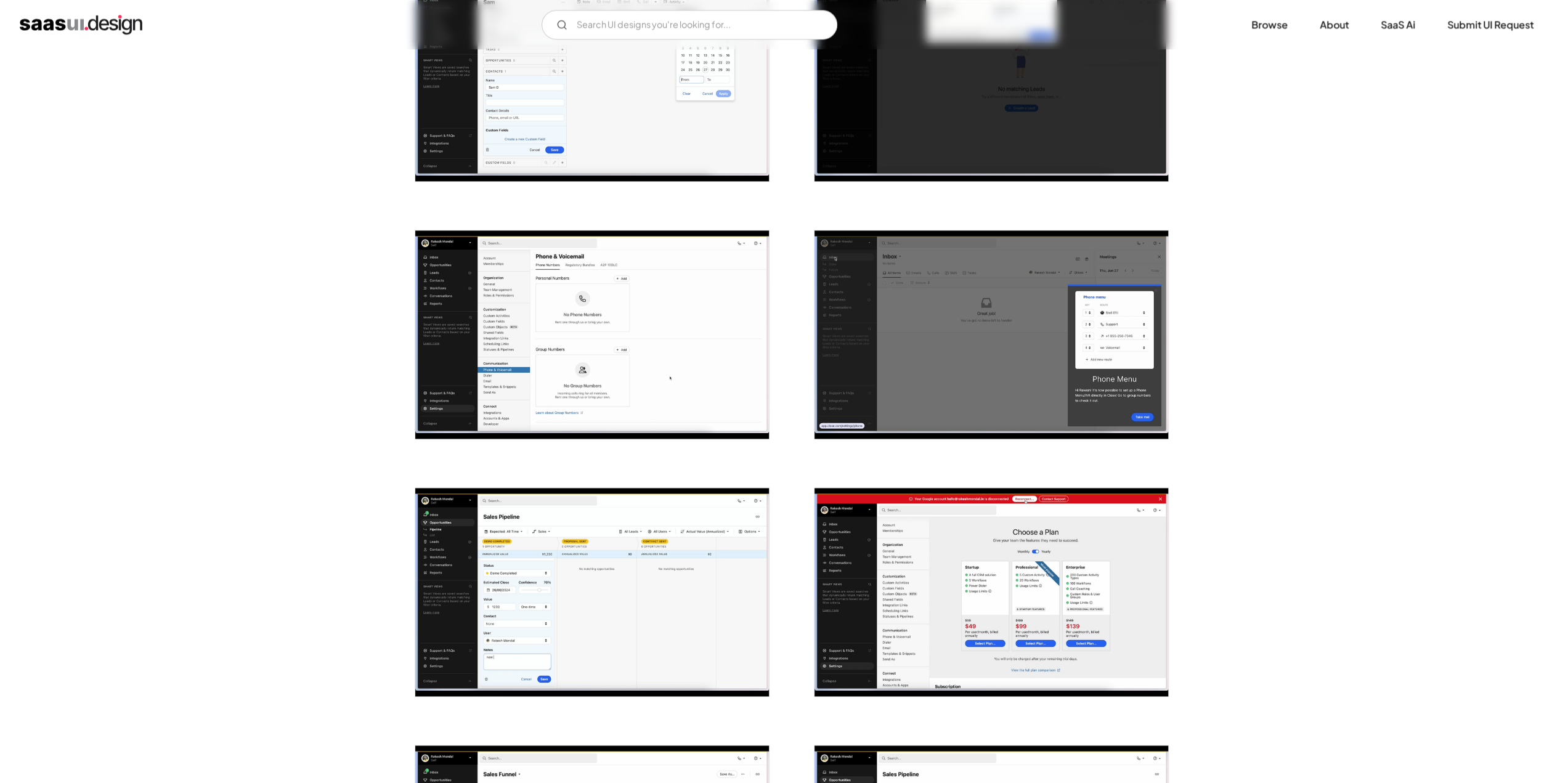
click at [460, 517] on img "open lightbox" at bounding box center [591, 591] width 354 height 208
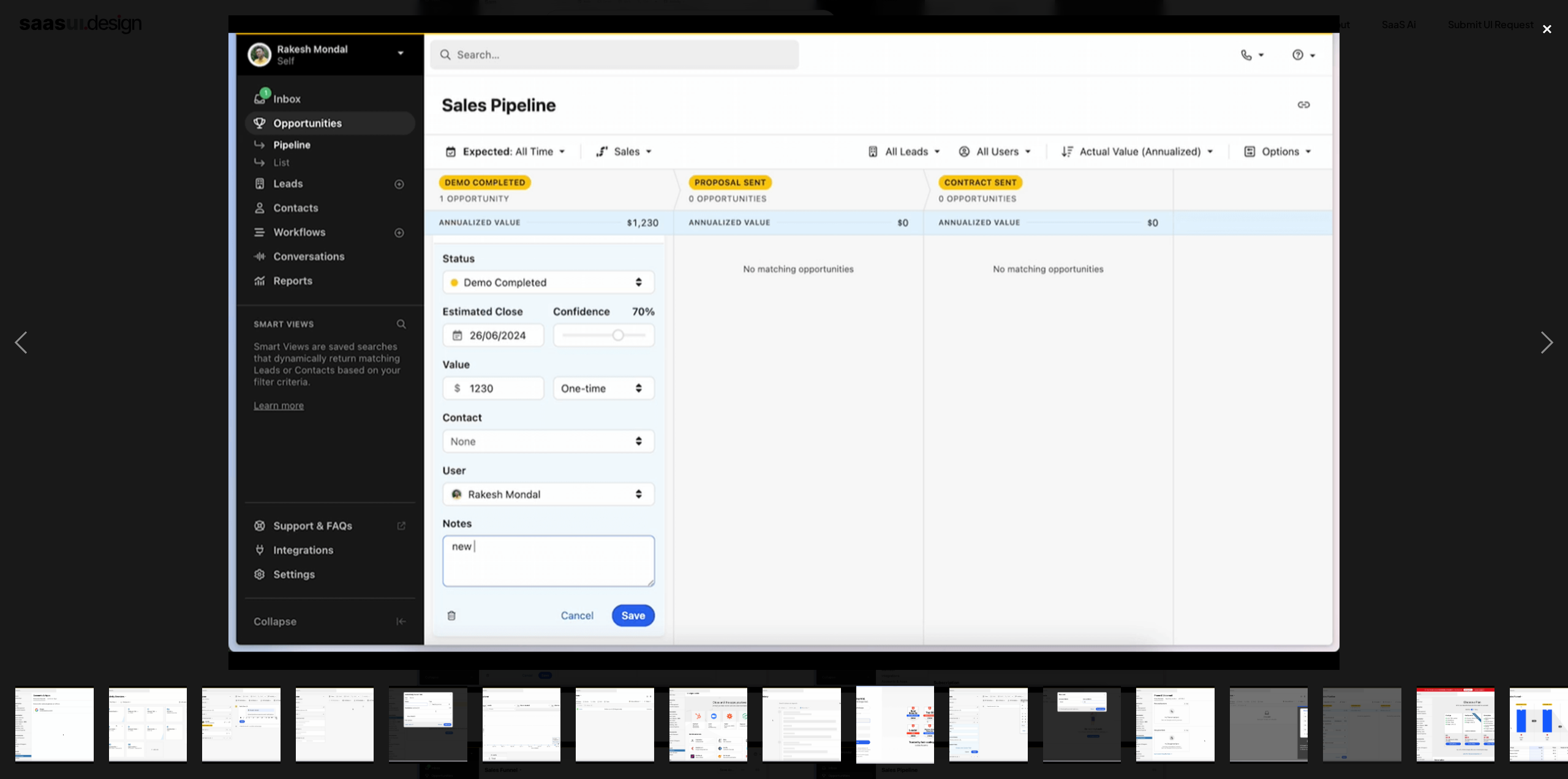
click at [1543, 34] on div "close lightbox" at bounding box center [1547, 29] width 42 height 27
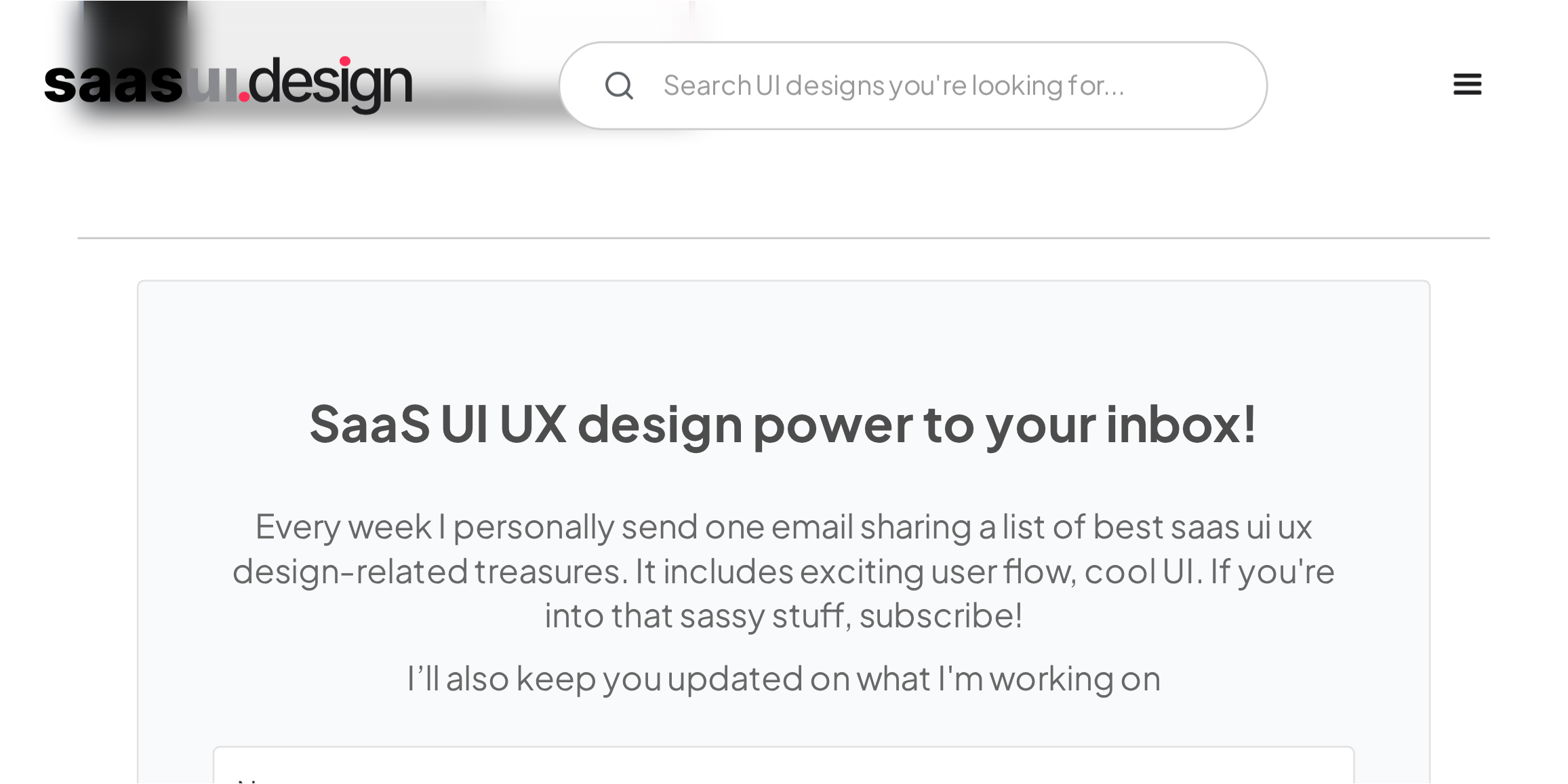
scroll to position [2440, 0]
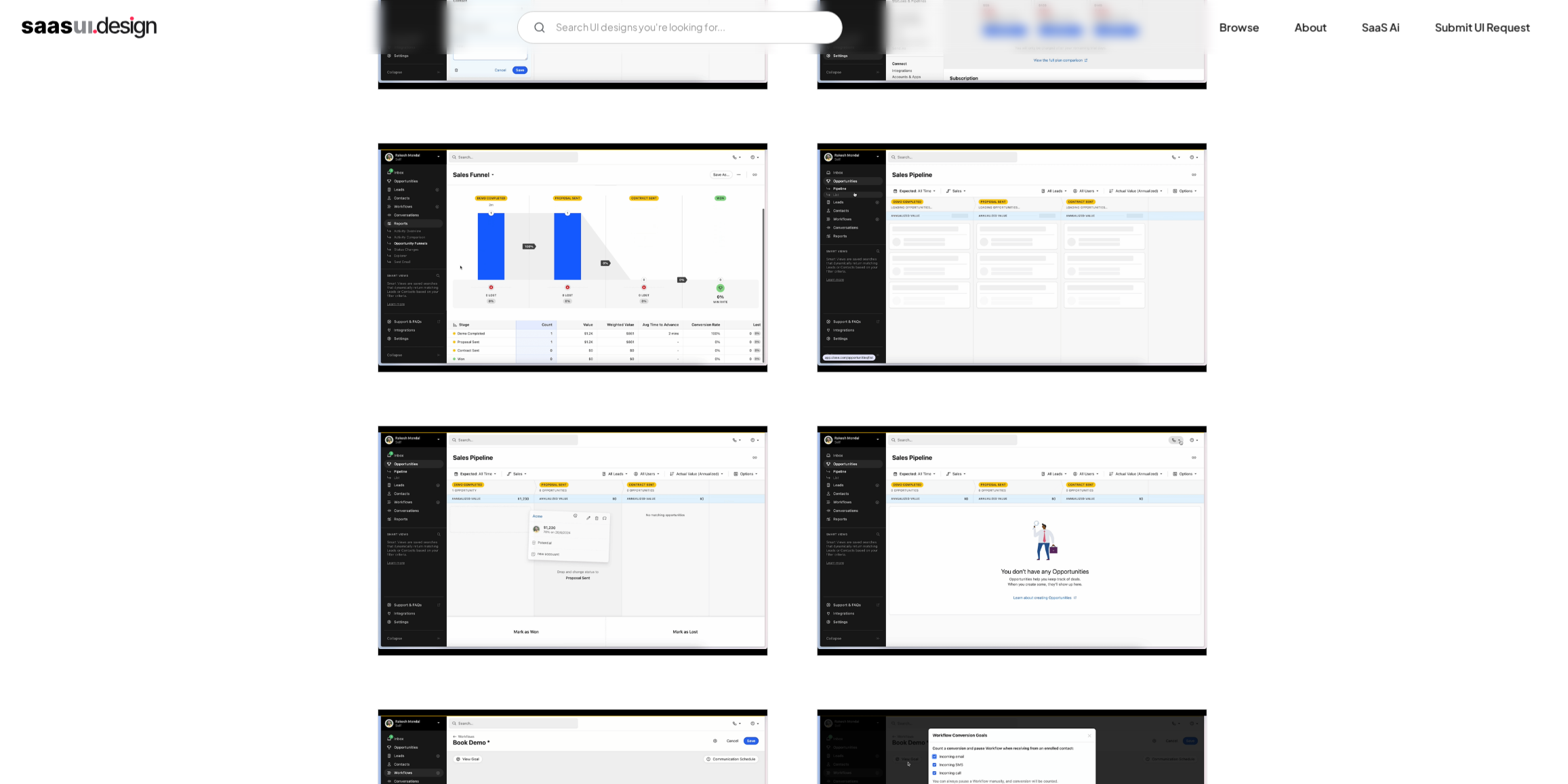
click at [1054, 513] on img "open lightbox" at bounding box center [1012, 540] width 390 height 229
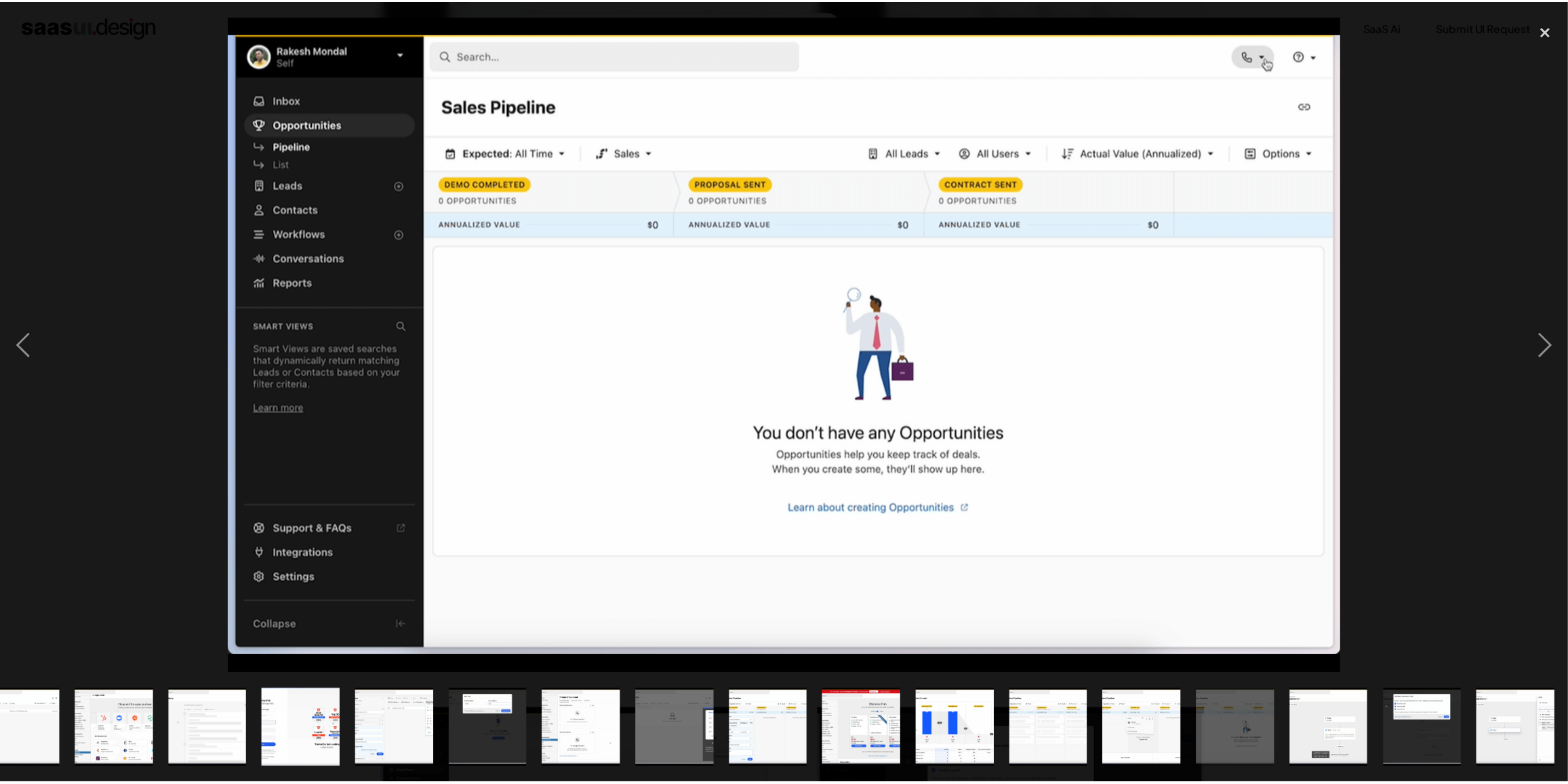
scroll to position [0, 600]
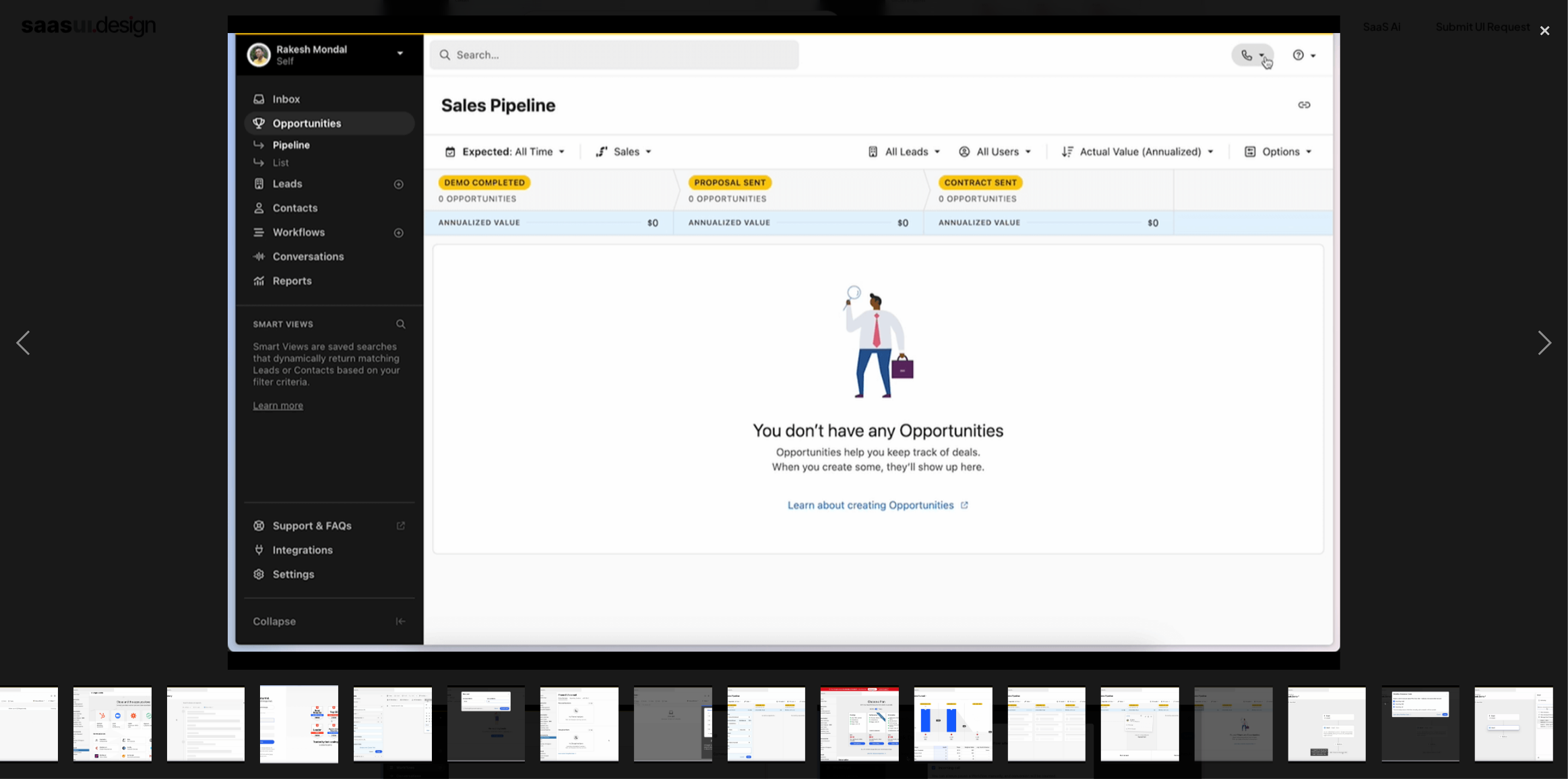
click at [1385, 170] on div at bounding box center [784, 343] width 1568 height 655
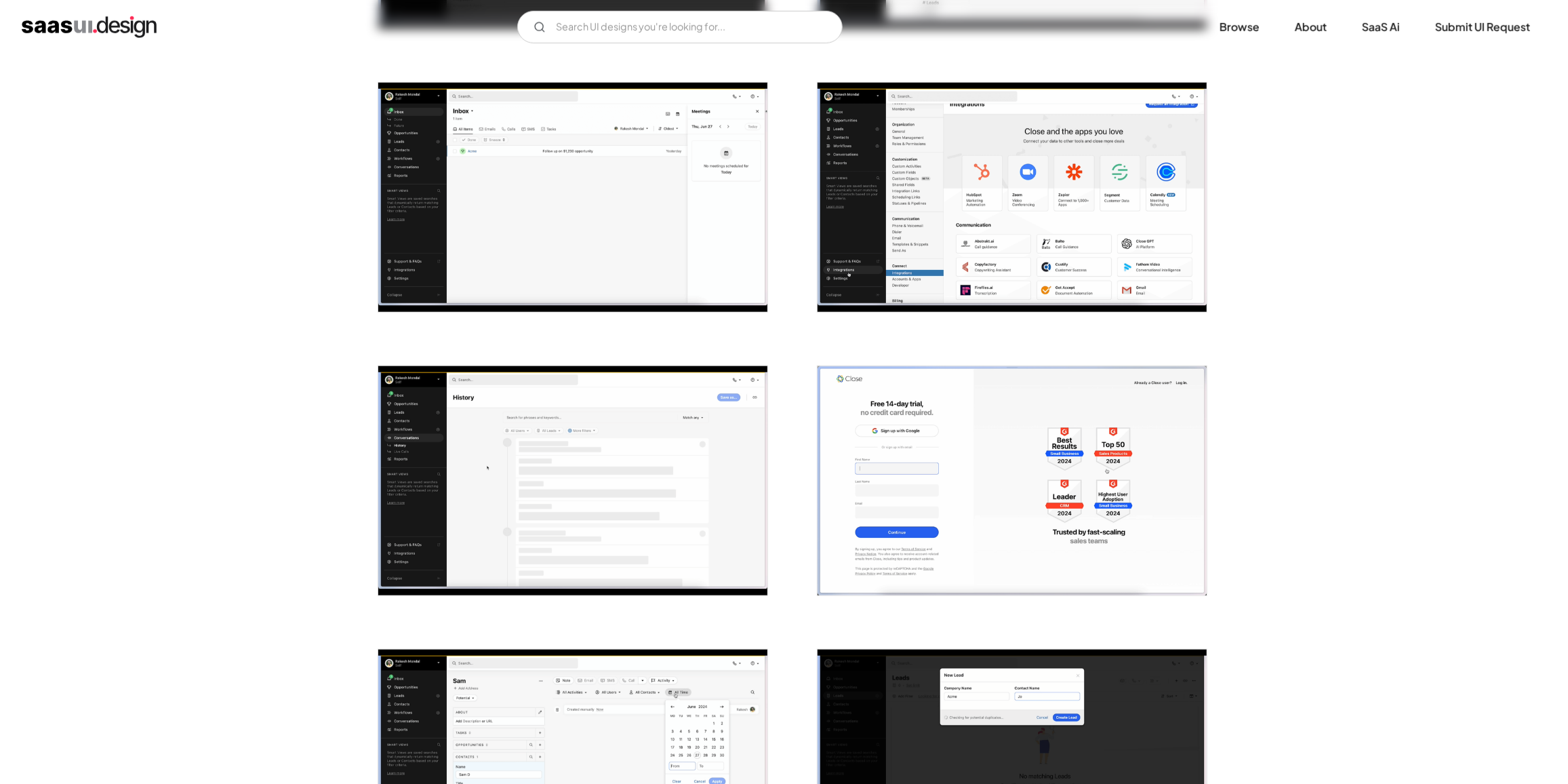
scroll to position [715, 0]
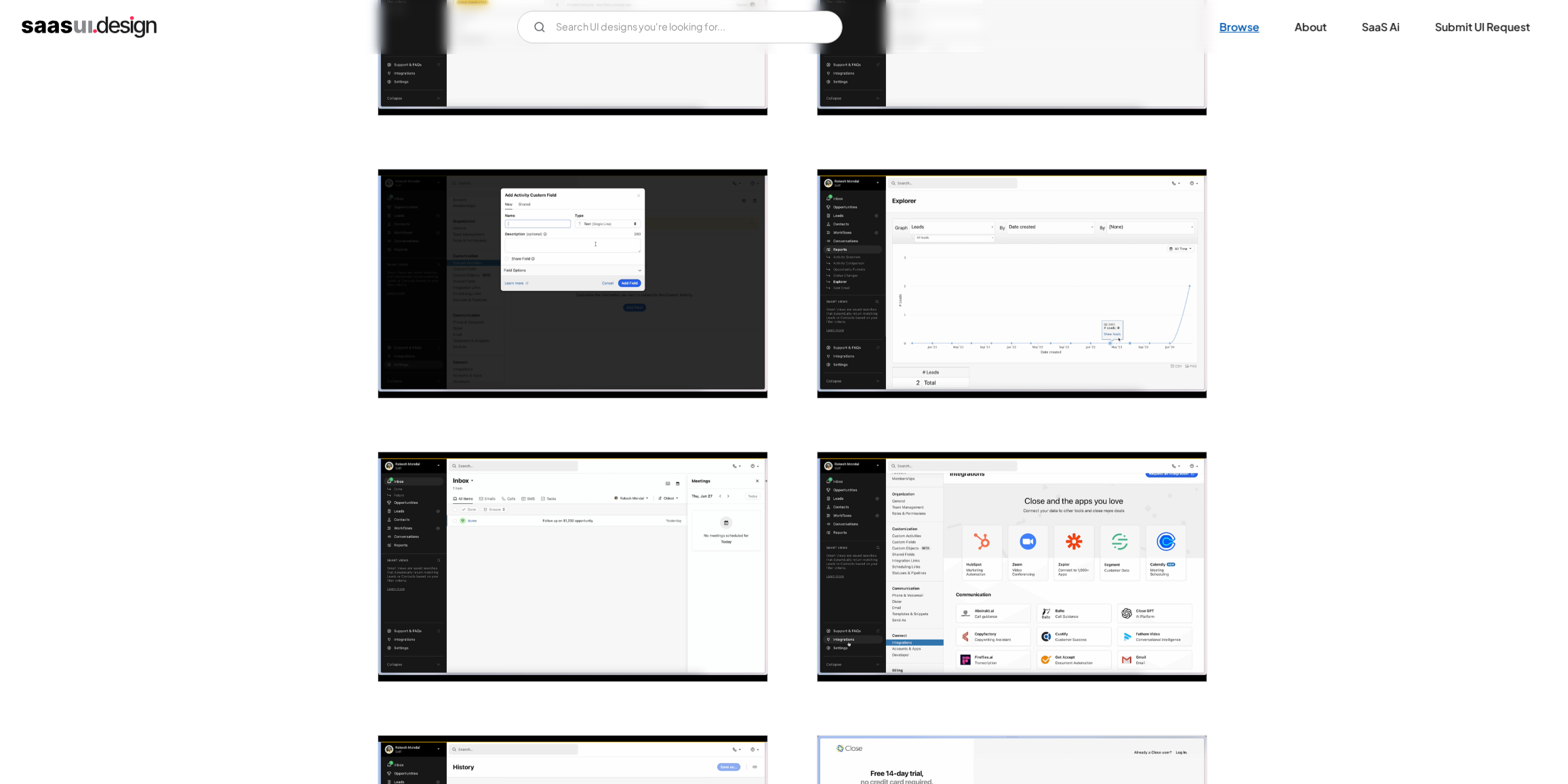
click at [1246, 30] on link "Browse" at bounding box center [1240, 27] width 73 height 30
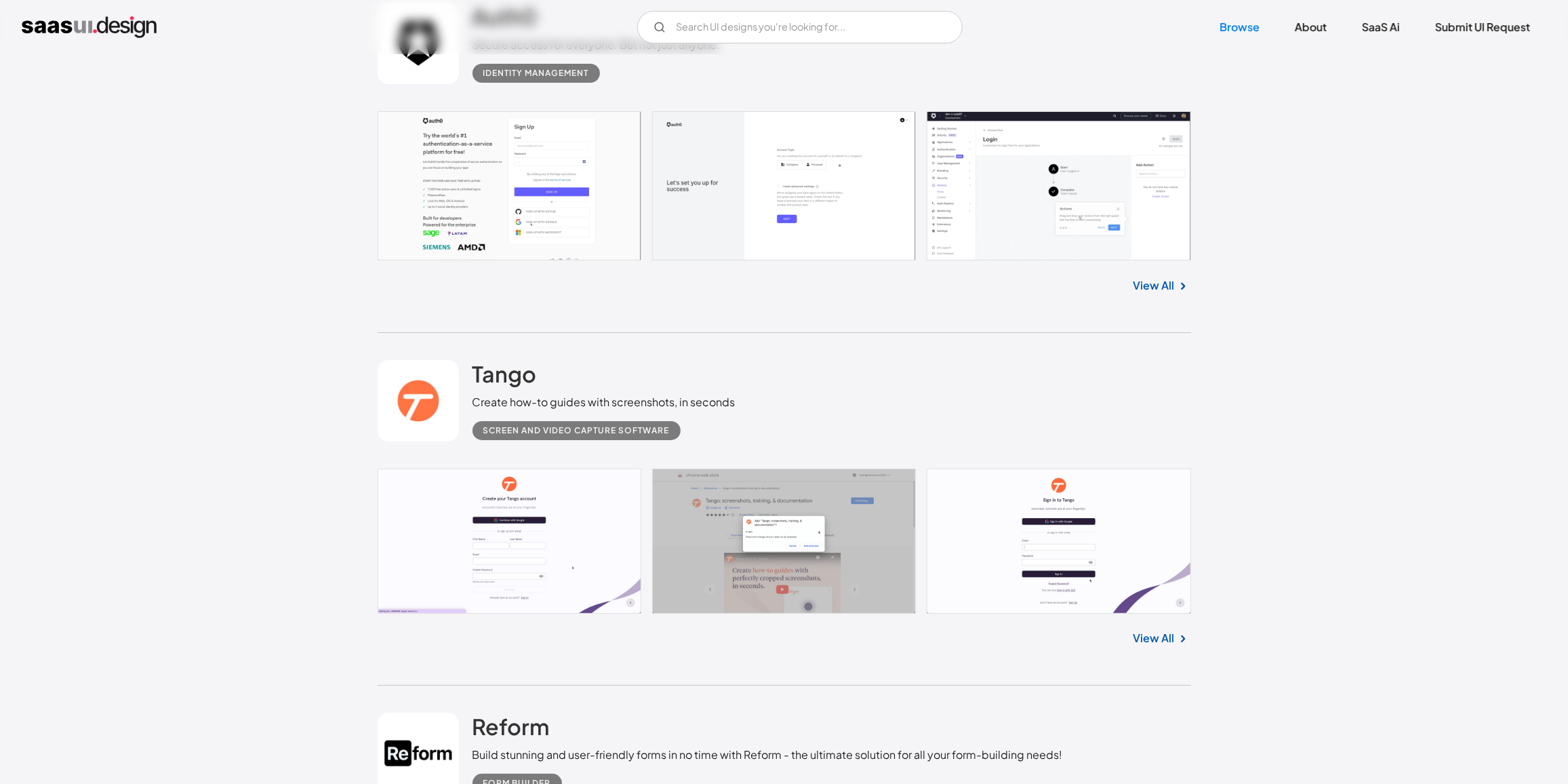
scroll to position [32780, 0]
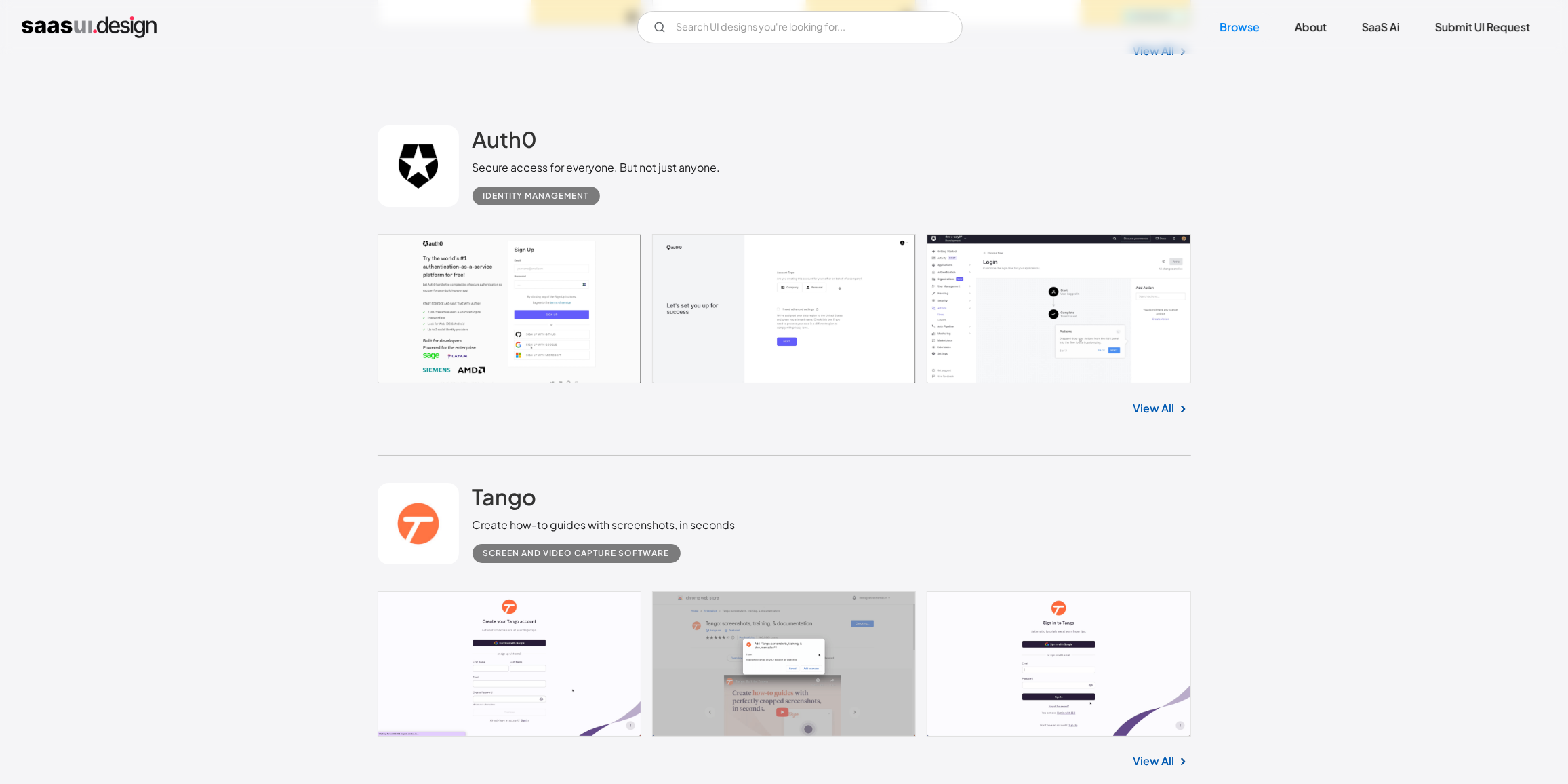
drag, startPoint x: 511, startPoint y: 118, endPoint x: 490, endPoint y: 114, distance: 21.4
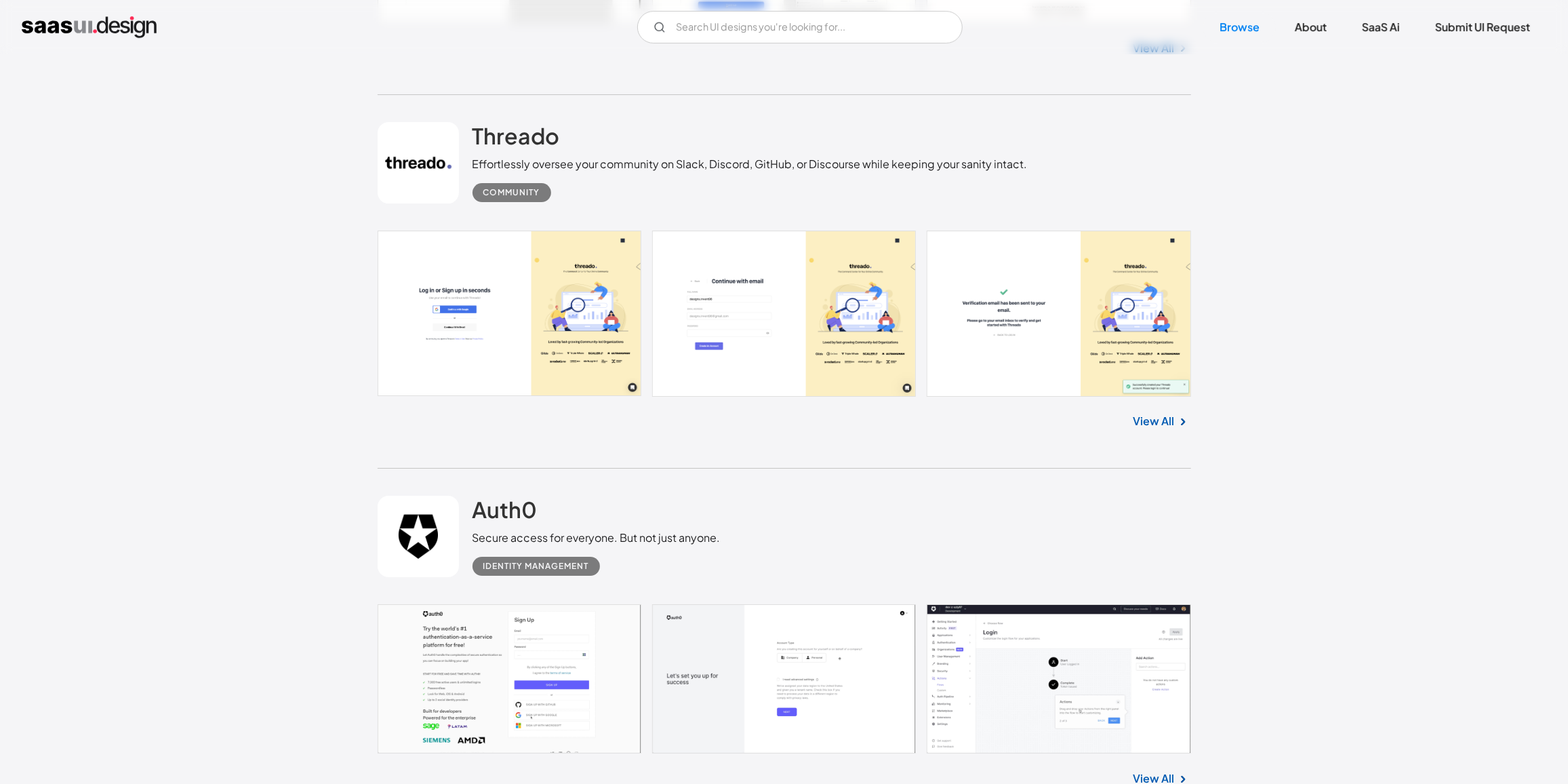
scroll to position [32287, 0]
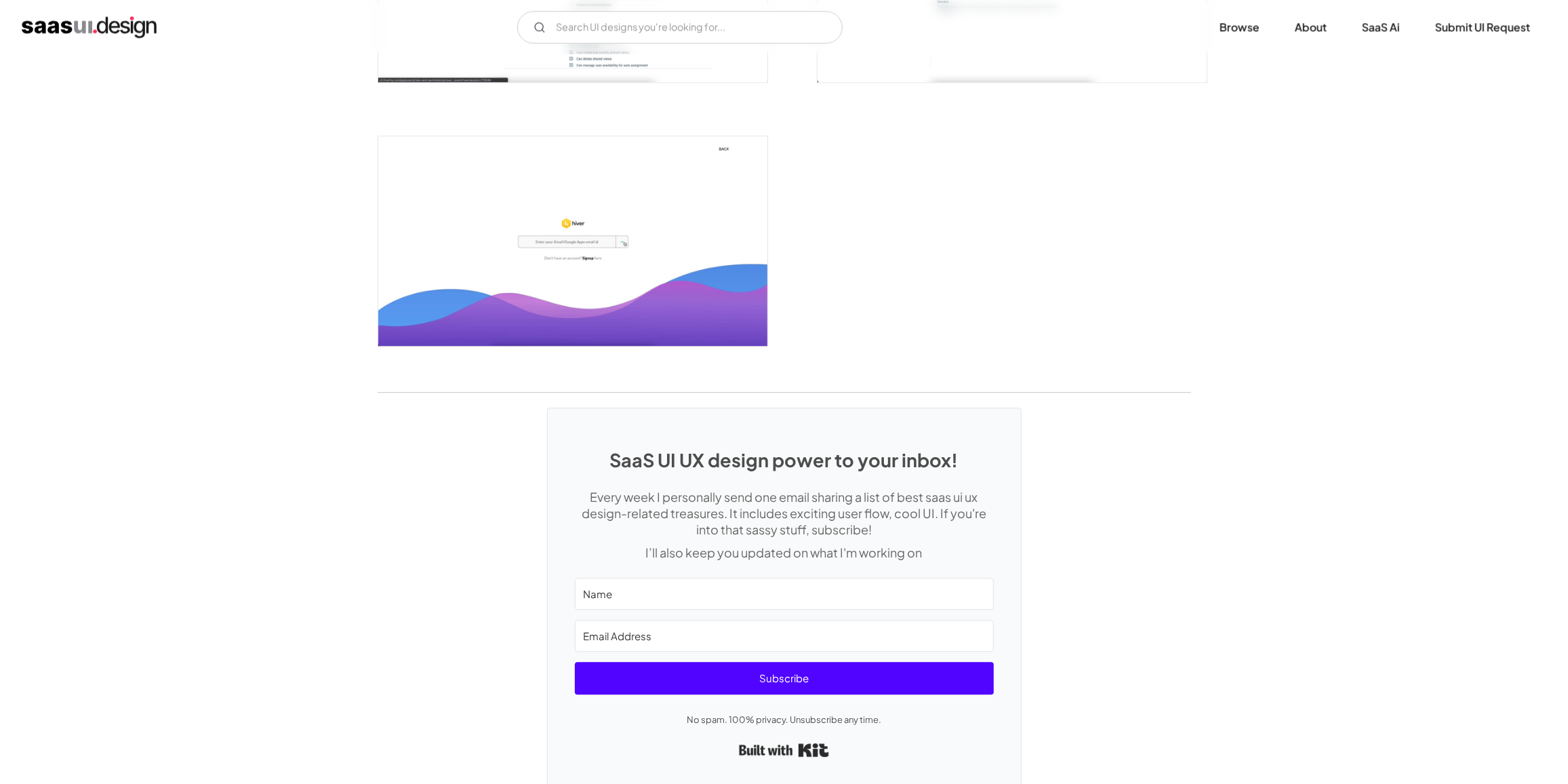
scroll to position [3129, 0]
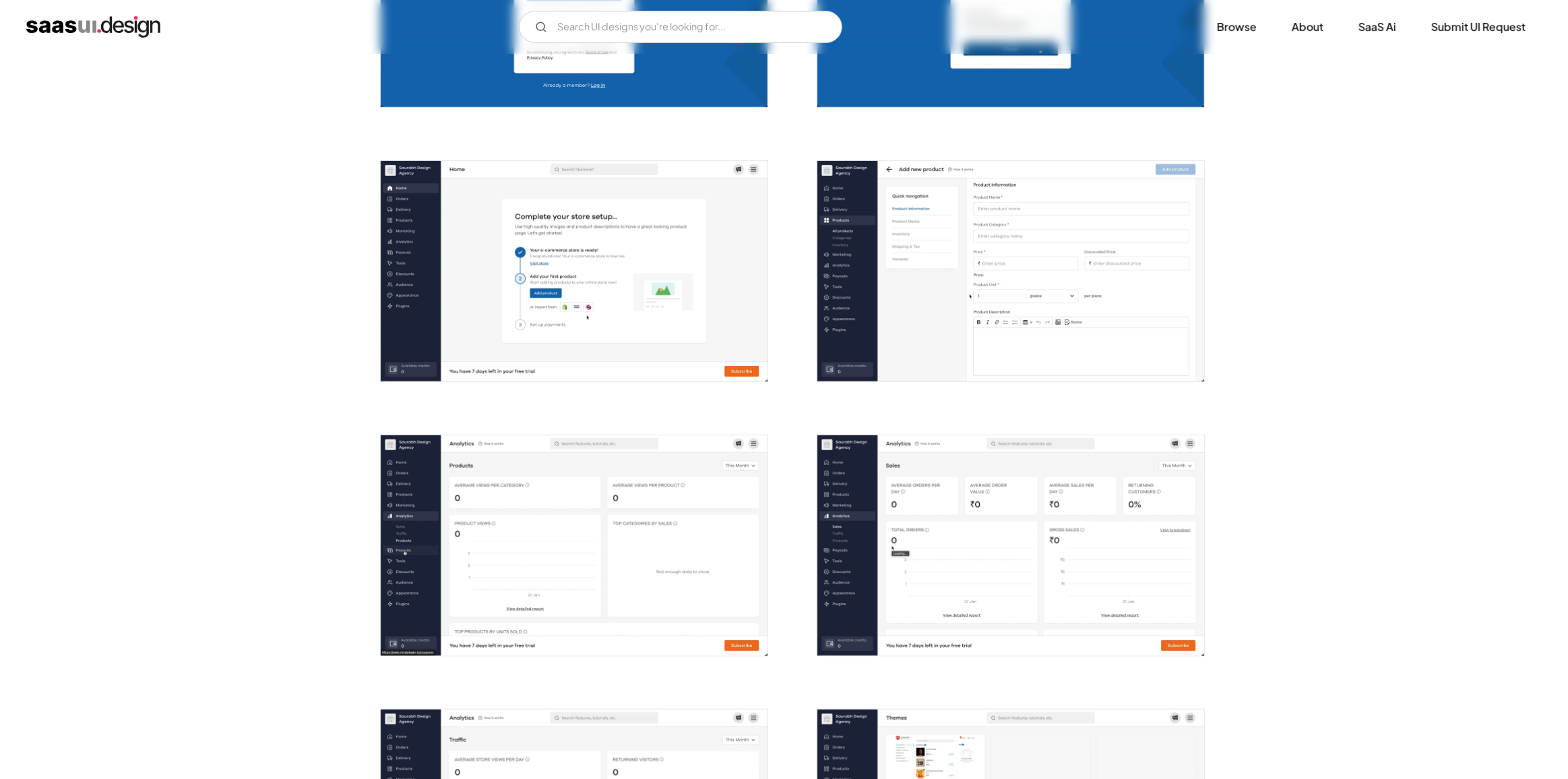
scroll to position [856, 0]
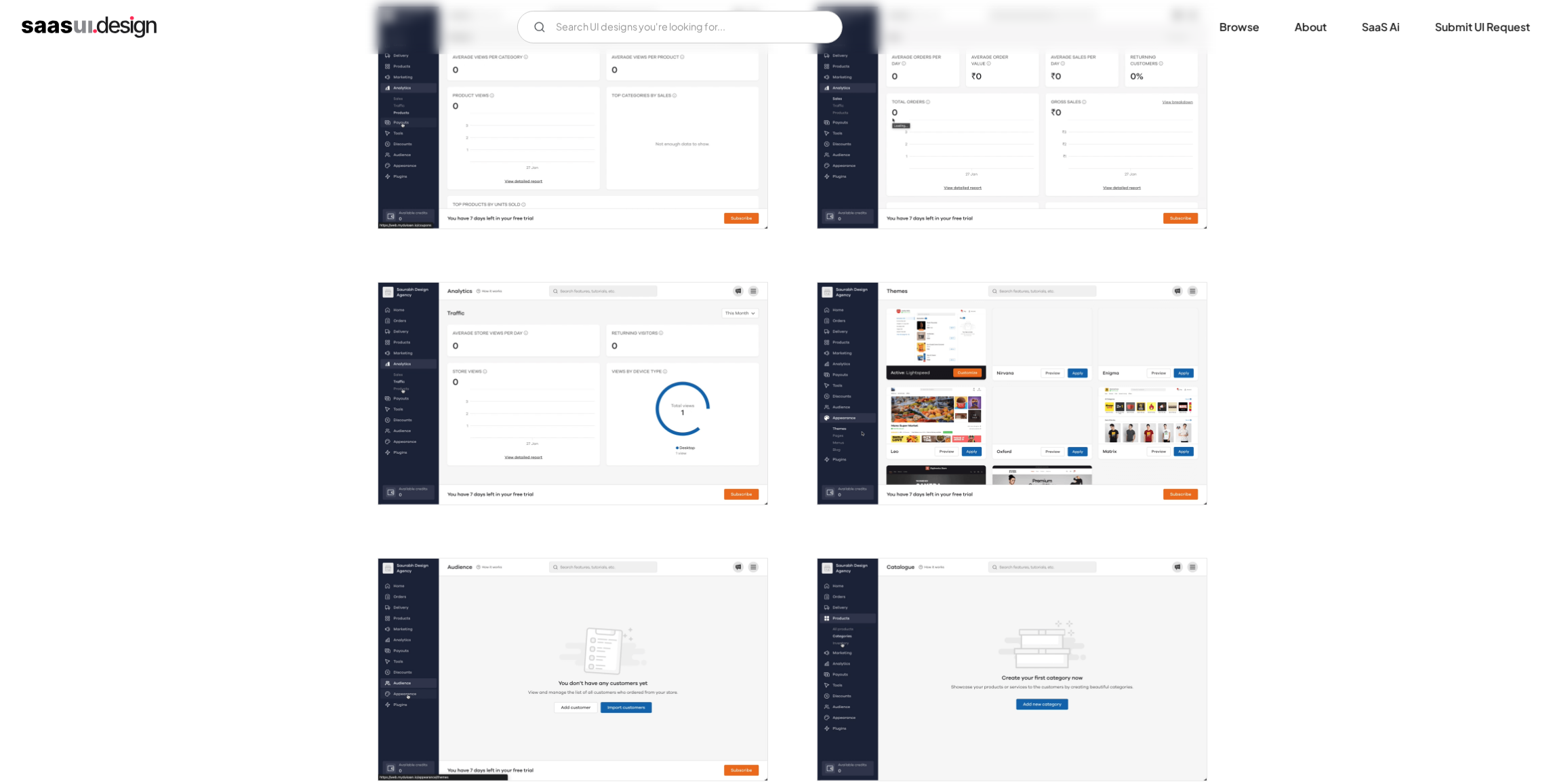
click at [415, 326] on img "open lightbox" at bounding box center [573, 393] width 390 height 222
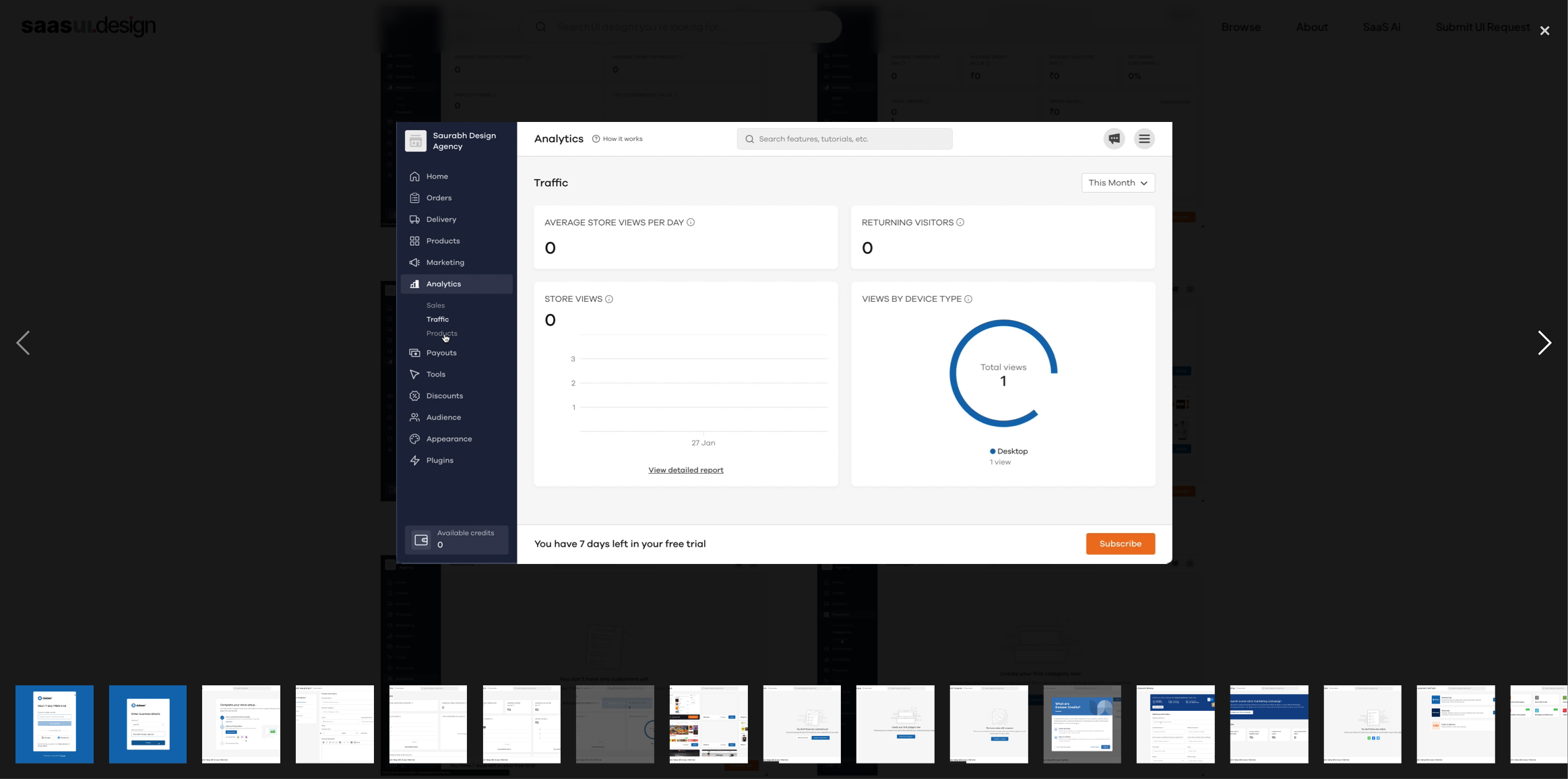
click at [1546, 338] on div "next image" at bounding box center [1544, 343] width 46 height 655
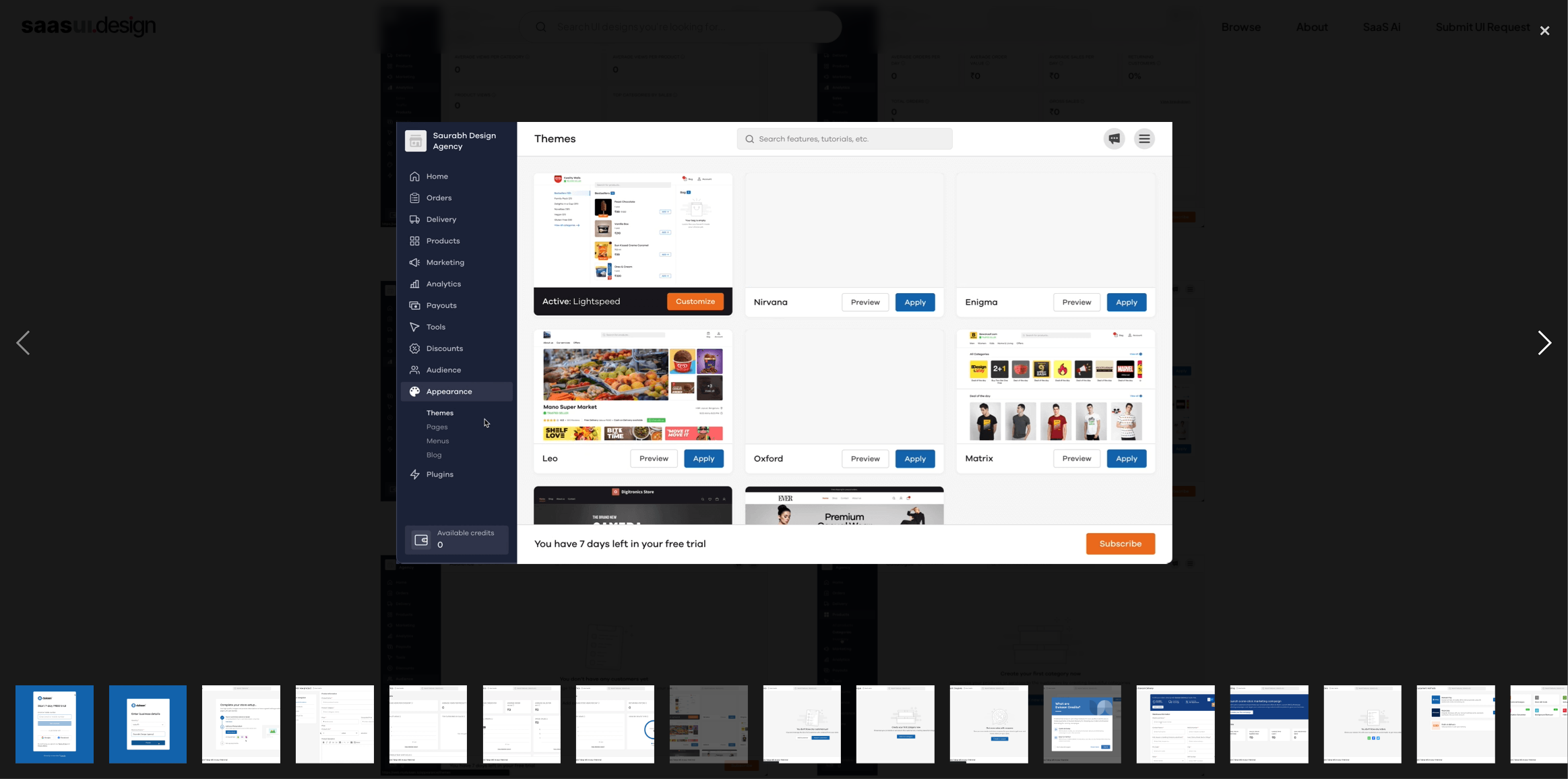
click at [1546, 338] on div "next image" at bounding box center [1544, 343] width 46 height 655
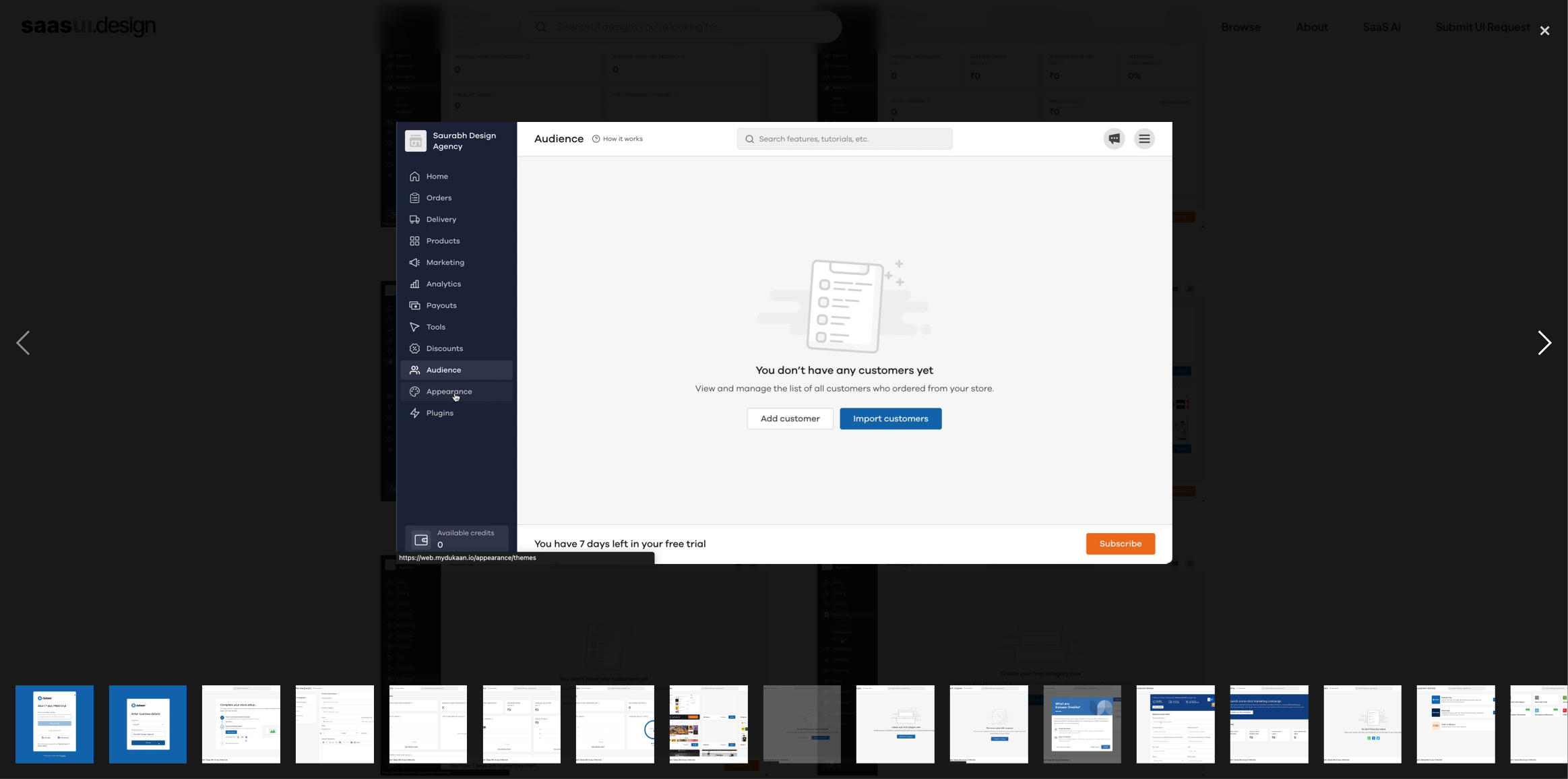
click at [1546, 338] on div "next image" at bounding box center [1544, 343] width 46 height 655
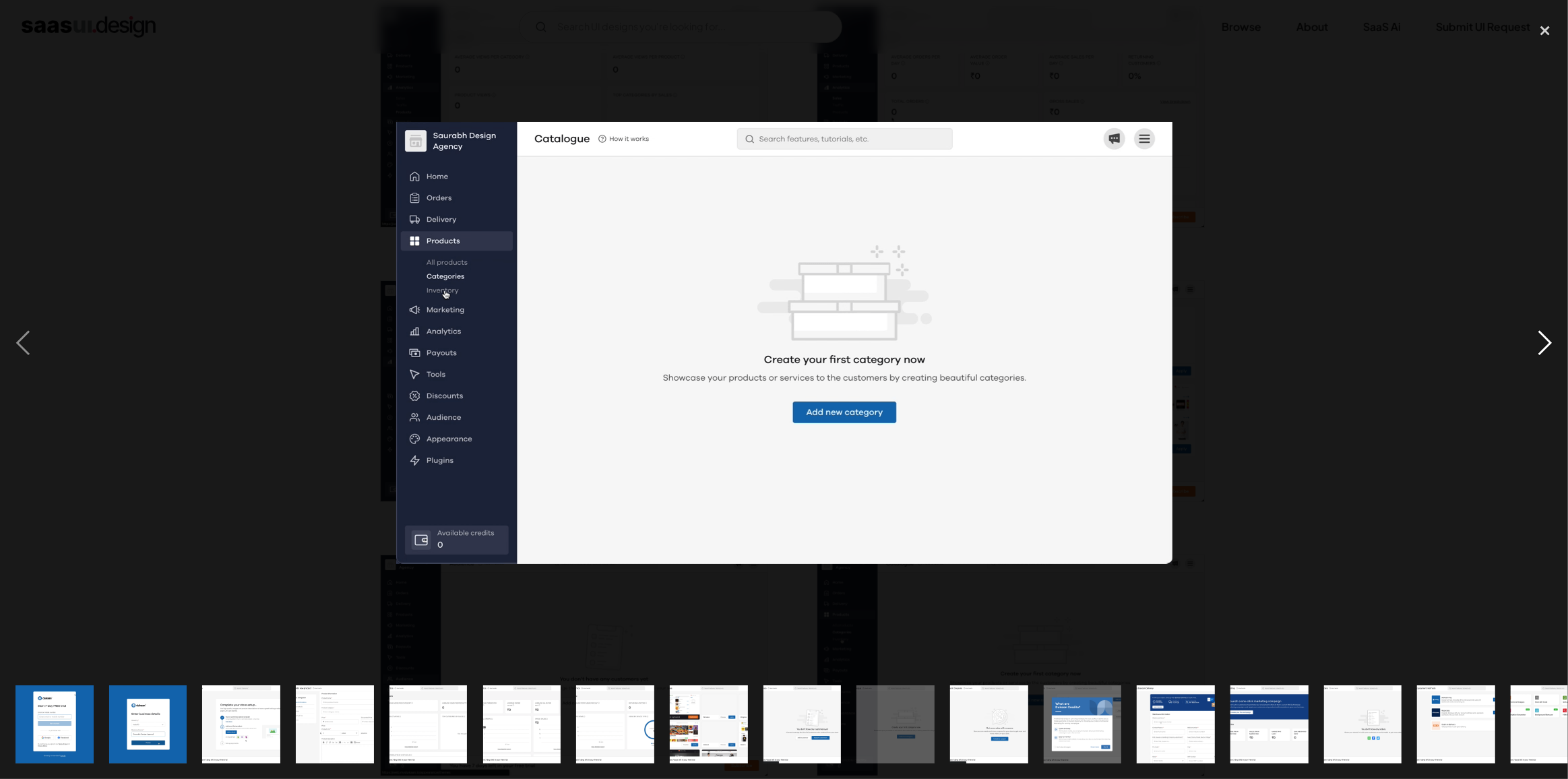
click at [1546, 338] on div "next image" at bounding box center [1544, 343] width 46 height 655
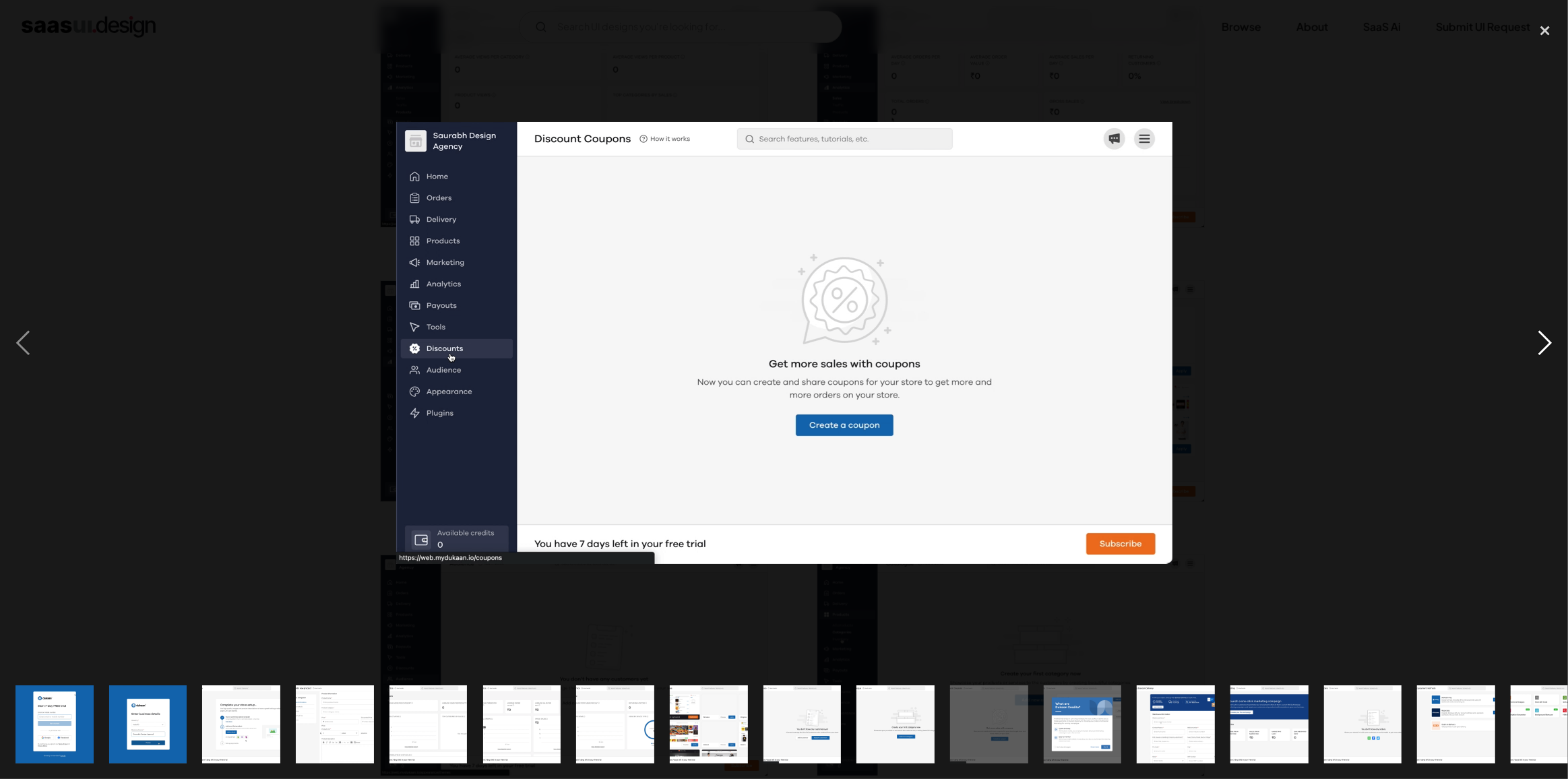
click at [1546, 338] on div "next image" at bounding box center [1544, 343] width 46 height 655
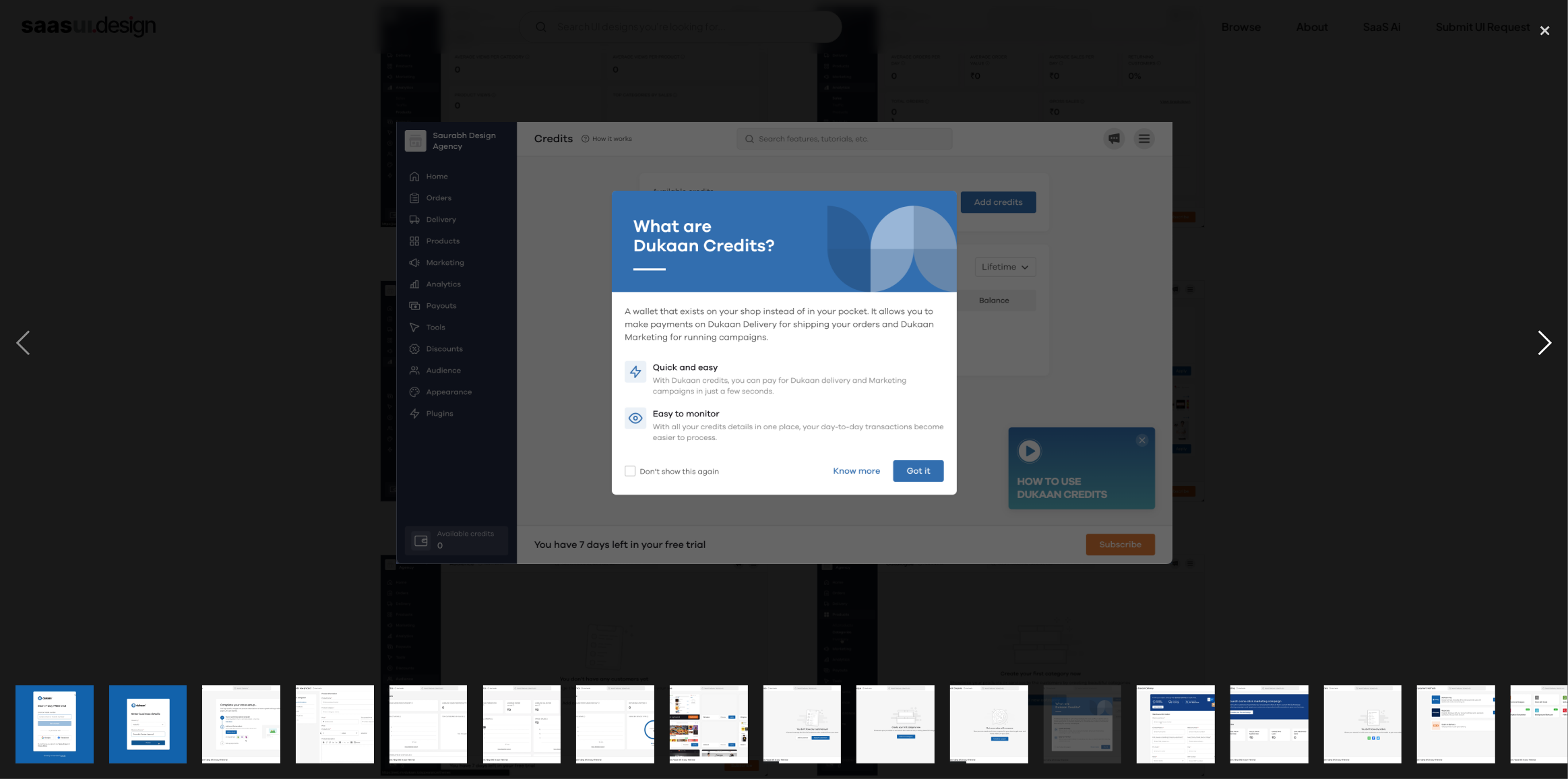
click at [1546, 338] on div "next image" at bounding box center [1544, 343] width 46 height 655
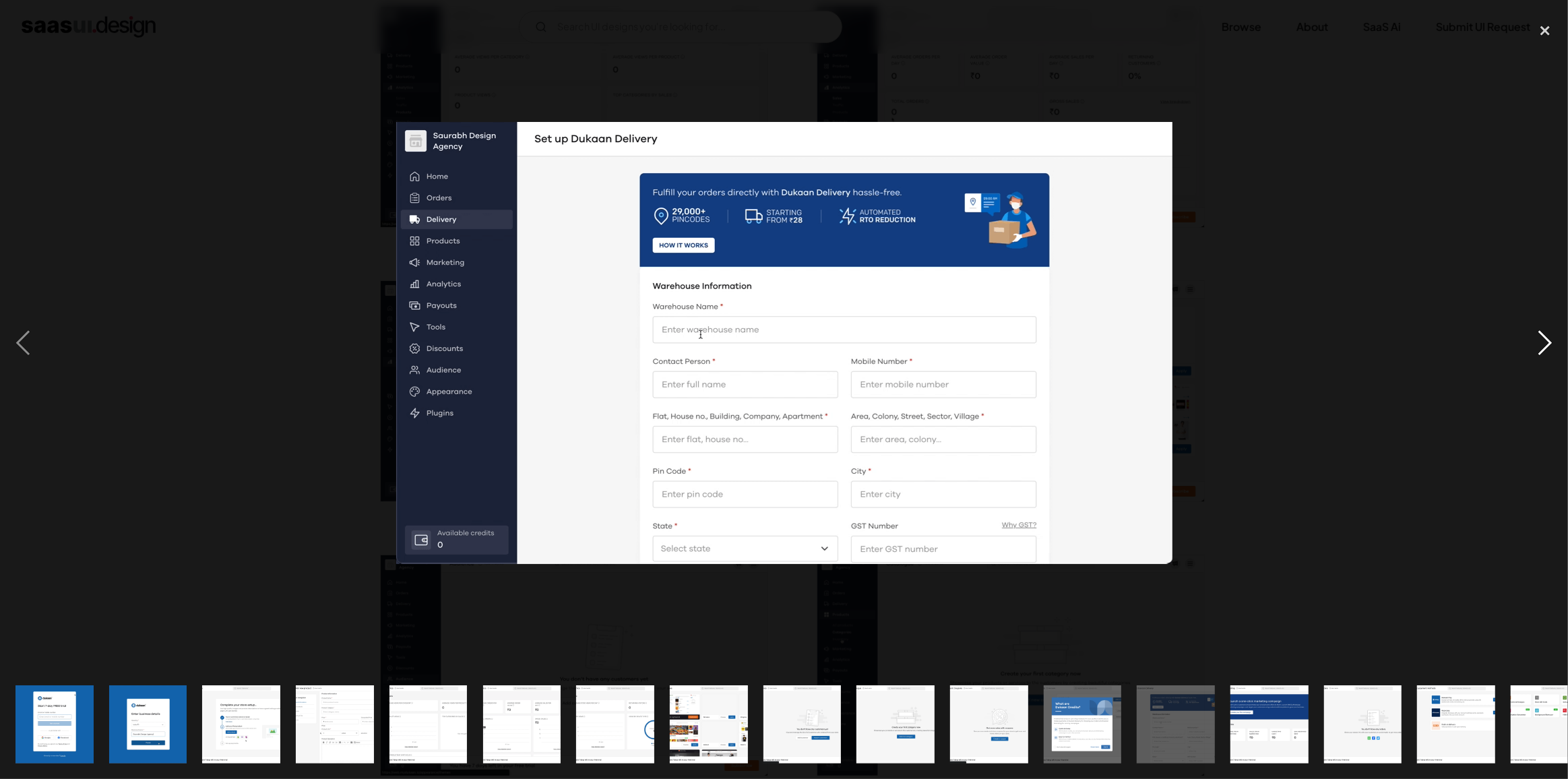
click at [1546, 338] on div "next image" at bounding box center [1544, 343] width 46 height 655
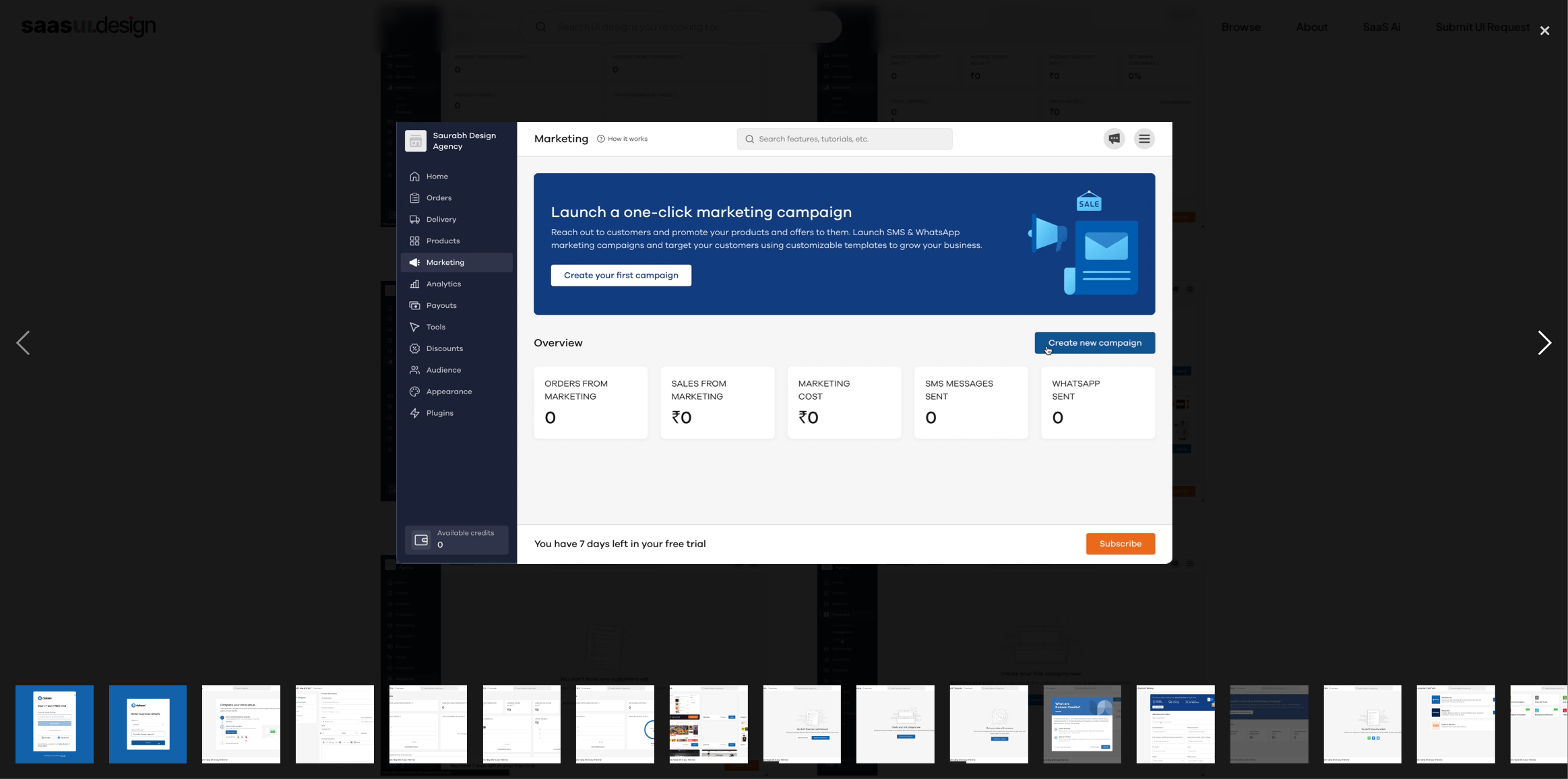
click at [1546, 338] on div "next image" at bounding box center [1544, 343] width 46 height 655
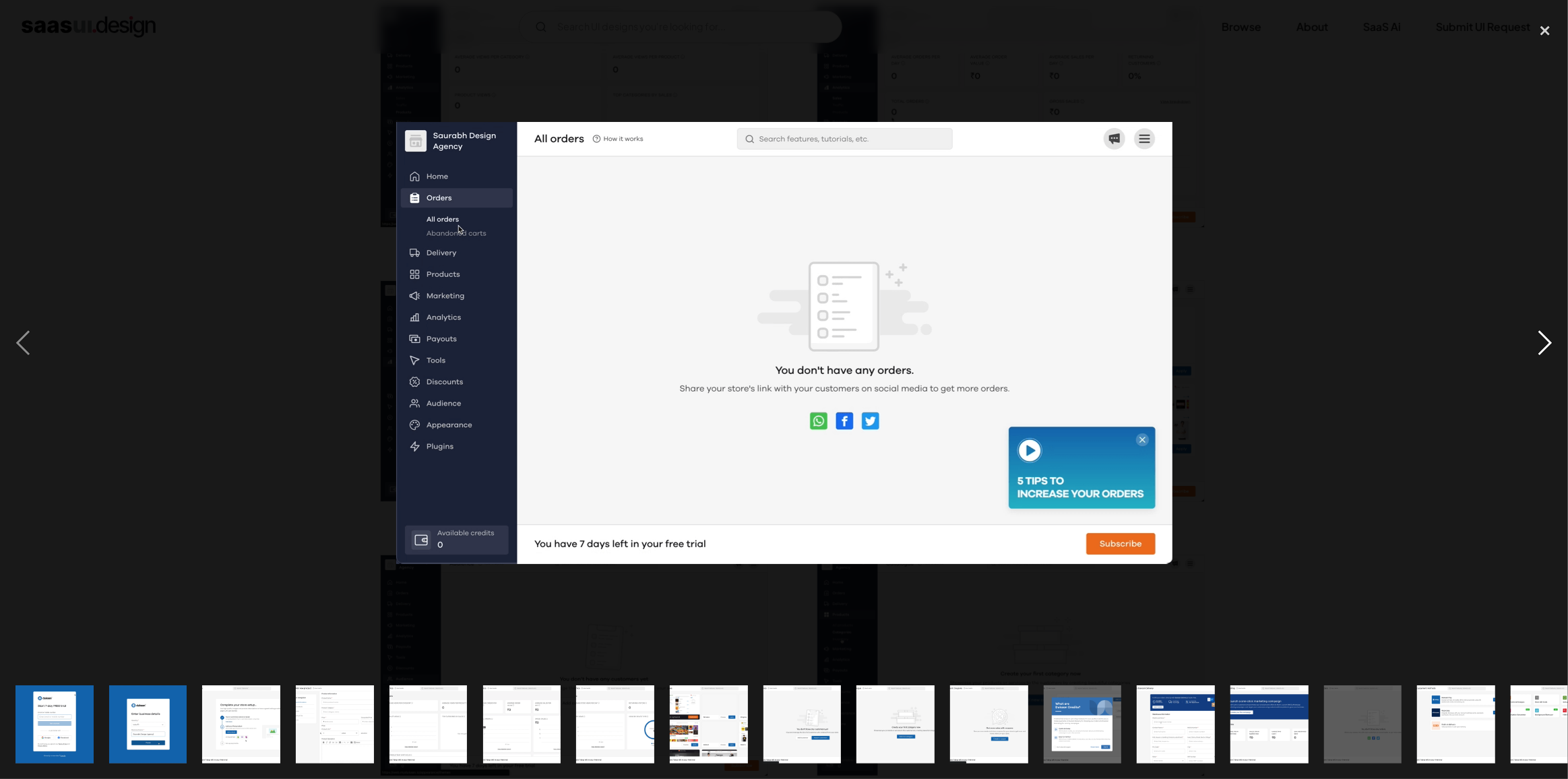
click at [1541, 350] on div "next image" at bounding box center [1544, 343] width 46 height 655
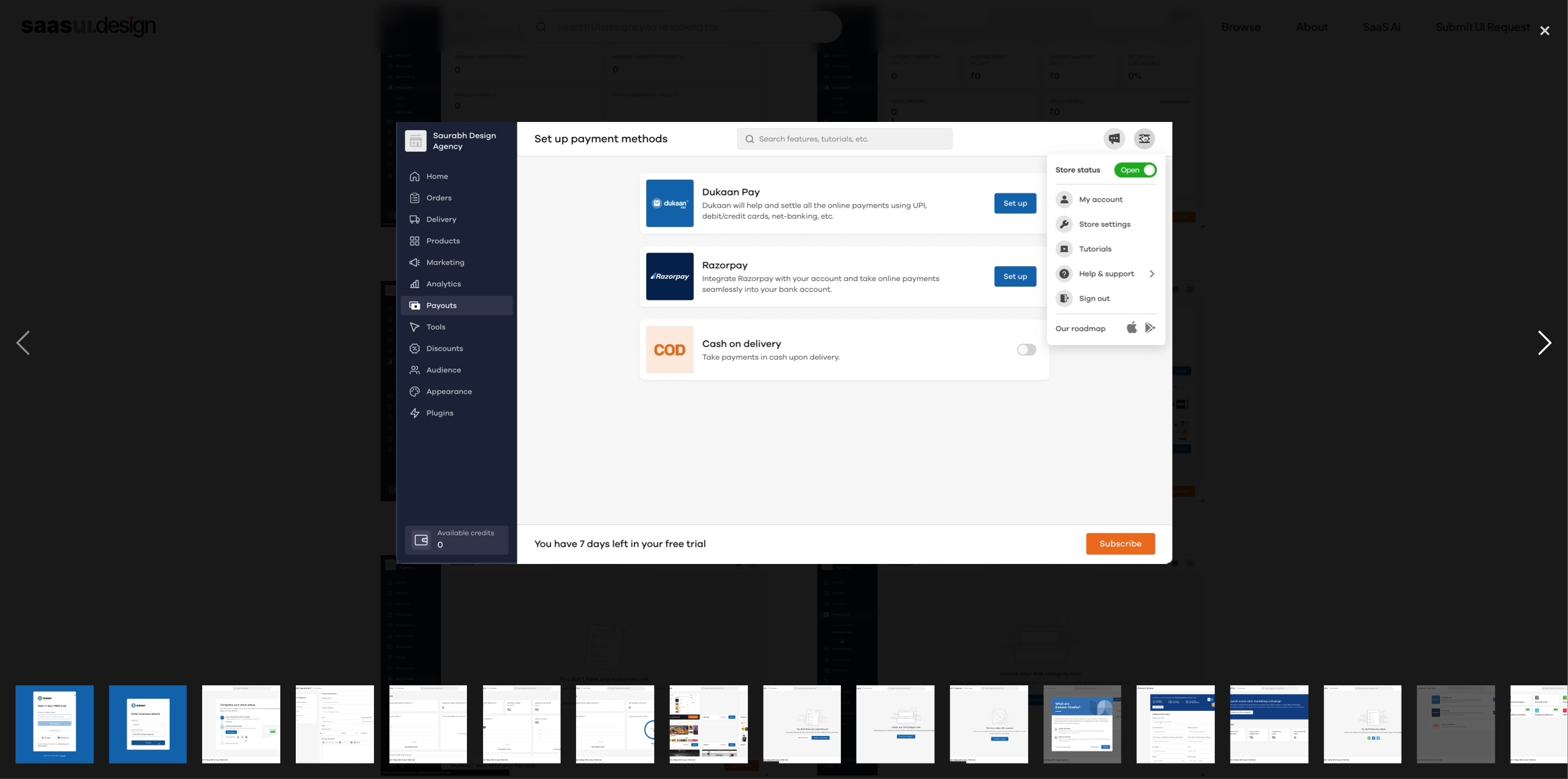
click at [1547, 337] on div "next image" at bounding box center [1544, 343] width 46 height 655
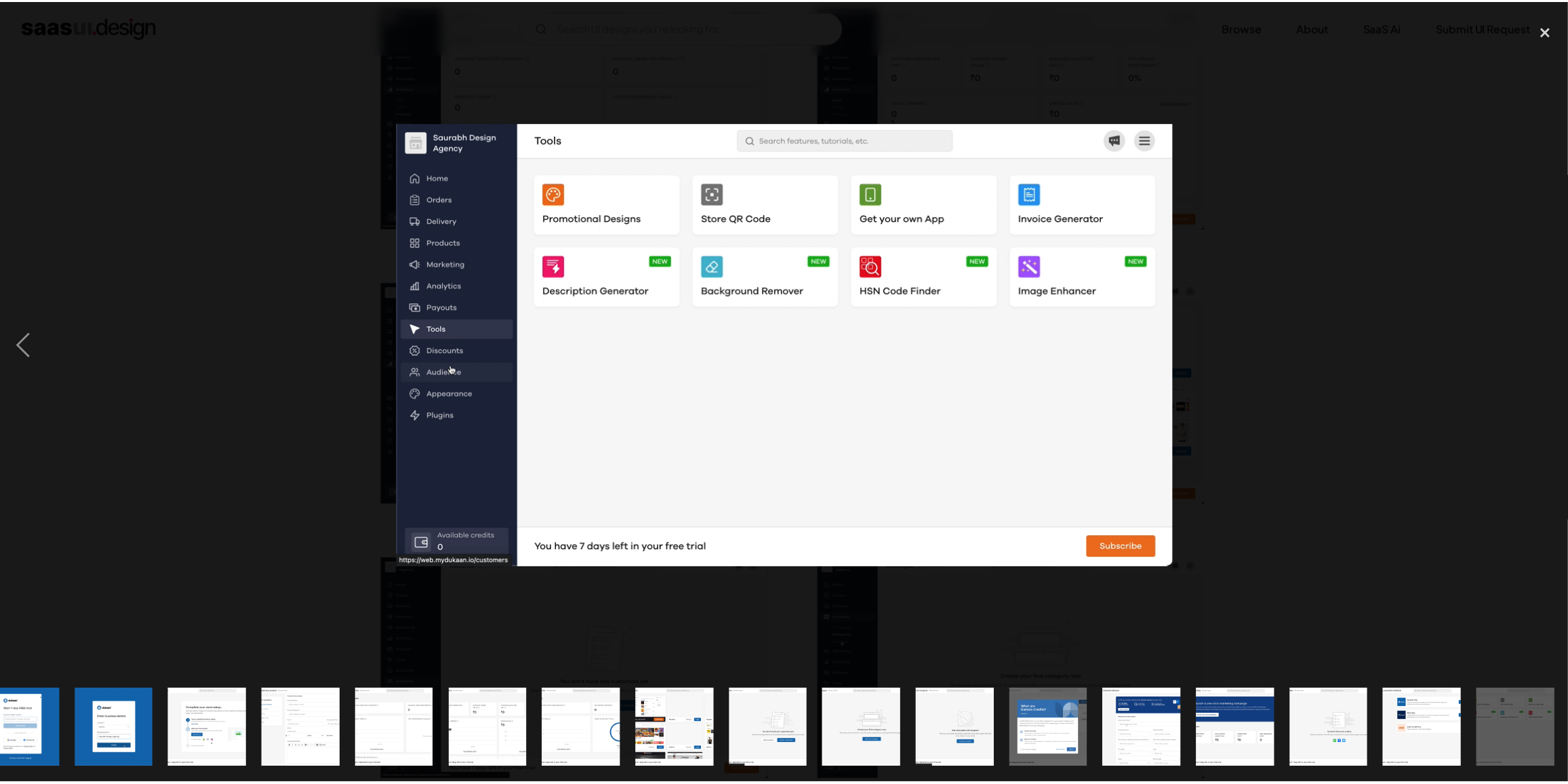
scroll to position [0, 36]
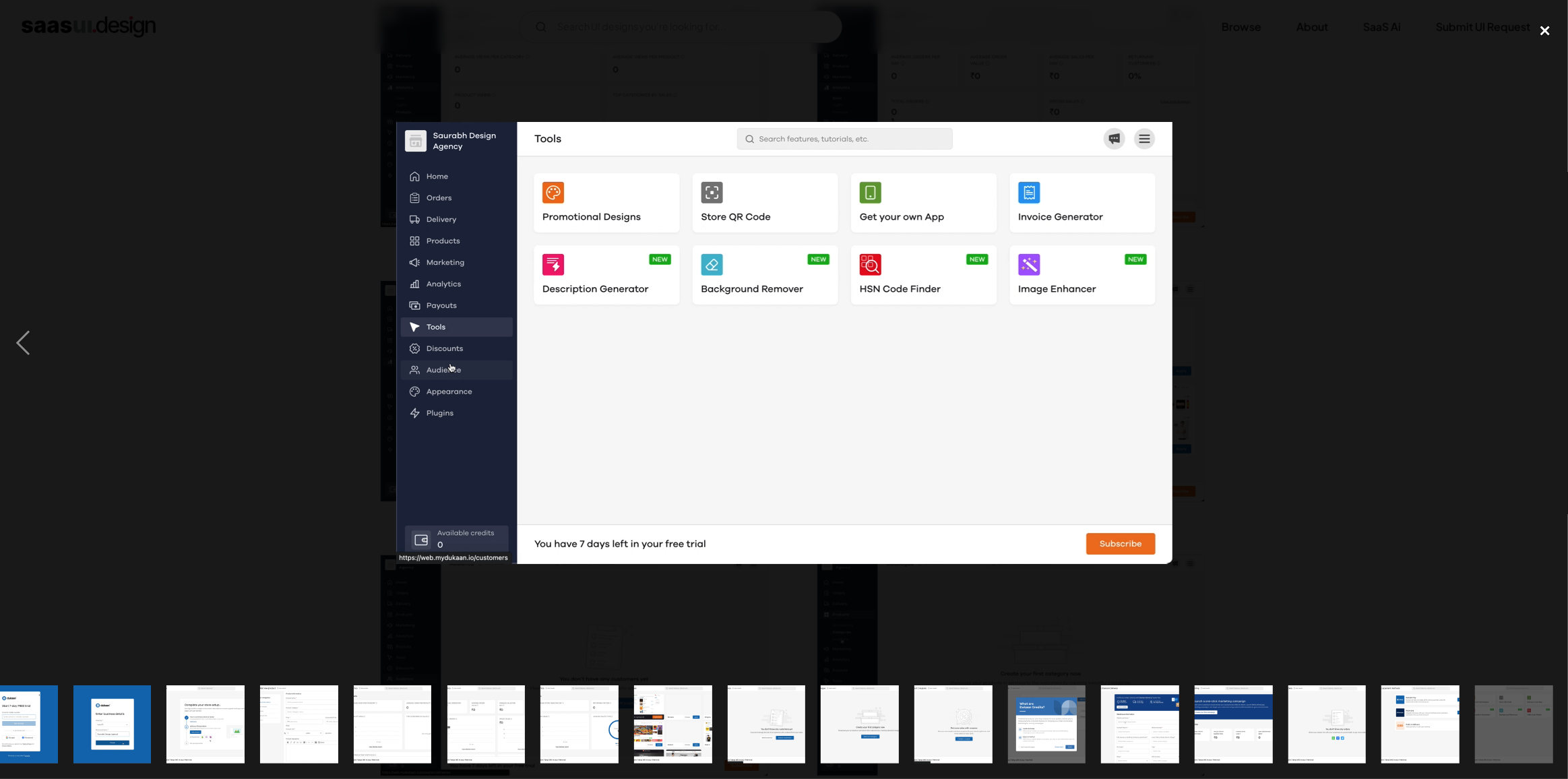
click at [1548, 33] on div "close lightbox" at bounding box center [1544, 30] width 46 height 29
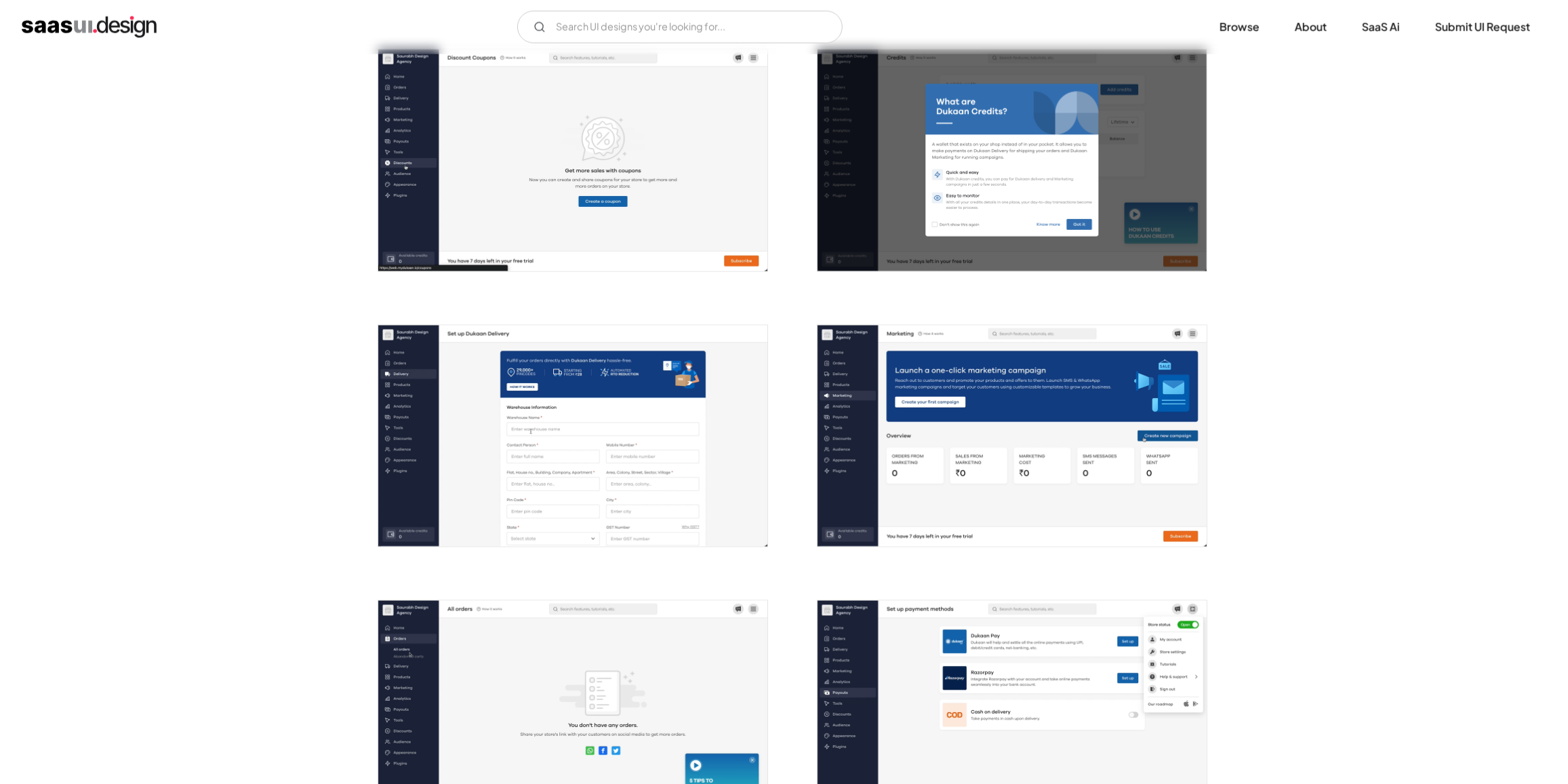
scroll to position [1586, 0]
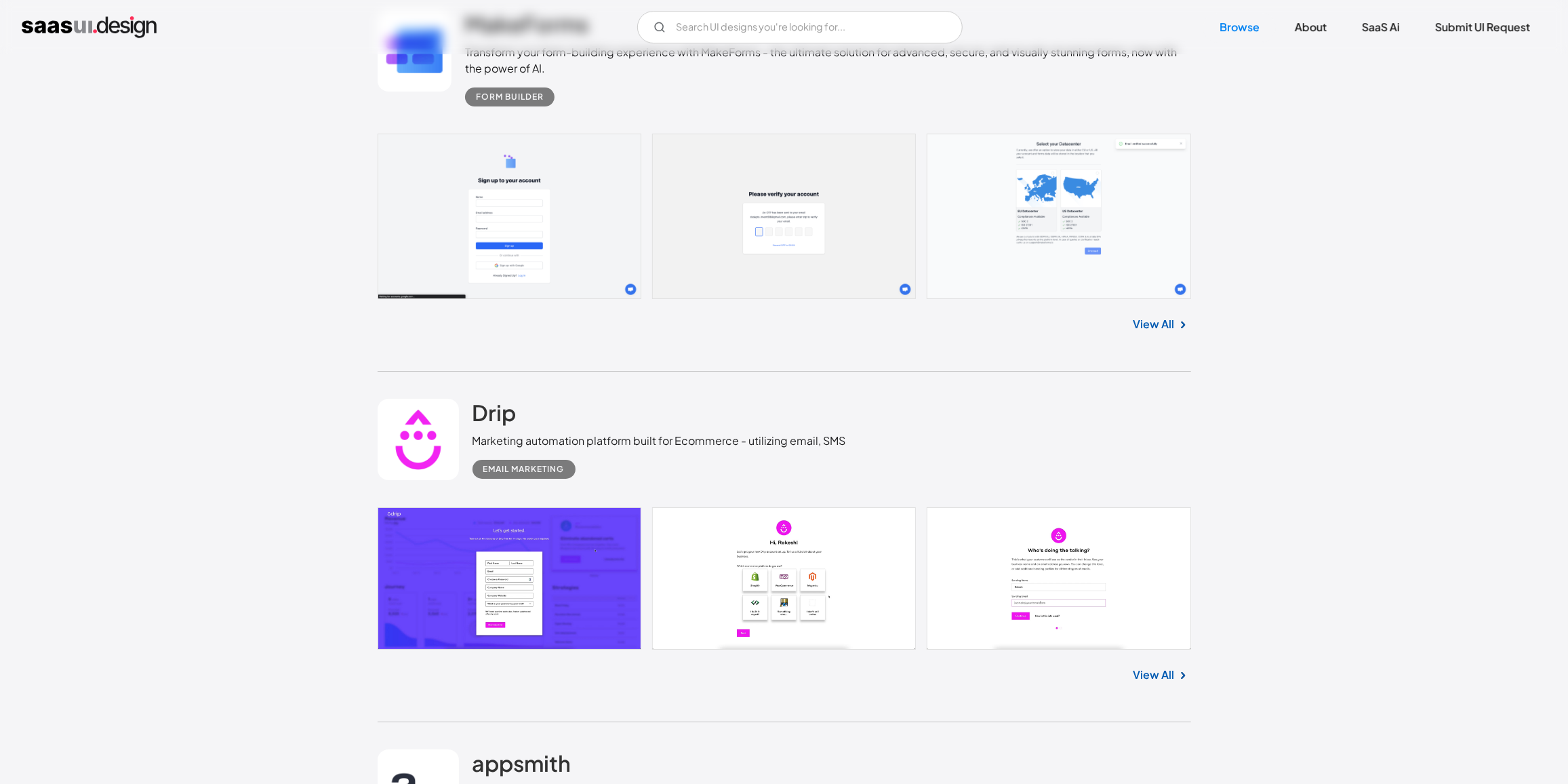
scroll to position [23159, 0]
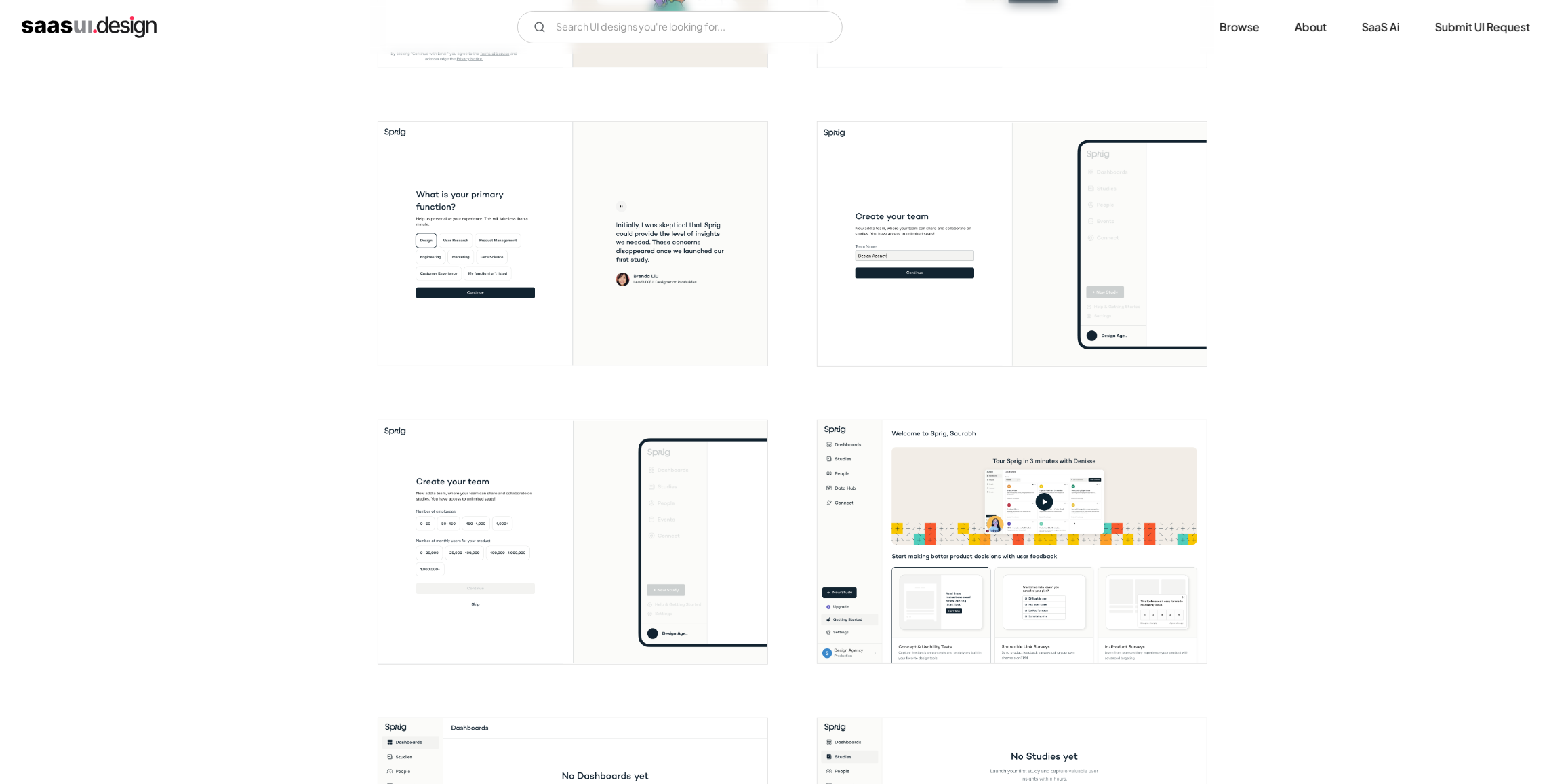
scroll to position [862, 0]
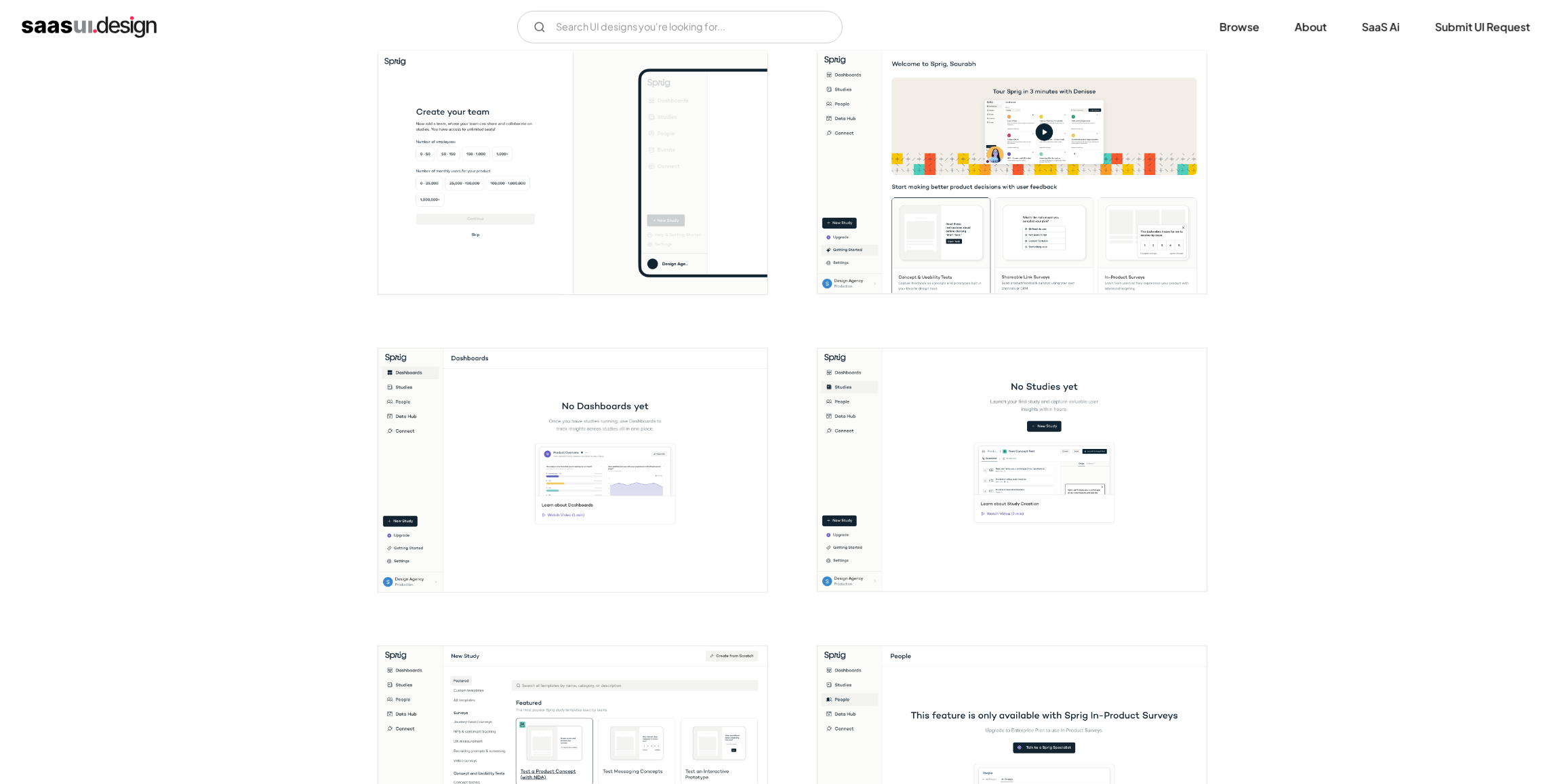
click at [867, 431] on img "open lightbox" at bounding box center [1012, 469] width 390 height 244
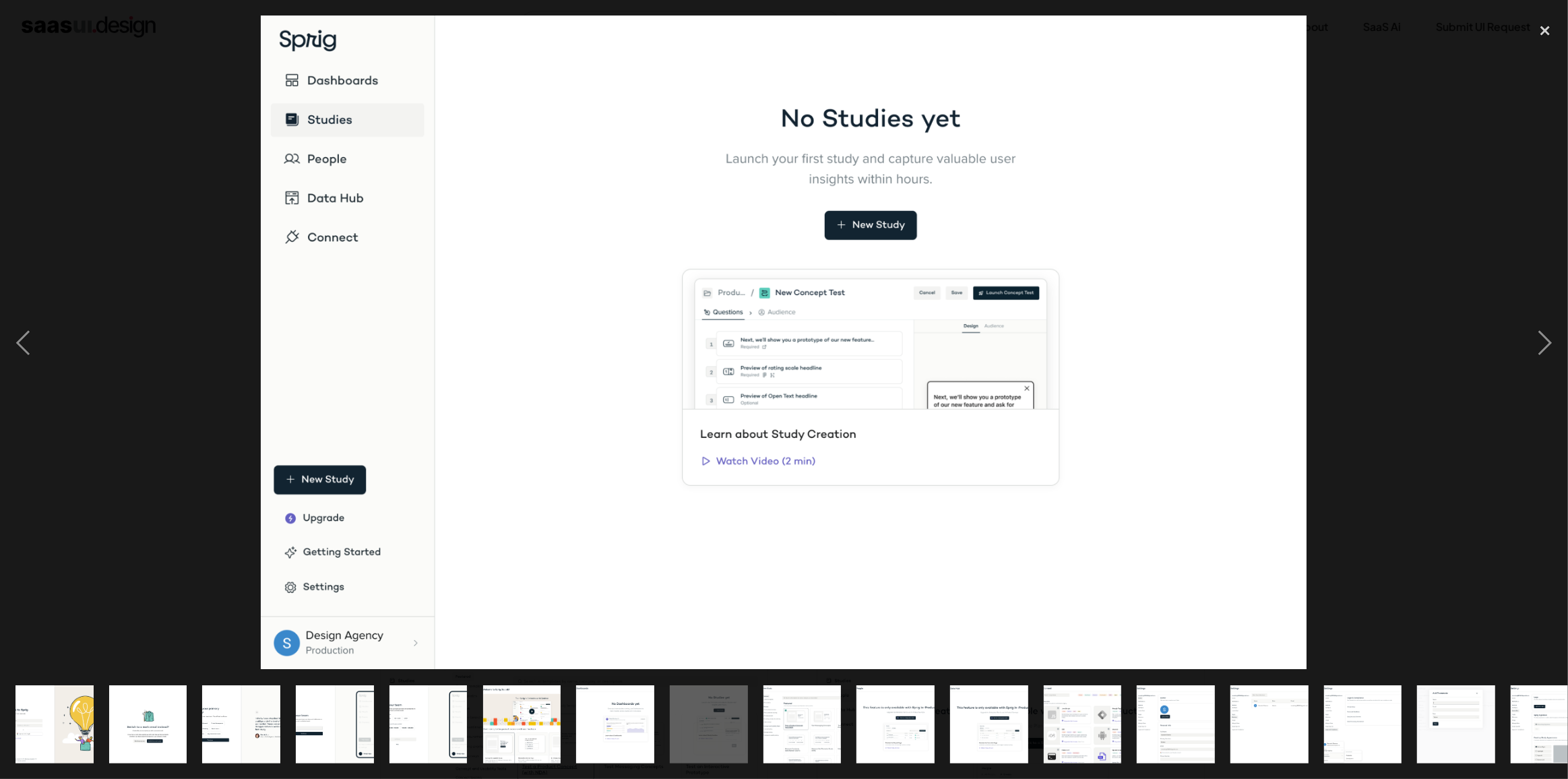
click at [201, 294] on div at bounding box center [784, 343] width 1568 height 655
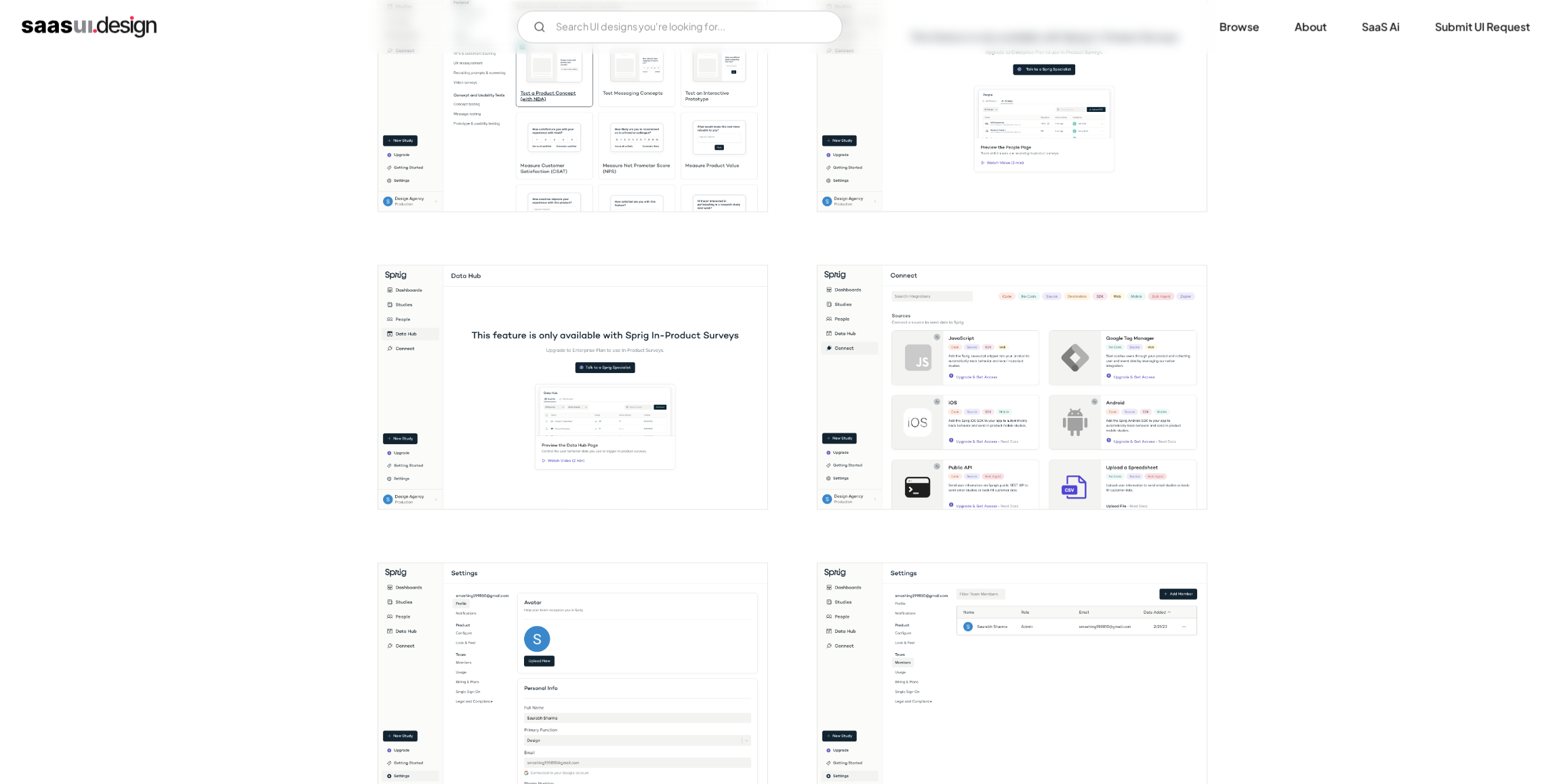
scroll to position [1664, 0]
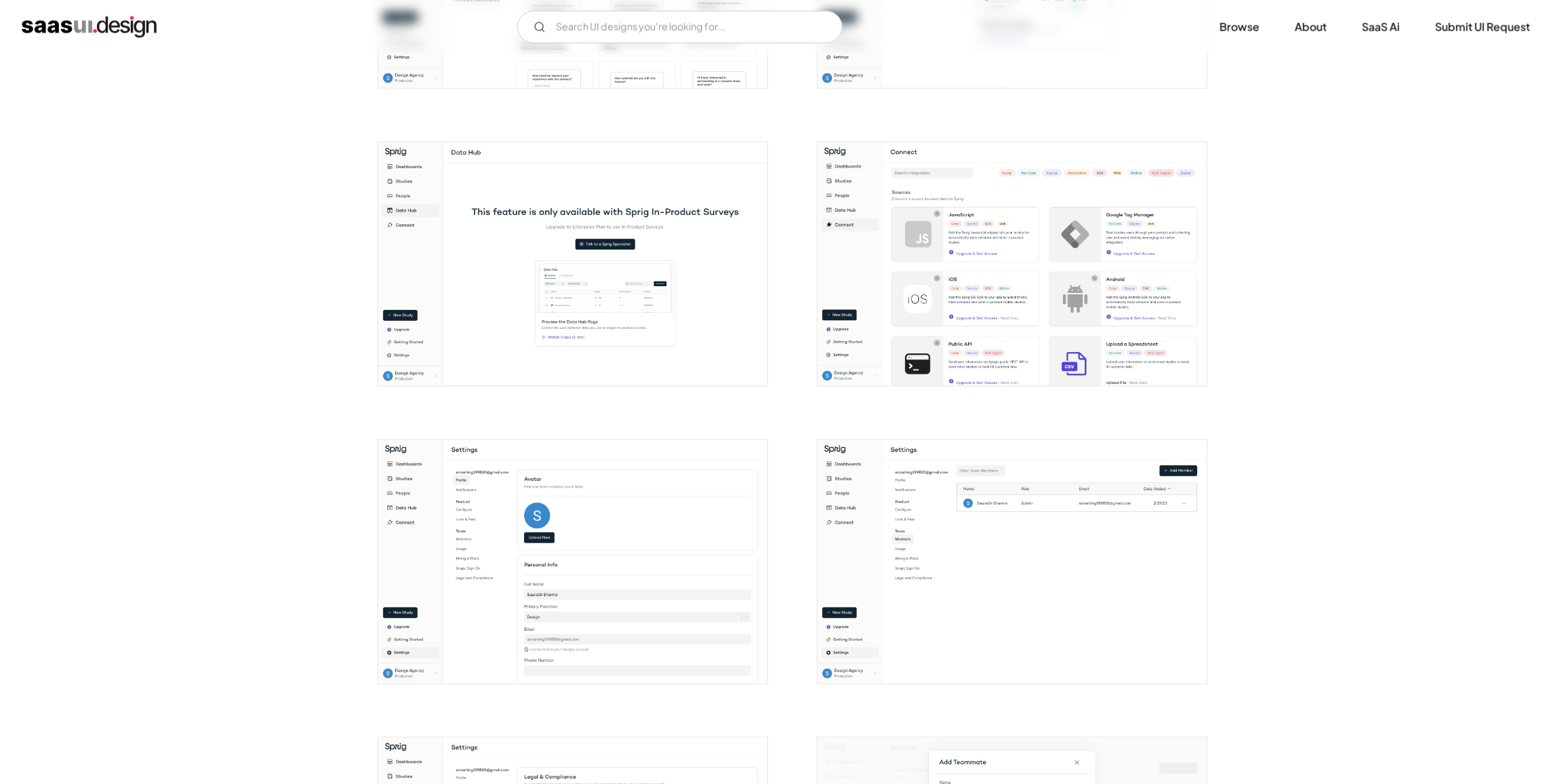
click at [409, 621] on img "open lightbox" at bounding box center [573, 561] width 390 height 244
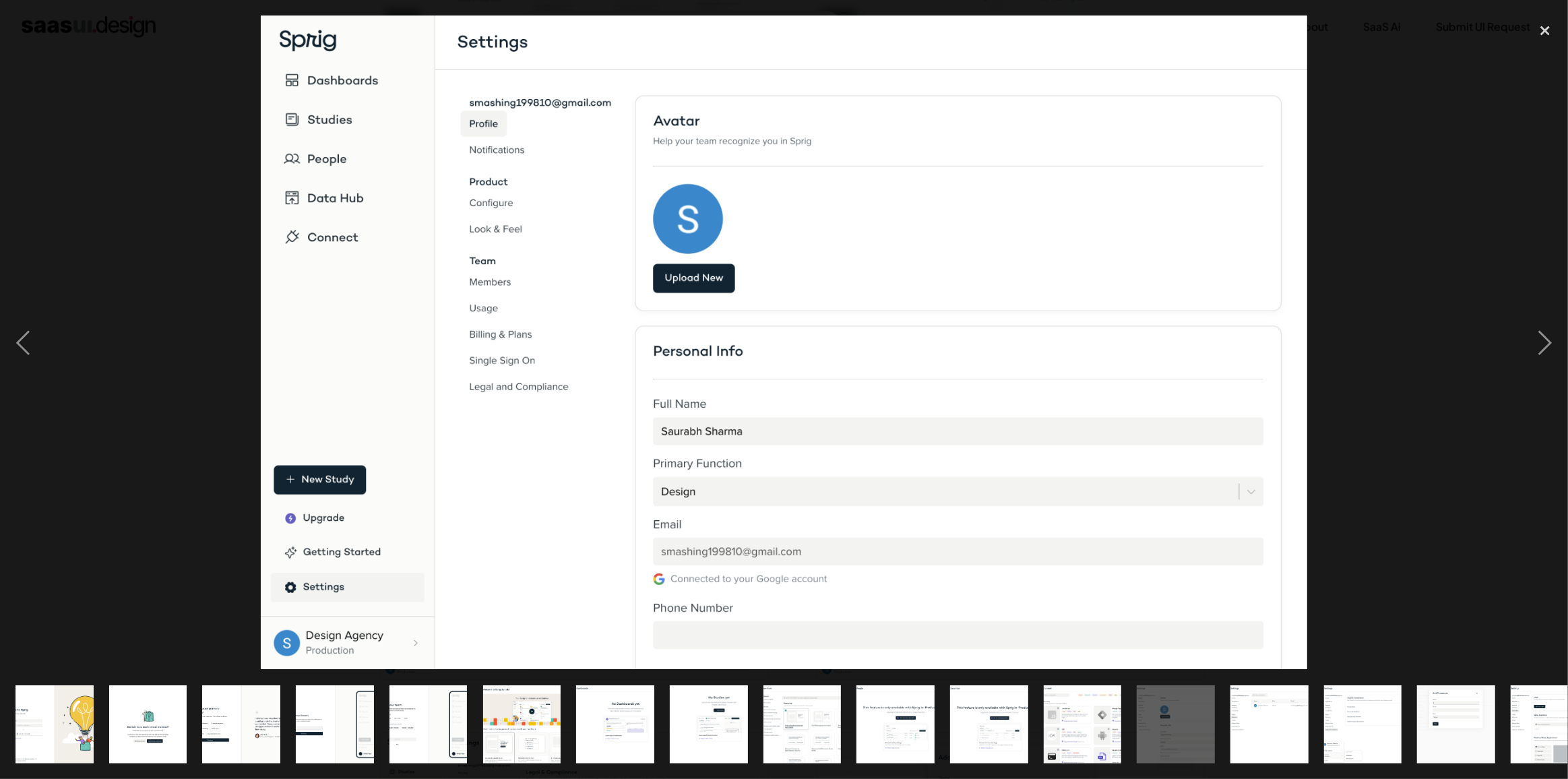
click at [218, 496] on div at bounding box center [784, 343] width 1568 height 655
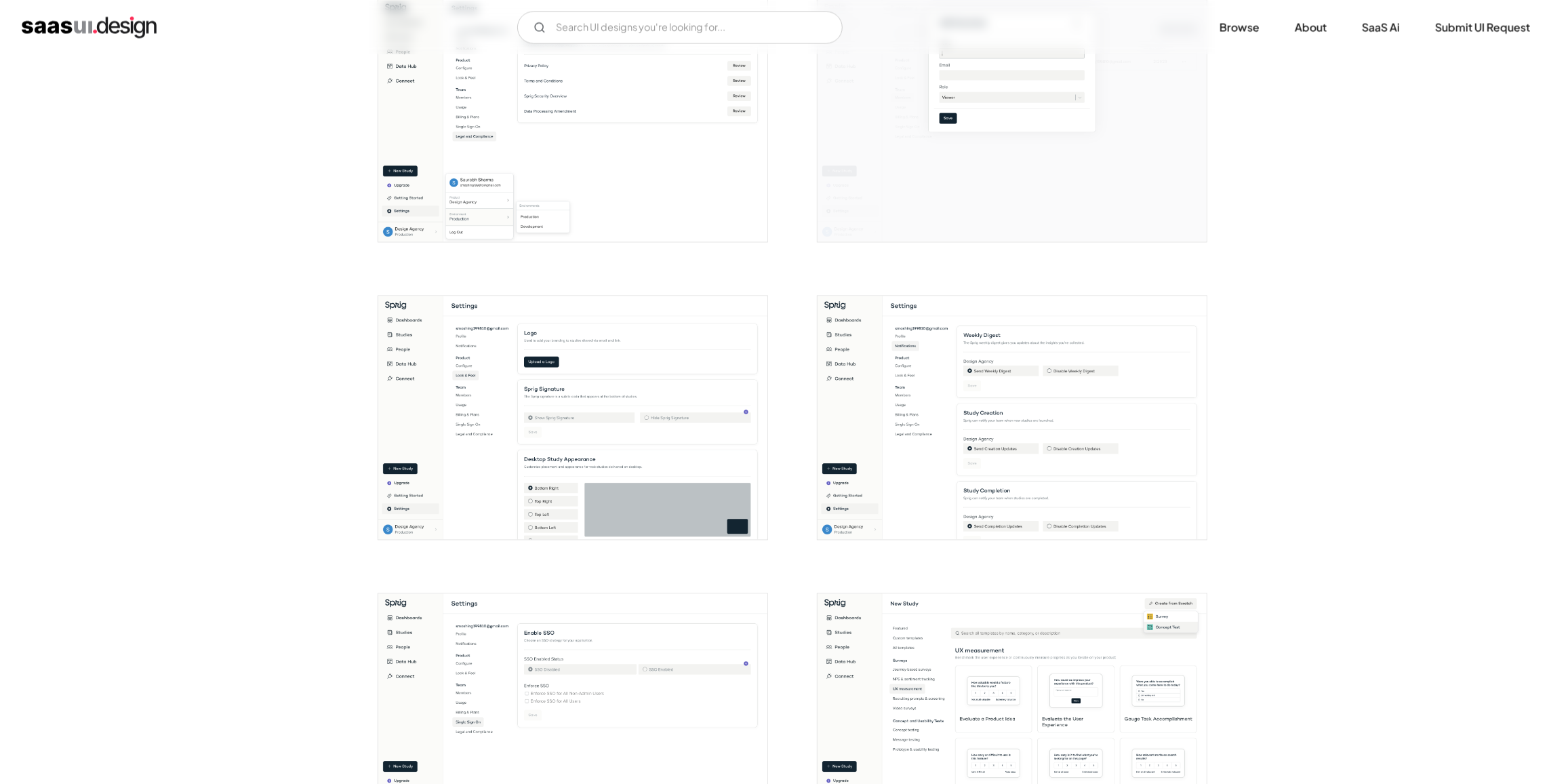
scroll to position [2157, 0]
